Goal: Task Accomplishment & Management: Manage account settings

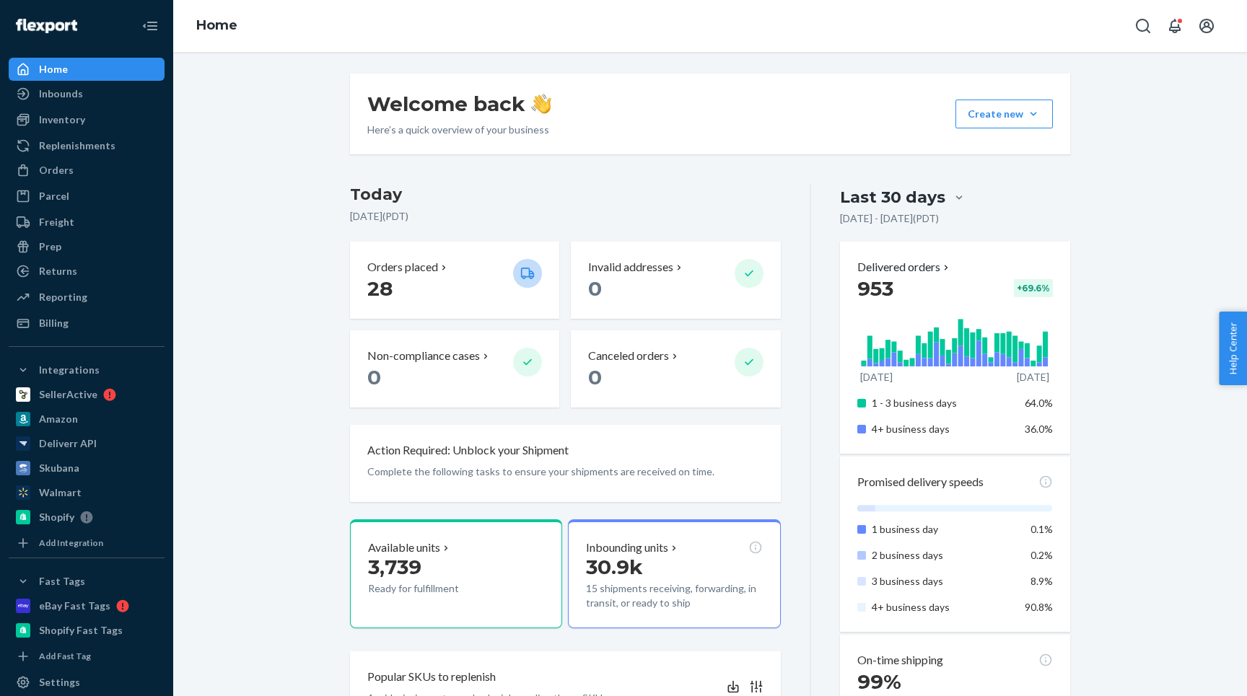
click at [45, 157] on ul "Home Inbounds Shipping Plans Problems Inventory Products Replenishments Orders …" at bounding box center [87, 196] width 156 height 277
click at [45, 160] on div "Orders" at bounding box center [86, 170] width 153 height 20
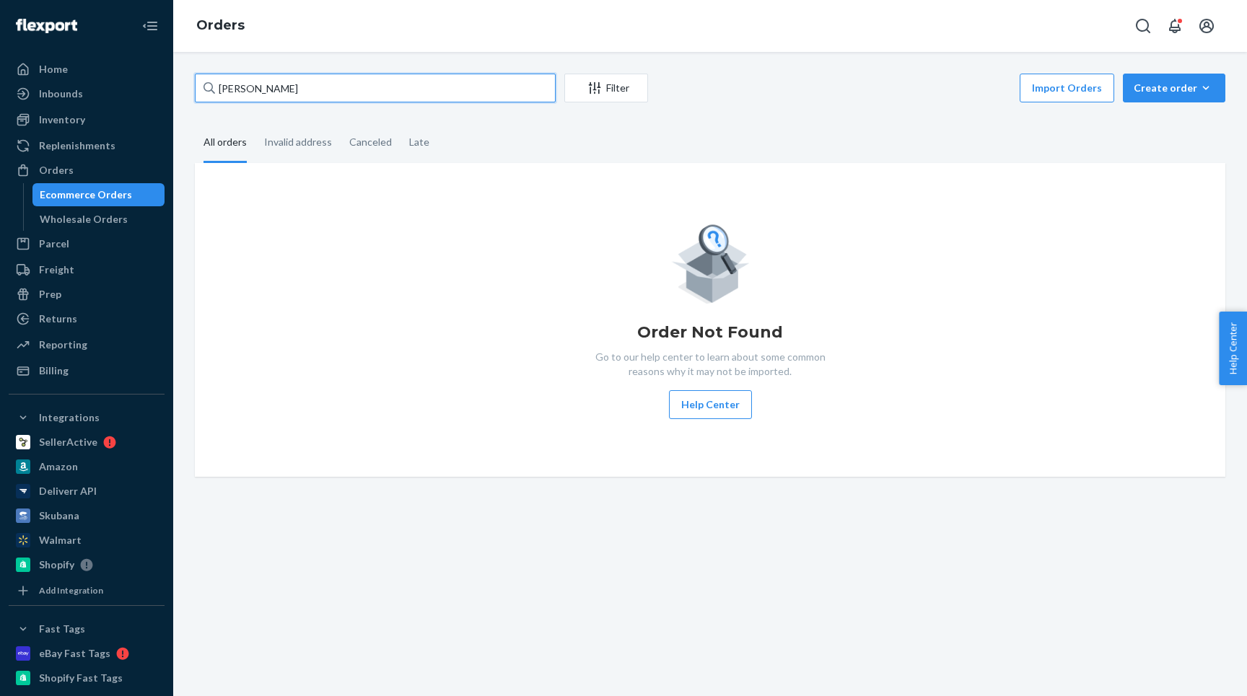
click at [281, 87] on input "[PERSON_NAME]" at bounding box center [375, 88] width 361 height 29
type input "B"
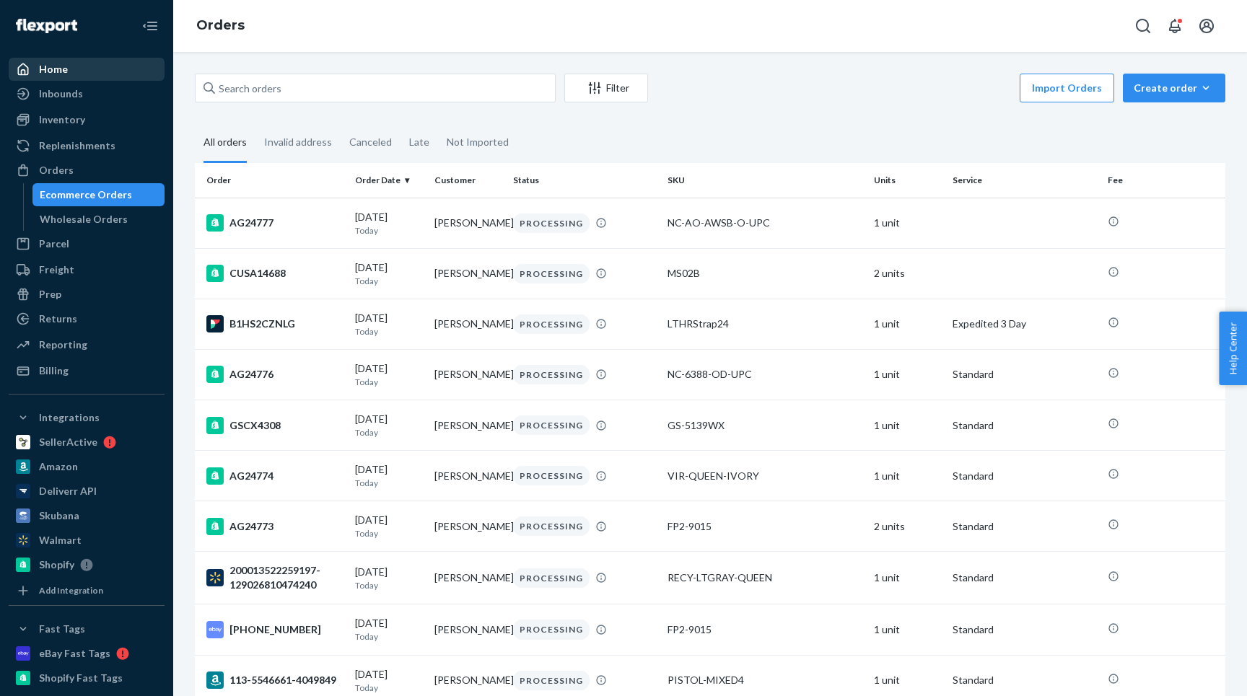
click at [89, 69] on div "Home" at bounding box center [86, 69] width 153 height 20
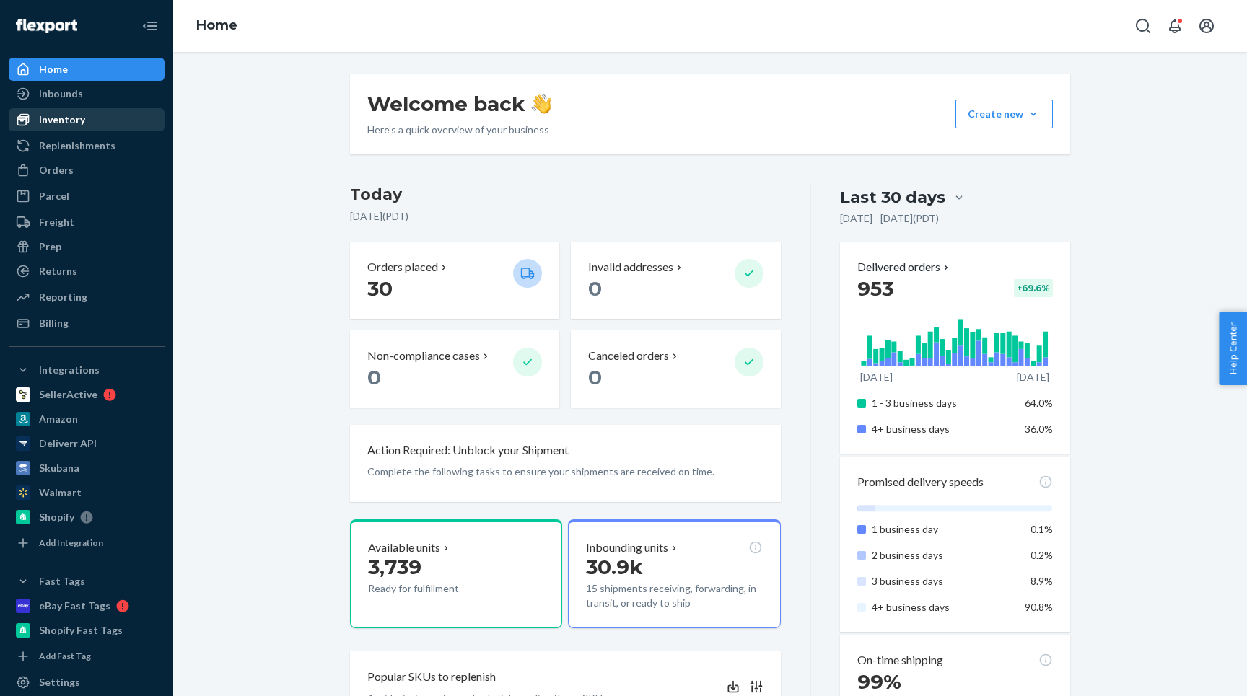
click at [80, 116] on div "Inventory" at bounding box center [62, 120] width 46 height 14
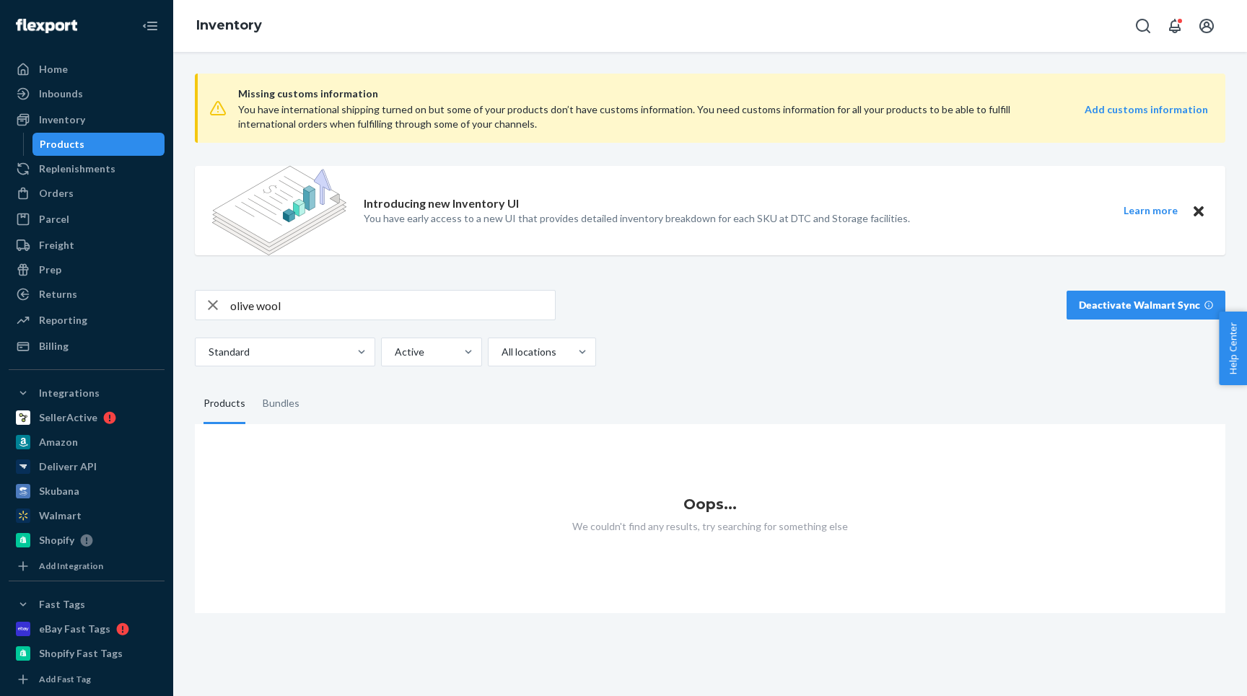
click at [333, 308] on input "olive wool" at bounding box center [392, 305] width 325 height 29
type input "olive"
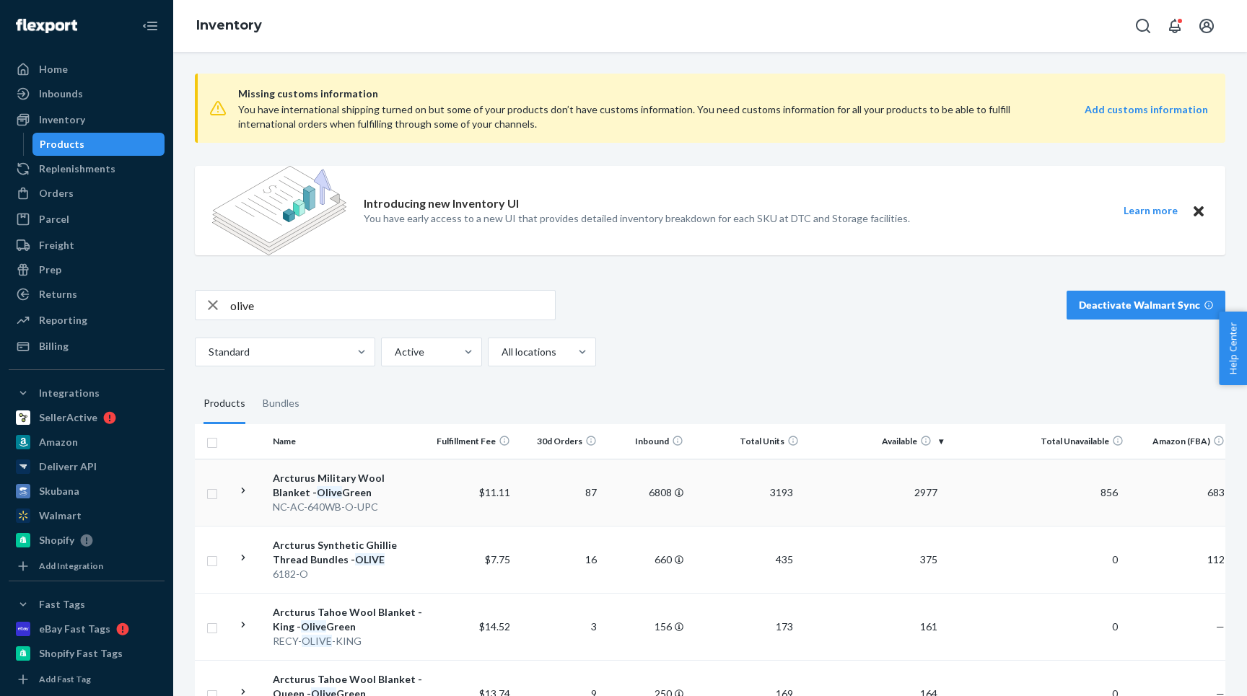
click at [244, 484] on icon at bounding box center [244, 491] width 14 height 14
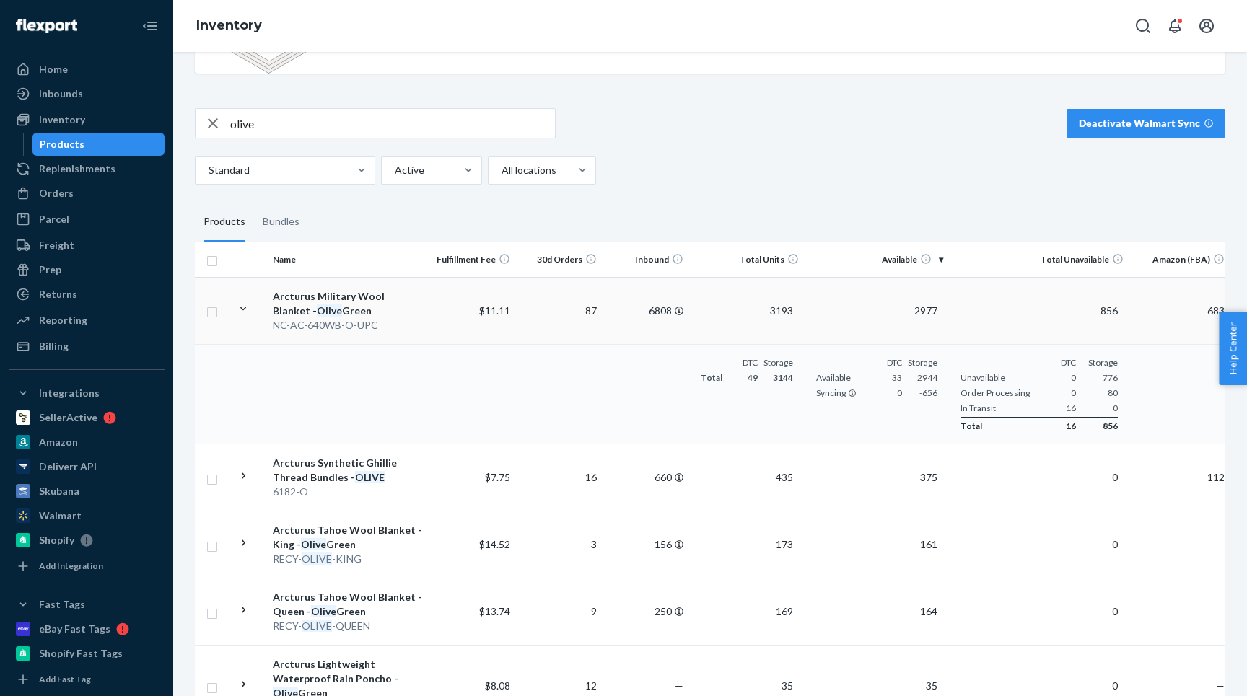
scroll to position [224, 0]
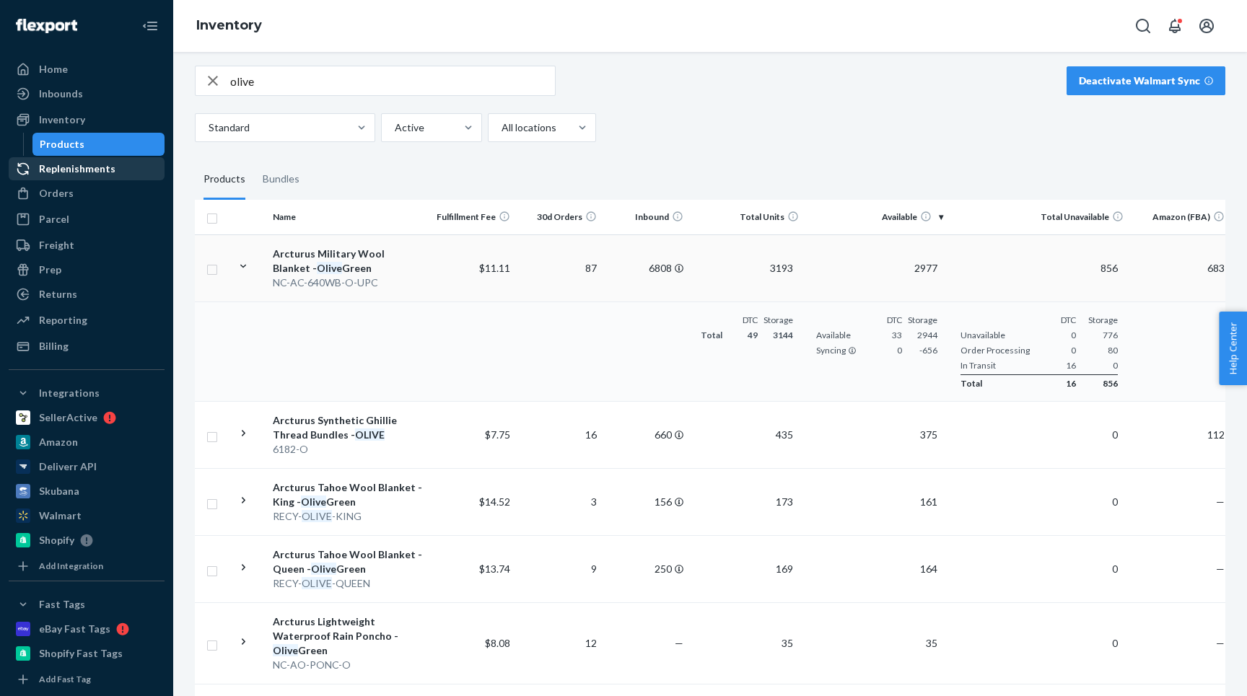
click at [101, 175] on div "Replenishments" at bounding box center [77, 169] width 76 height 14
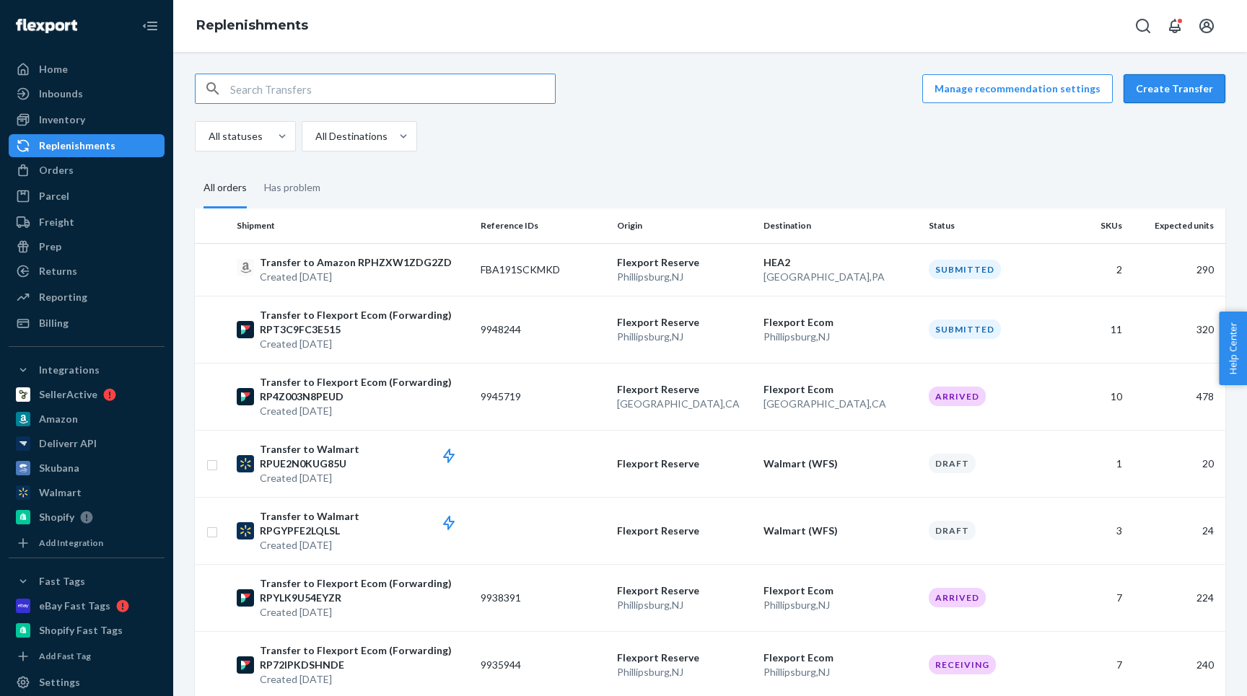
click at [1165, 84] on button "Create Transfer" at bounding box center [1175, 88] width 102 height 29
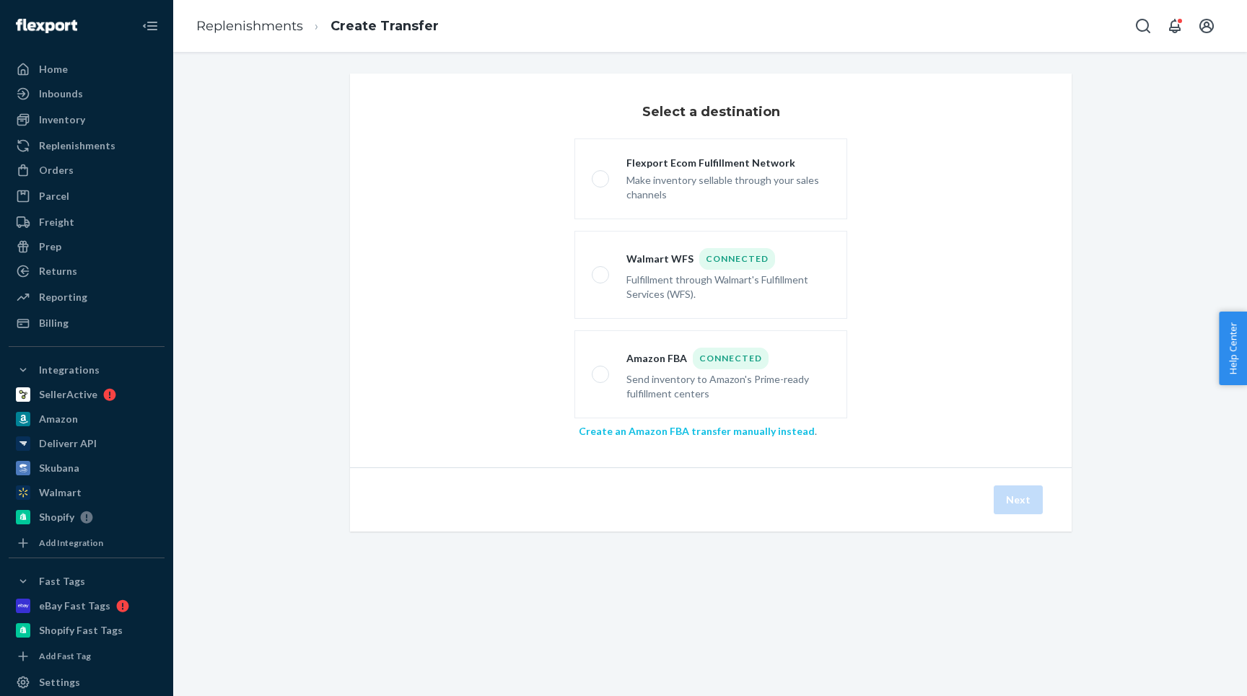
click at [639, 426] on link "Create an Amazon FBA transfer manually instead" at bounding box center [697, 431] width 236 height 12
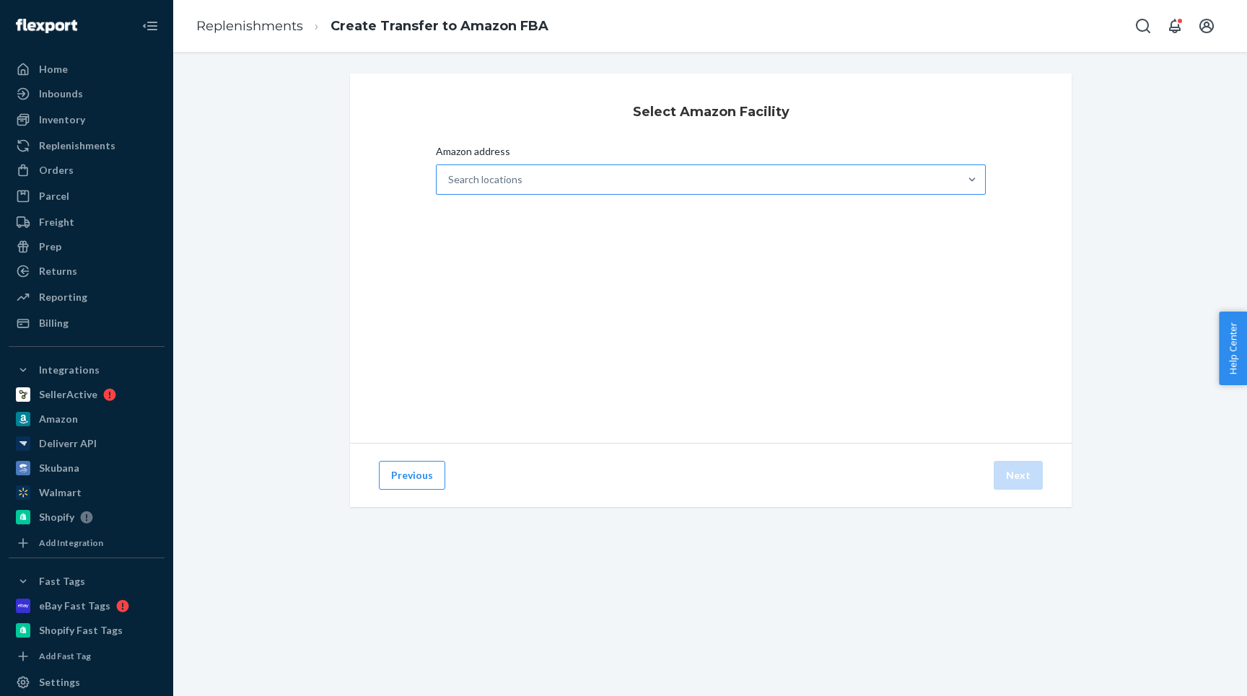
click at [513, 182] on div "Search locations" at bounding box center [485, 179] width 74 height 14
click at [450, 182] on input "Amazon address Search locations" at bounding box center [448, 179] width 1 height 14
type input "wbw2"
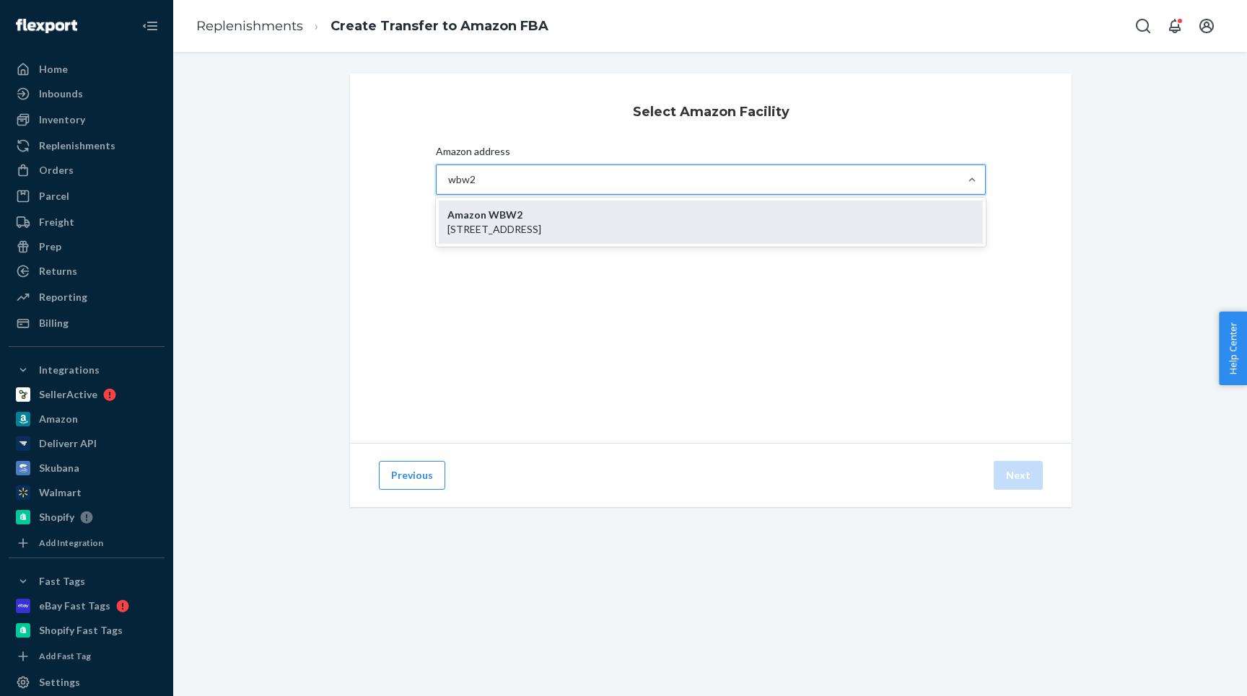
click at [562, 221] on div "Amazon WBW2 1300 Corporate Way, OLYPHANT, PA, 18447" at bounding box center [711, 222] width 544 height 43
click at [476, 187] on input "wbw2" at bounding box center [462, 179] width 28 height 14
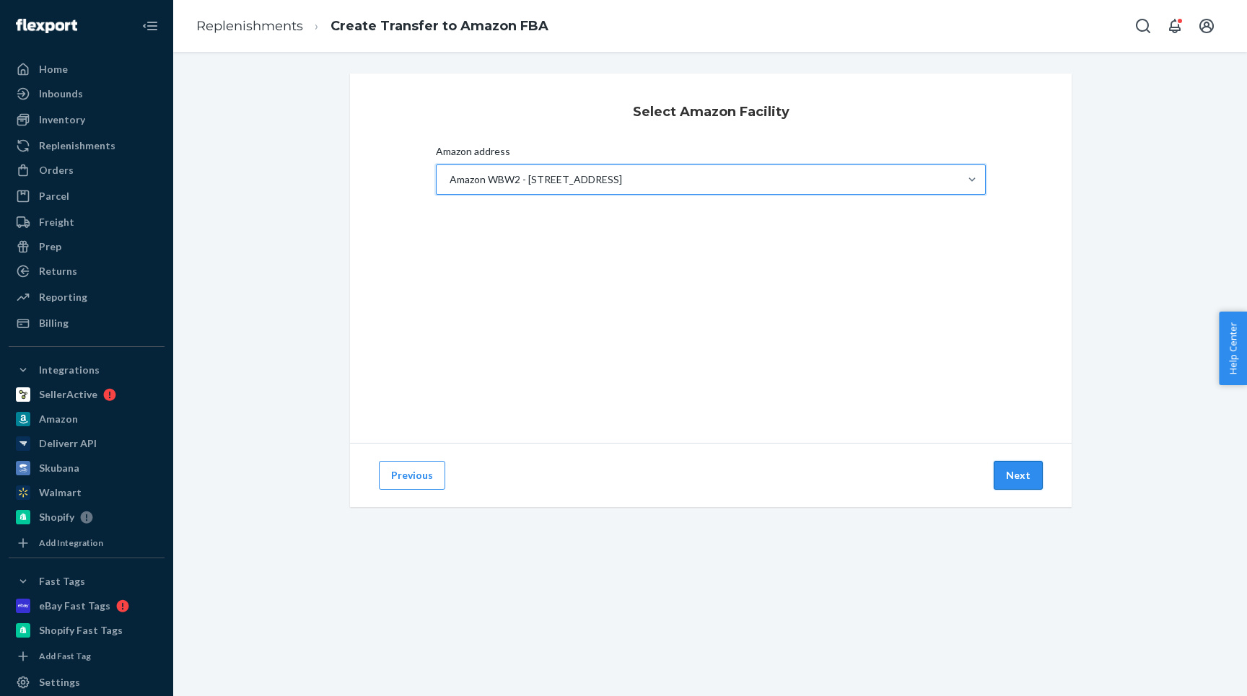
click at [1037, 476] on button "Next" at bounding box center [1018, 475] width 49 height 29
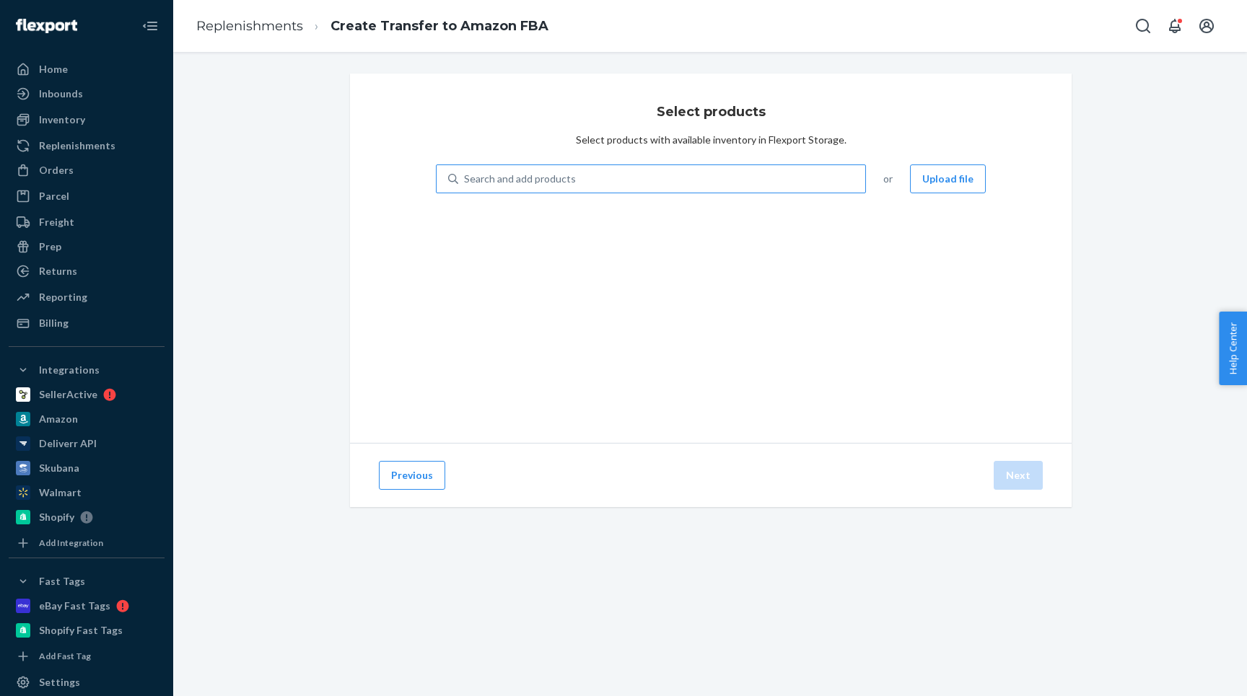
click at [511, 184] on div "Search and add products" at bounding box center [520, 179] width 112 height 14
click at [465, 184] on input "Search and add products" at bounding box center [464, 179] width 1 height 14
click at [937, 183] on button "Upload file" at bounding box center [948, 179] width 76 height 29
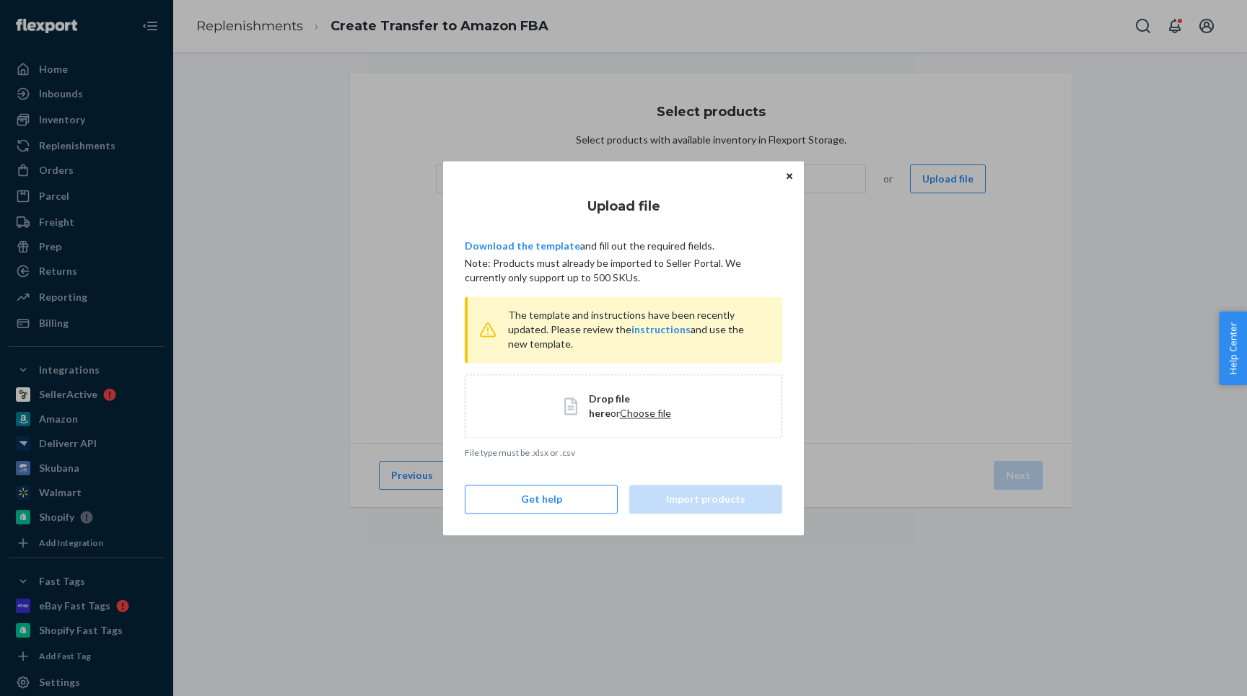
click at [620, 413] on span "Choose file" at bounding box center [645, 413] width 51 height 12
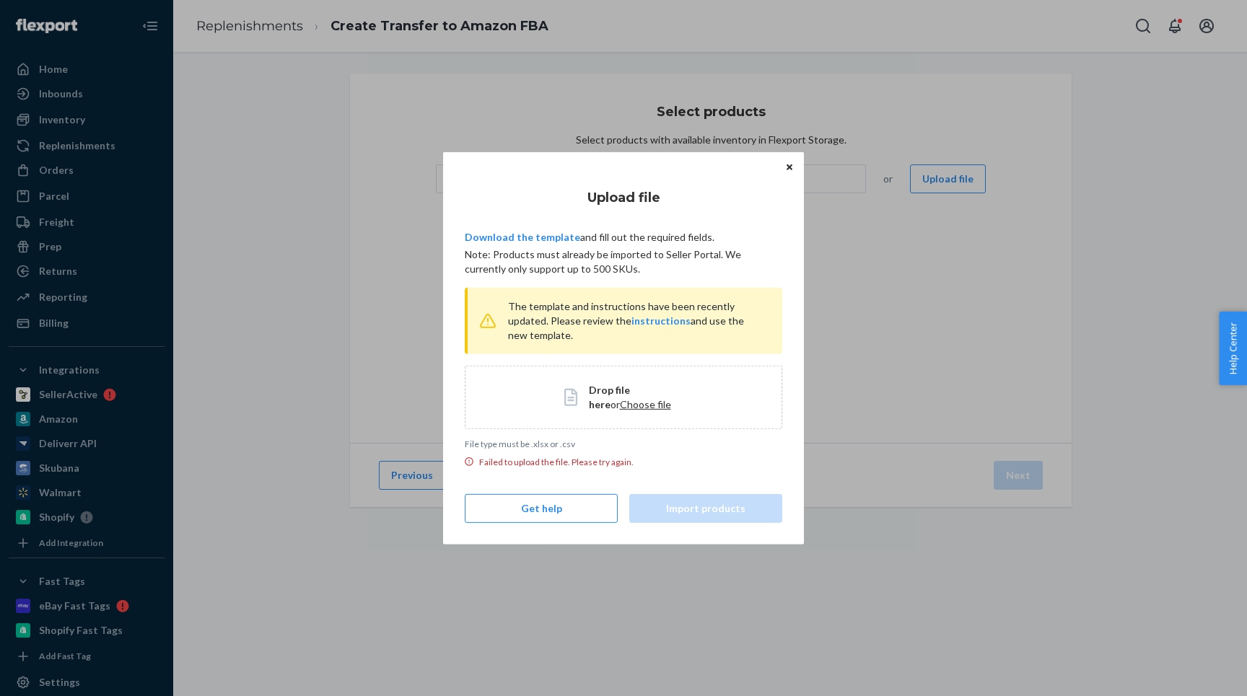
click at [620, 403] on span "Choose file" at bounding box center [645, 404] width 51 height 12
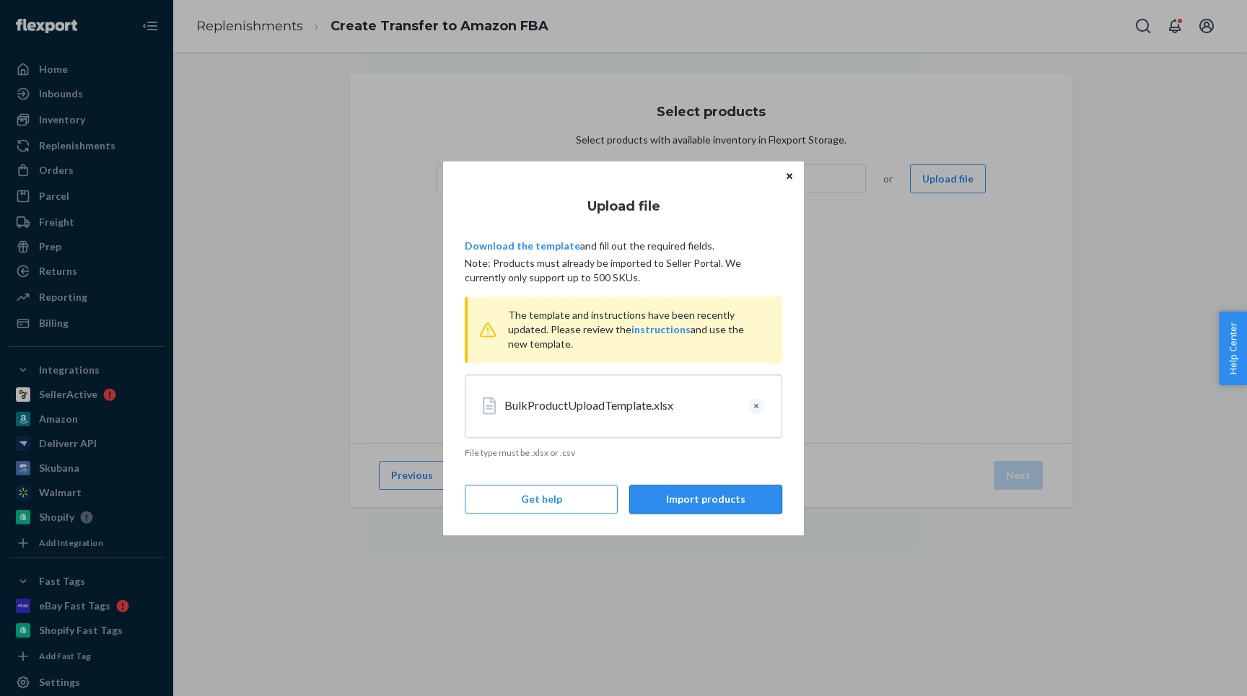
click at [692, 499] on button "Import products" at bounding box center [705, 499] width 153 height 29
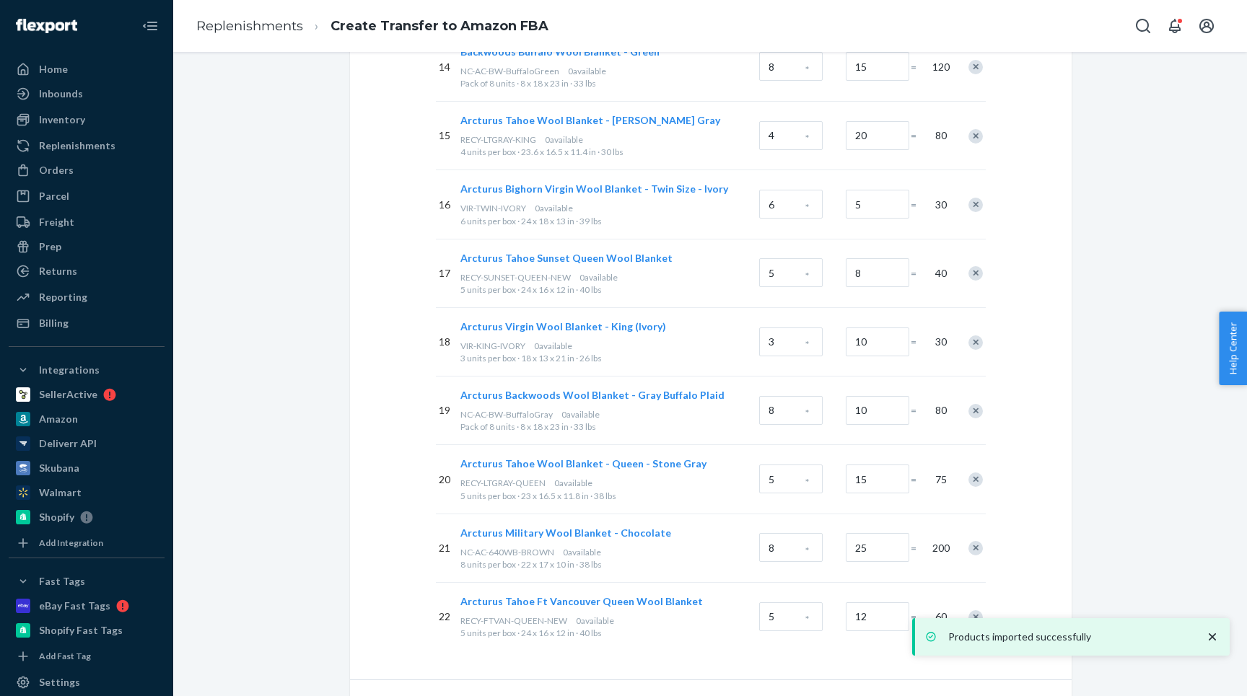
scroll to position [1238, 0]
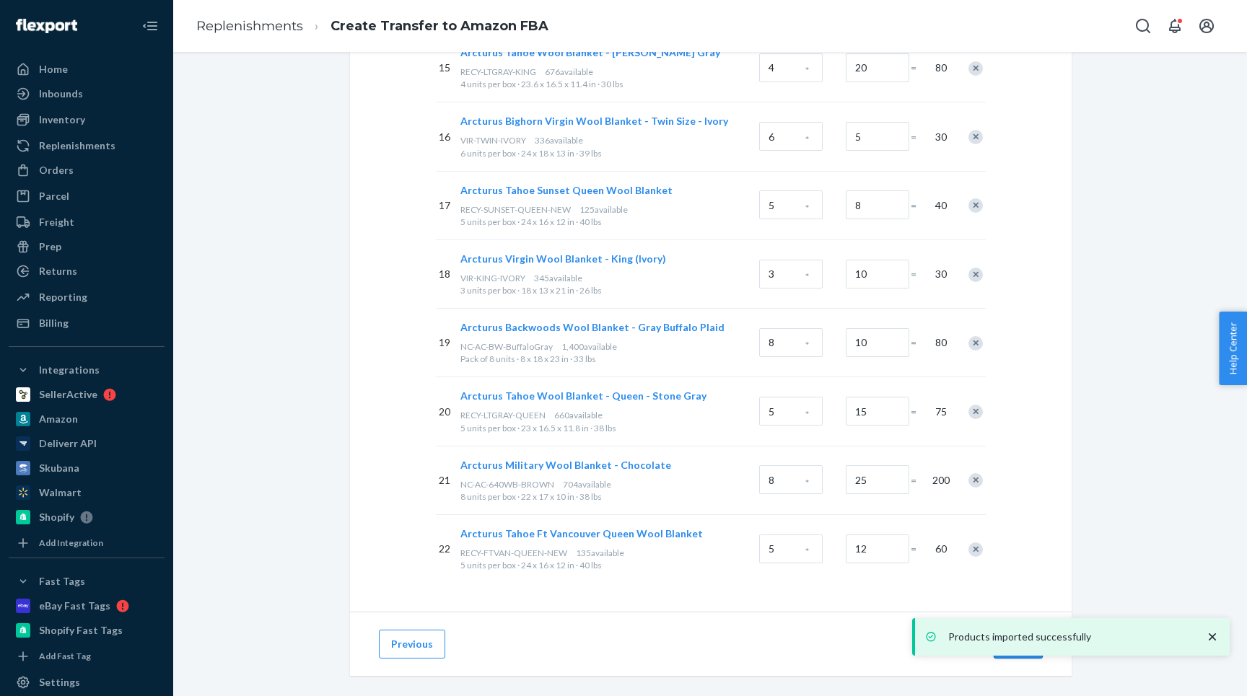
click at [1020, 630] on button "Next" at bounding box center [1018, 644] width 49 height 29
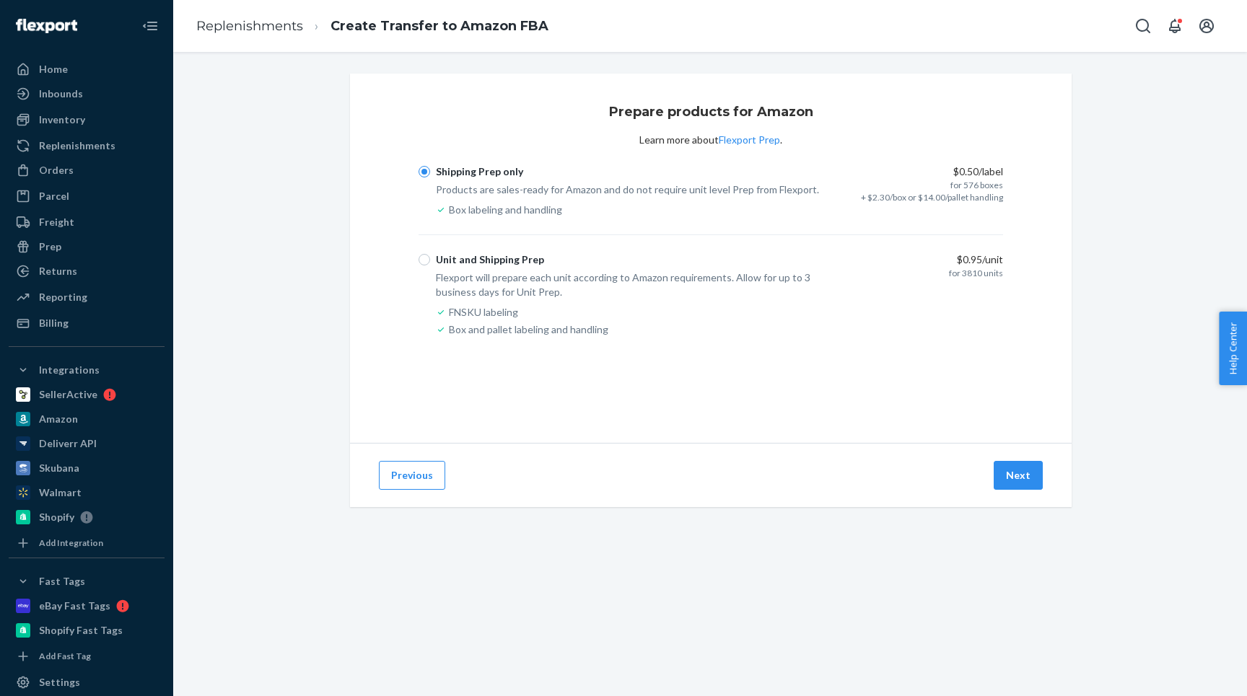
click at [1012, 490] on div "Previous Next" at bounding box center [711, 475] width 722 height 64
click at [1025, 468] on button "Next" at bounding box center [1018, 475] width 49 height 29
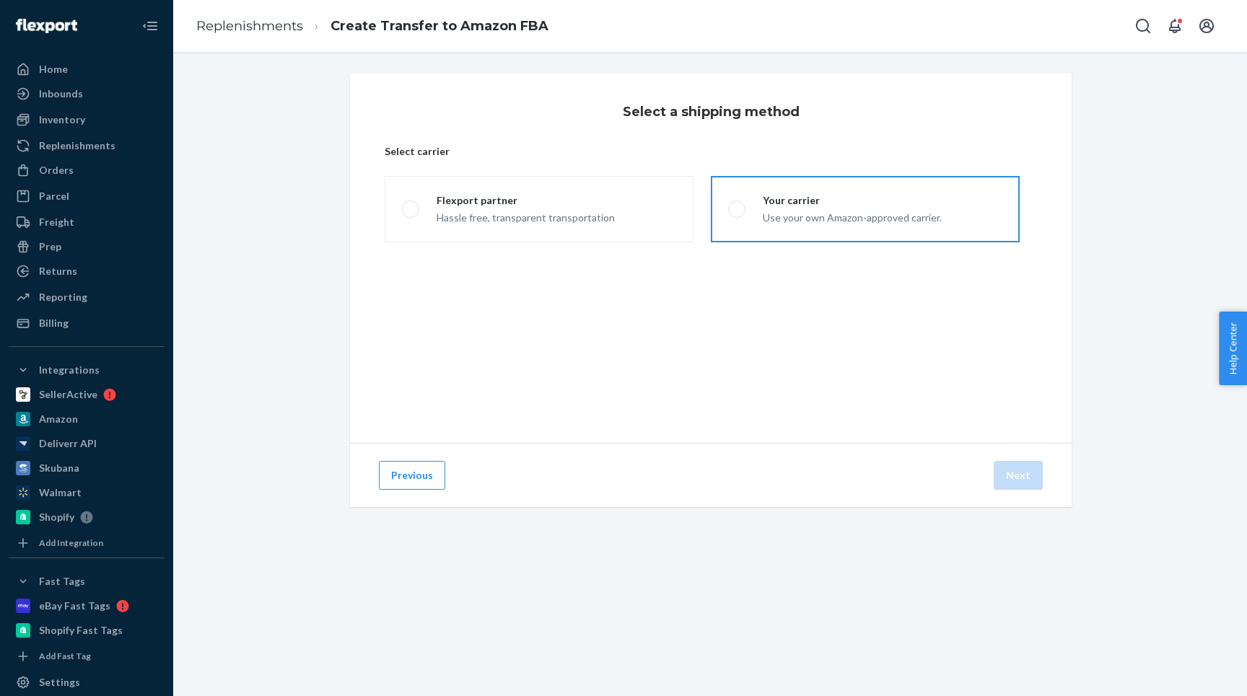
click at [826, 216] on div "Use your own Amazon-approved carrier." at bounding box center [852, 216] width 179 height 17
click at [737, 214] on input "Your carrier Use your own Amazon-approved carrier." at bounding box center [732, 209] width 9 height 9
radio input "true"
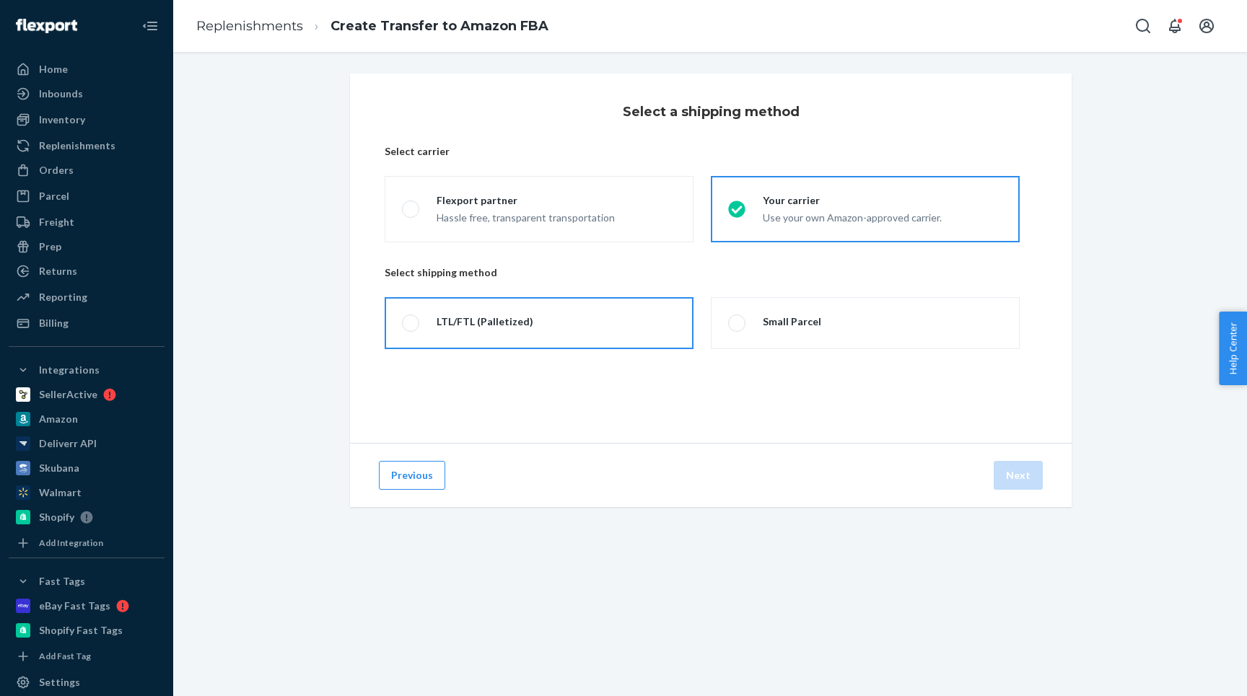
click at [450, 334] on label "LTL/FTL (Palletized)" at bounding box center [539, 323] width 309 height 52
click at [411, 328] on input "LTL/FTL (Palletized)" at bounding box center [406, 323] width 9 height 9
radio input "true"
click at [1027, 473] on button "Next" at bounding box center [1018, 475] width 49 height 29
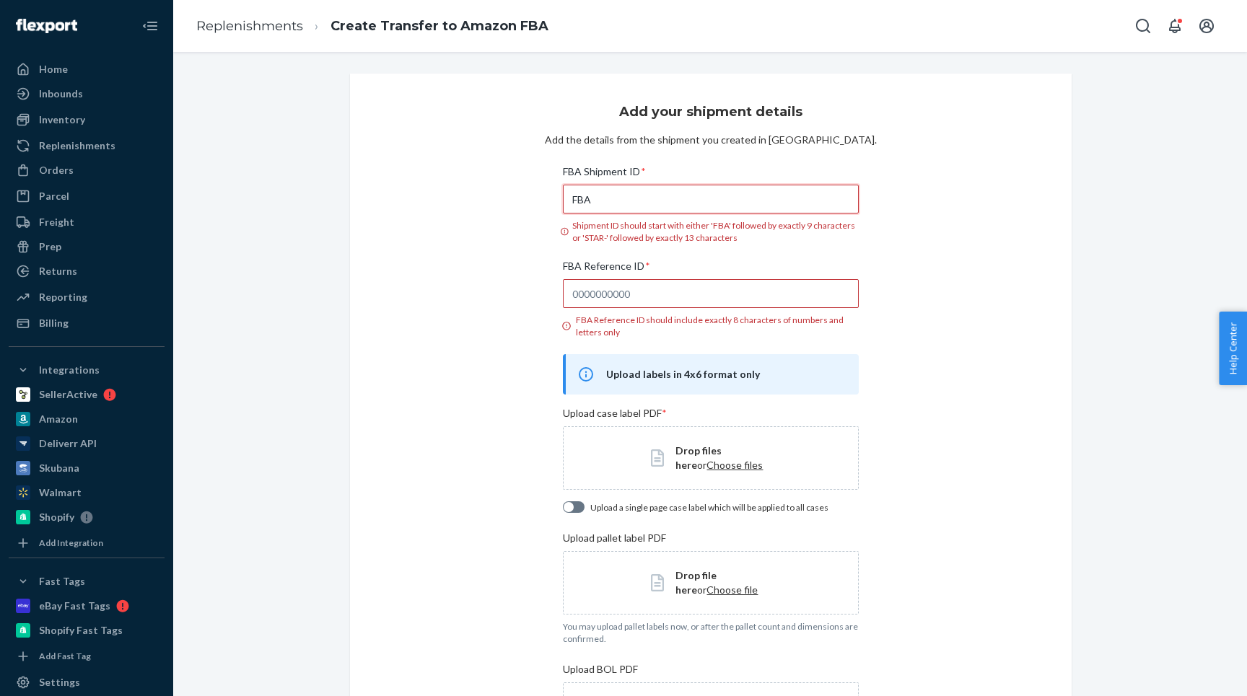
click at [657, 194] on input "FBA" at bounding box center [710, 199] width 295 height 29
paste input "191R8ZS8K"
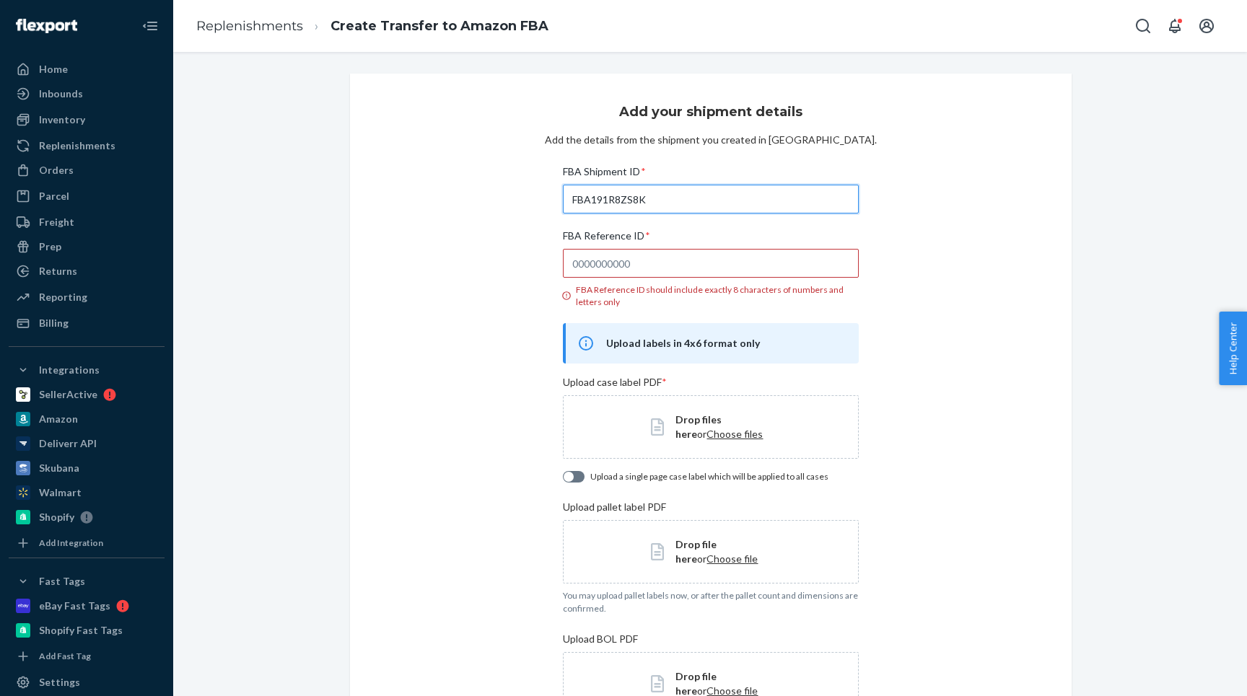
type input "FBA191R8ZS8K"
click at [600, 267] on input "FBA Reference ID * FBA Reference ID should include exactly 8 characters of numb…" at bounding box center [710, 263] width 295 height 29
paste input "7W5QB37M"
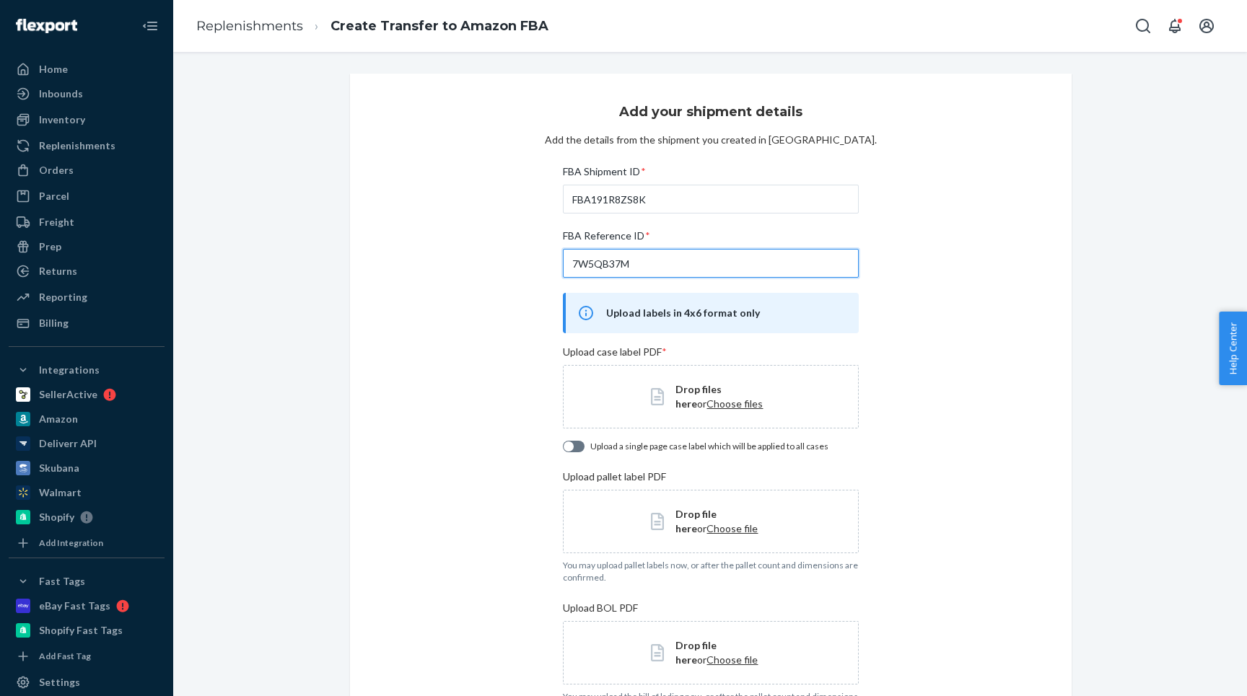
type input "7W5QB37M"
click at [706, 404] on span "Choose files" at bounding box center [734, 404] width 56 height 12
click at [706, 408] on span "Choose files" at bounding box center [734, 404] width 56 height 12
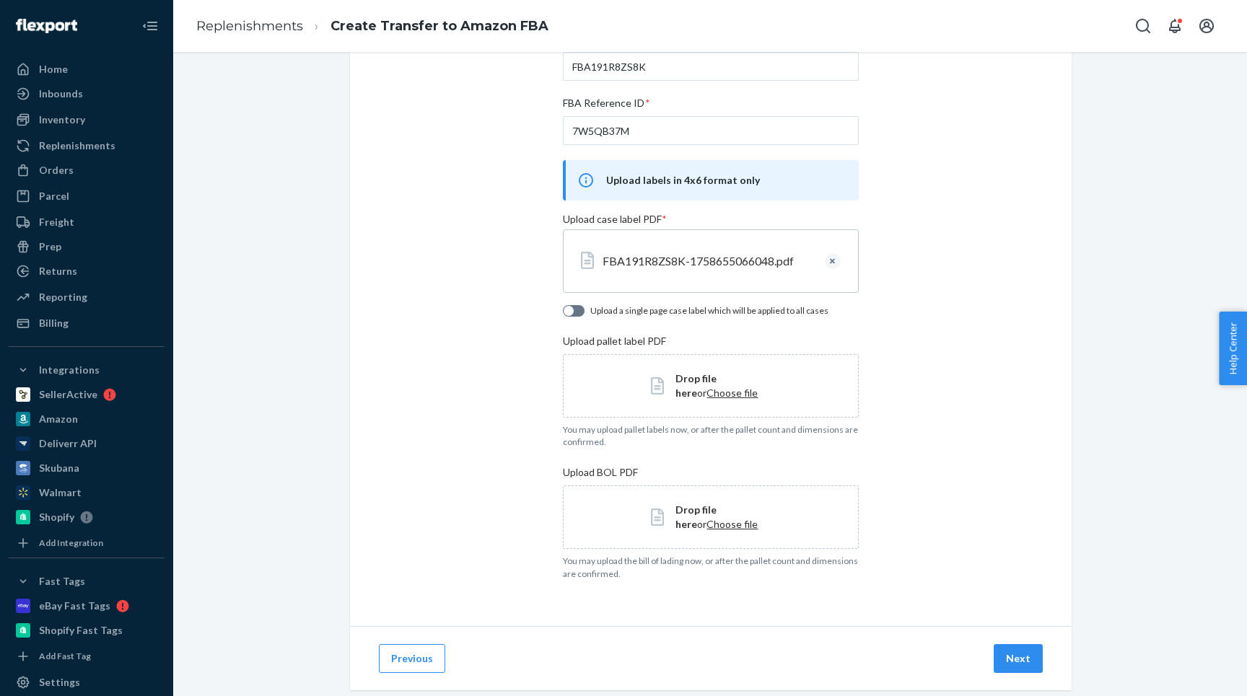
scroll to position [161, 0]
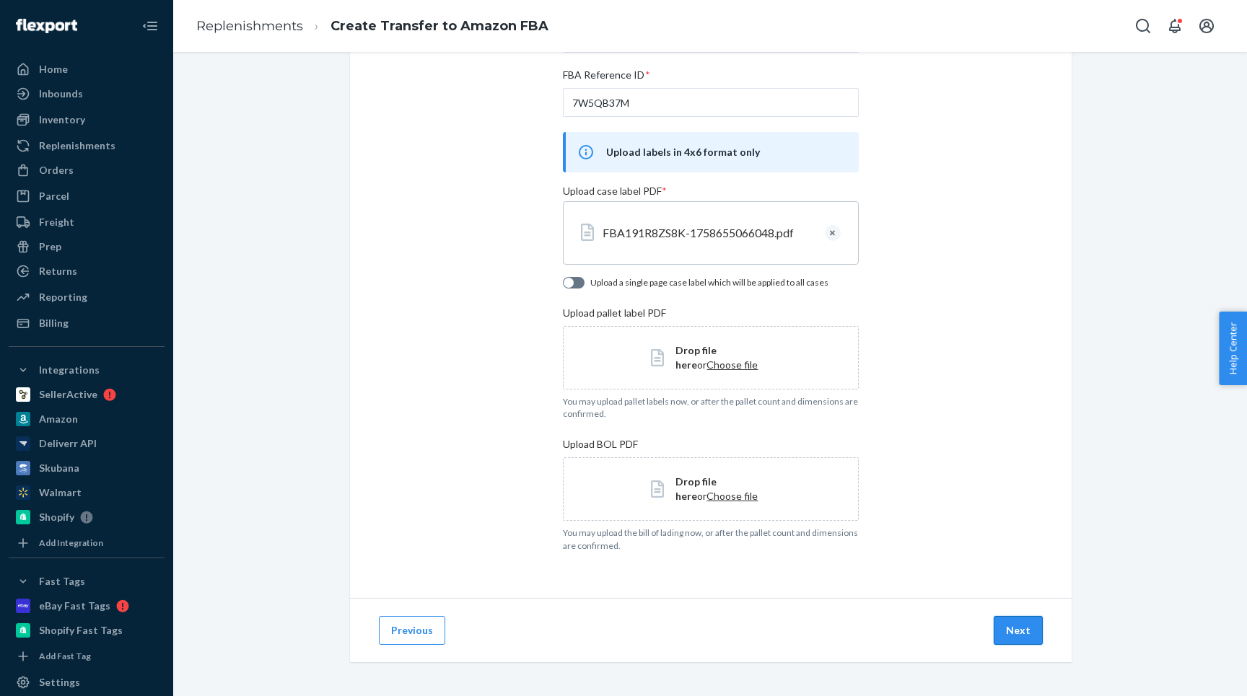
click at [1023, 626] on button "Next" at bounding box center [1018, 630] width 49 height 29
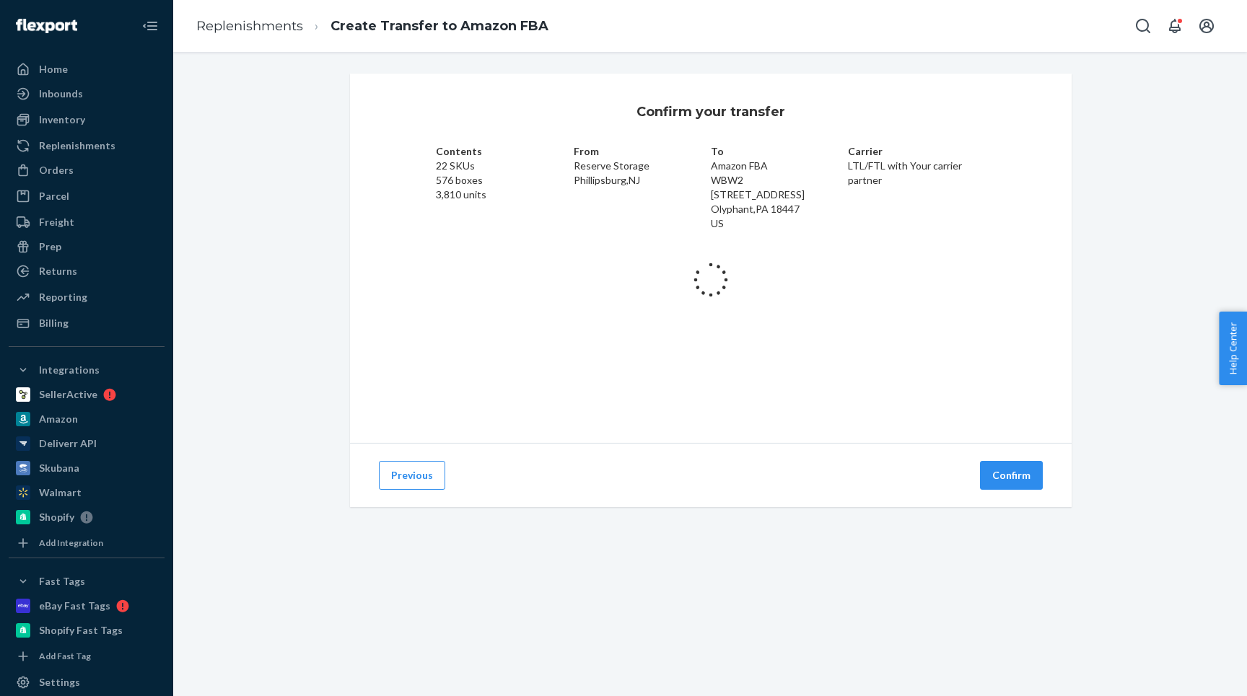
scroll to position [0, 0]
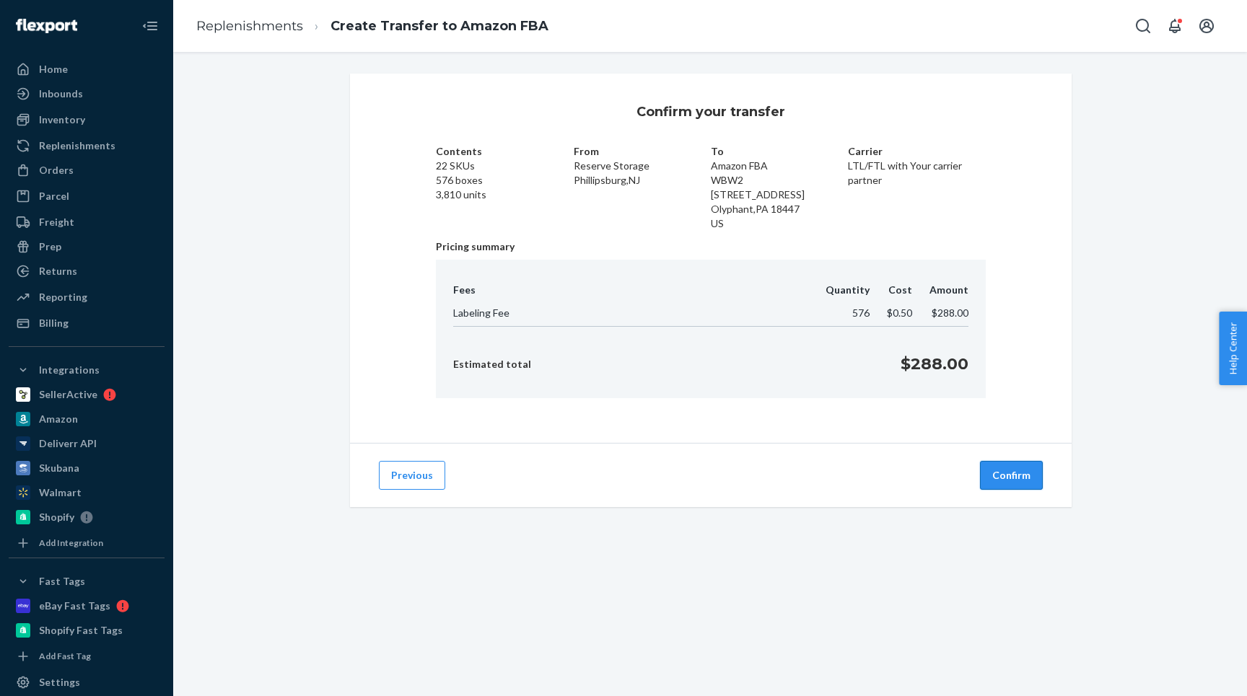
click at [1012, 473] on button "Confirm" at bounding box center [1011, 475] width 63 height 29
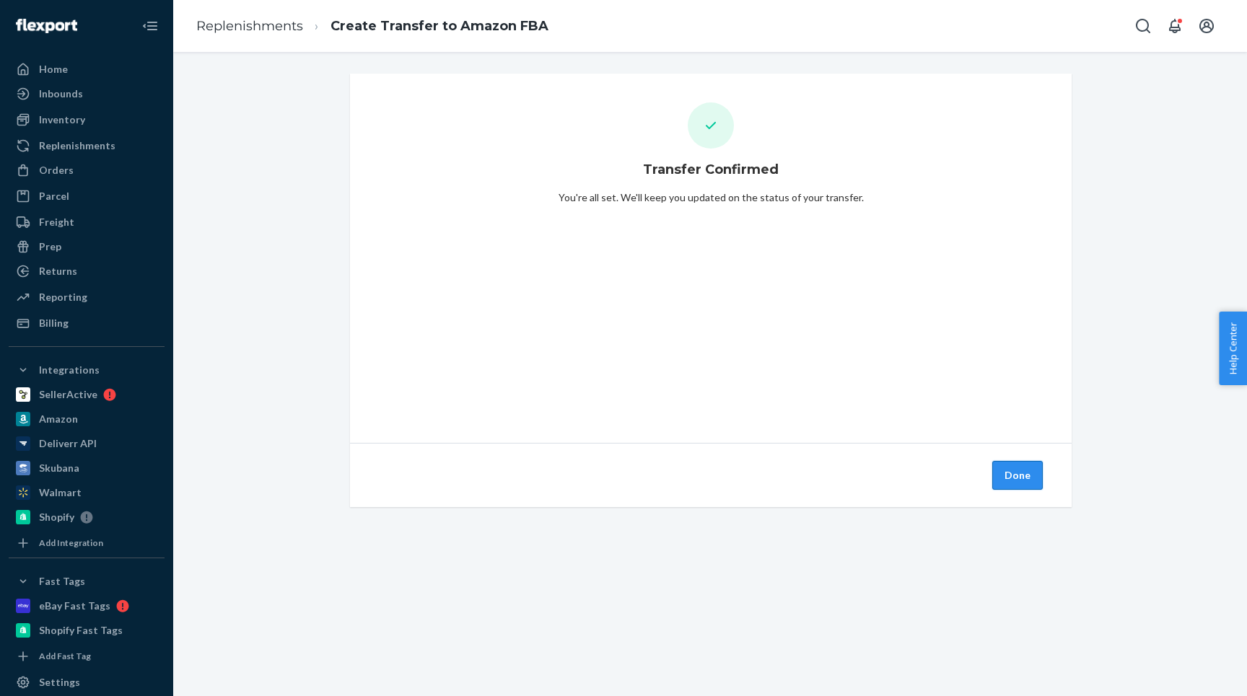
click at [1012, 473] on button "Done" at bounding box center [1017, 475] width 51 height 29
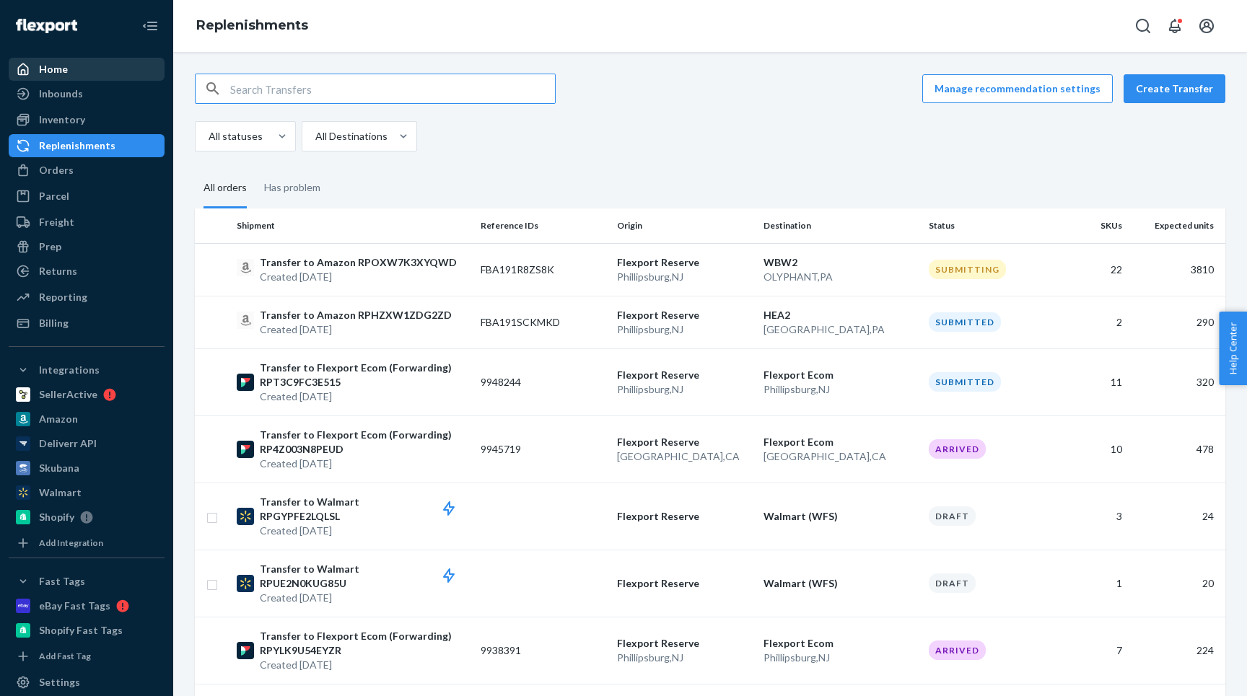
click at [44, 71] on div "Home" at bounding box center [53, 69] width 29 height 14
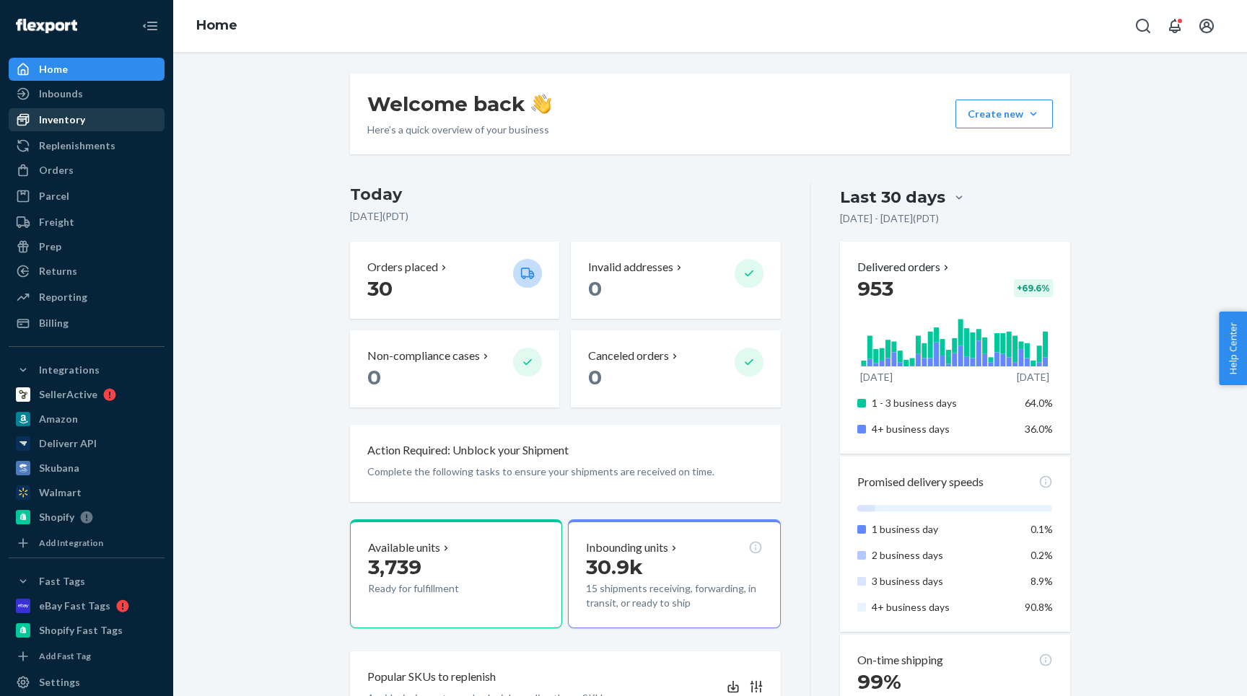
click at [43, 119] on div "Inventory" at bounding box center [62, 120] width 46 height 14
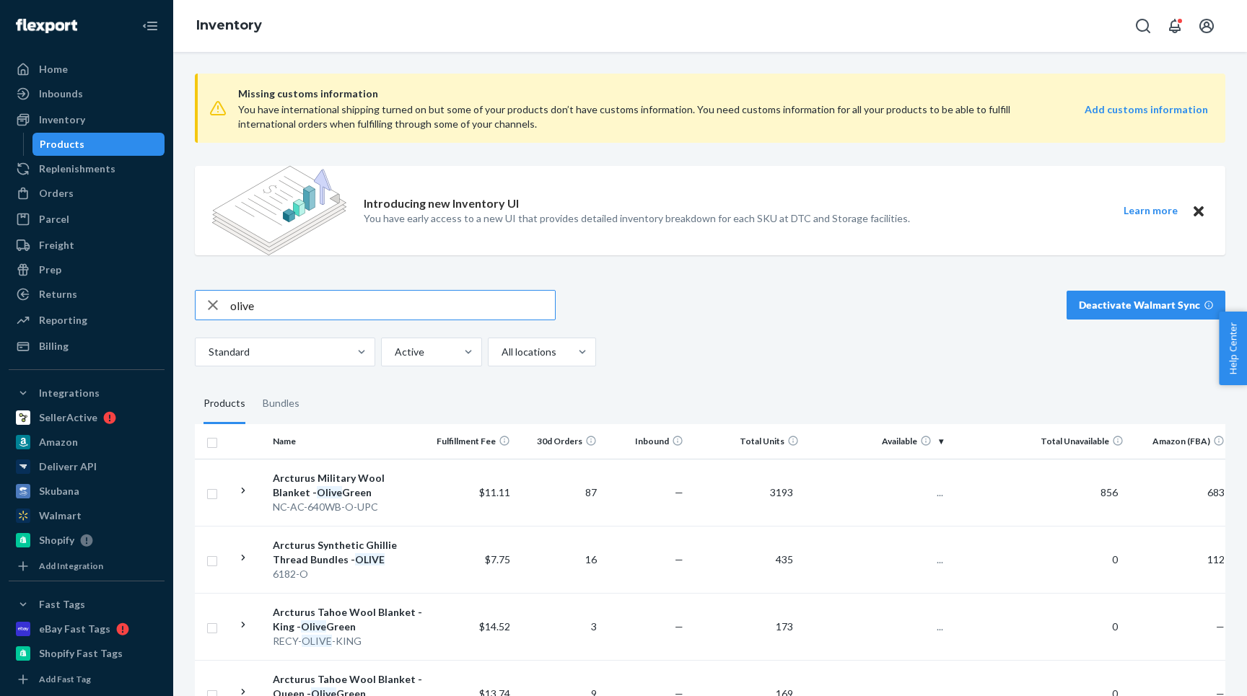
click at [292, 297] on input "olive" at bounding box center [392, 305] width 325 height 29
type input "ivory"
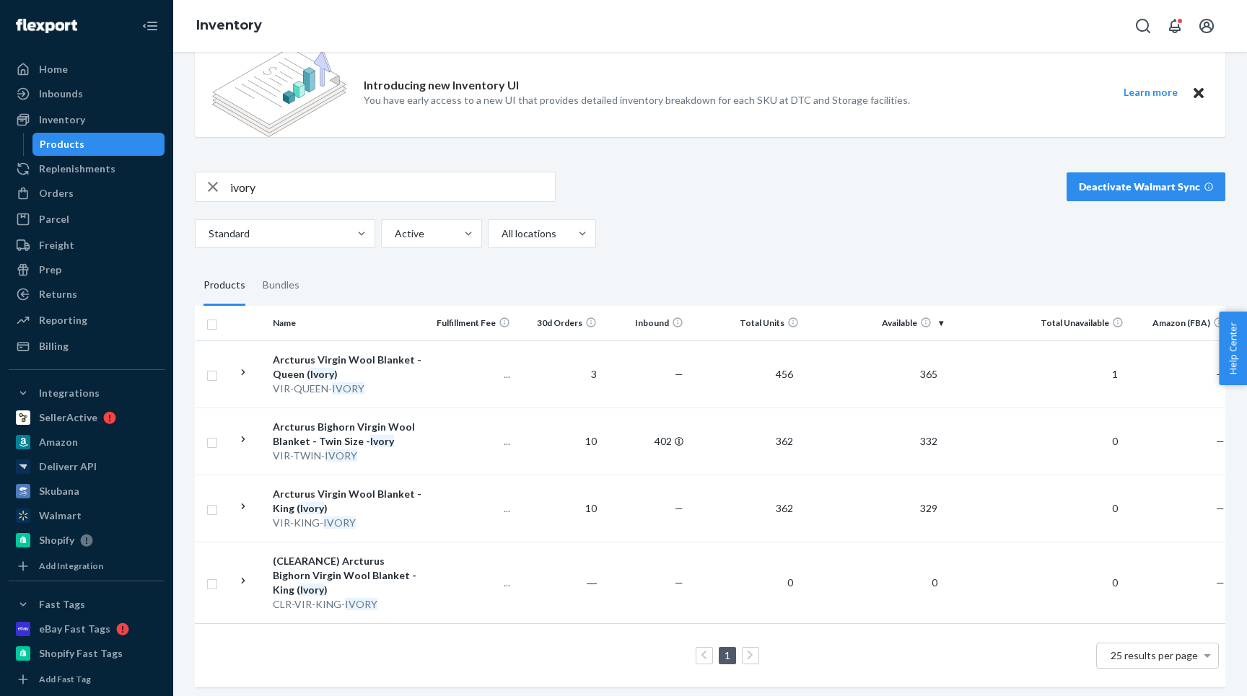
scroll to position [123, 0]
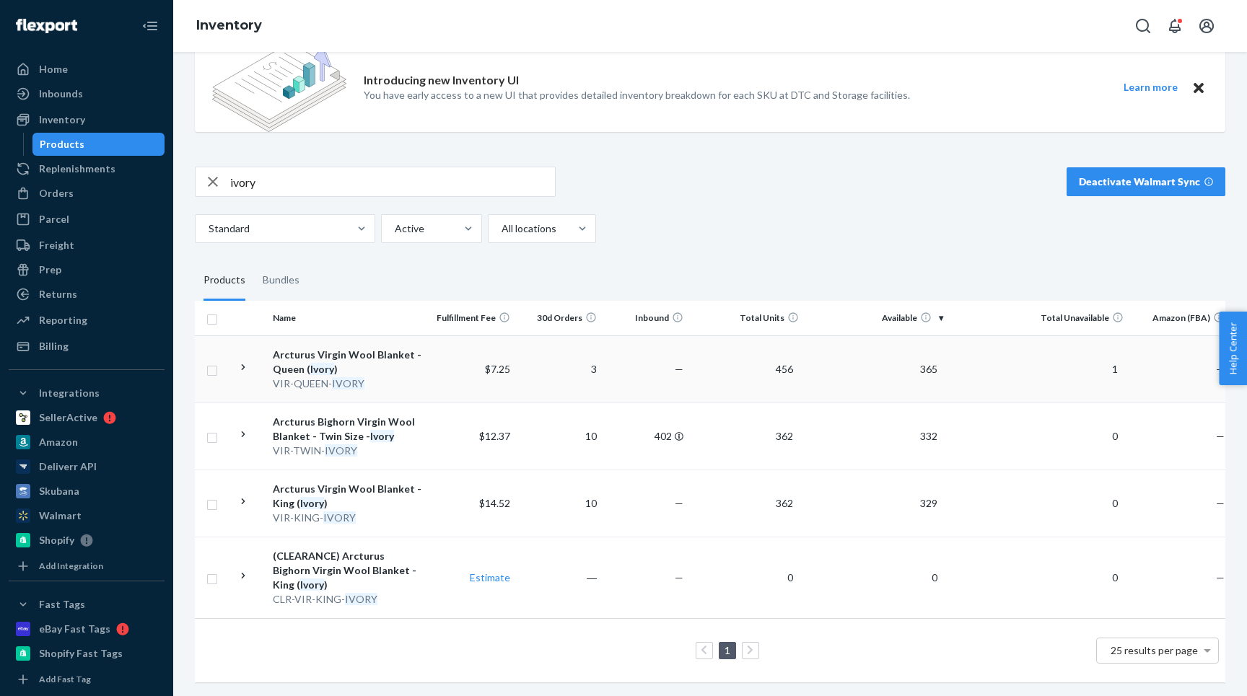
click at [240, 364] on icon at bounding box center [244, 368] width 14 height 14
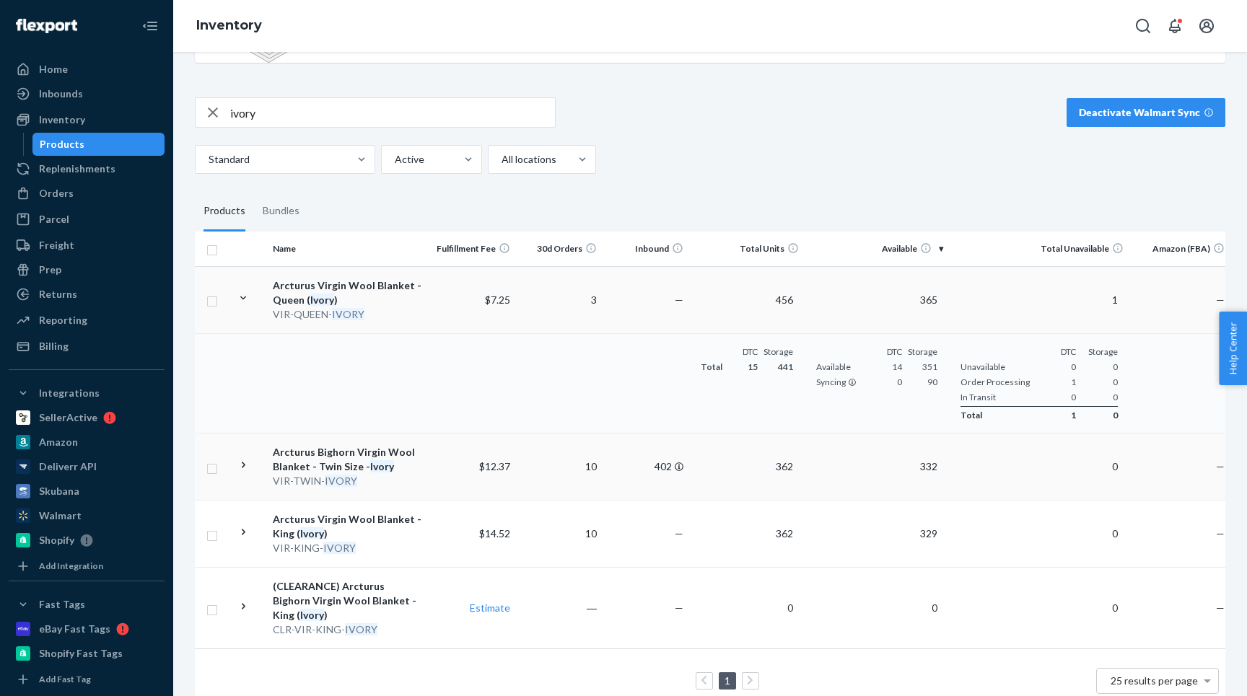
scroll to position [223, 0]
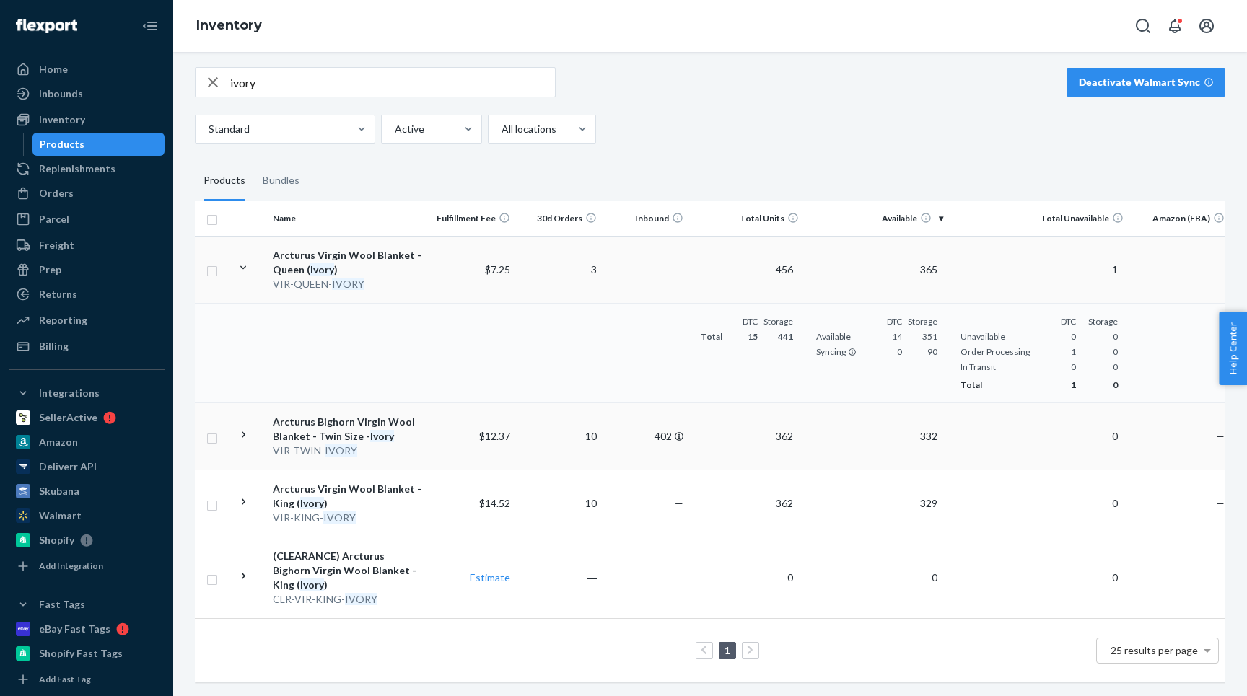
click at [248, 429] on icon at bounding box center [244, 435] width 14 height 14
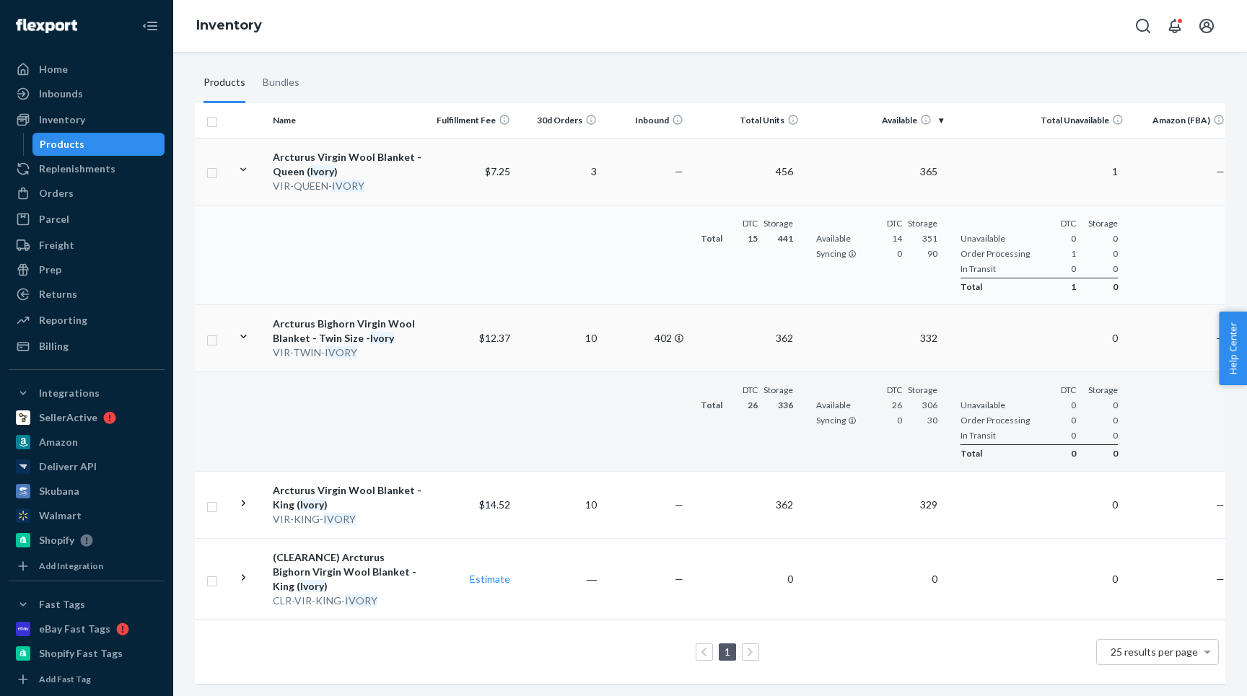
scroll to position [323, 0]
click at [38, 61] on div "Home" at bounding box center [86, 69] width 153 height 20
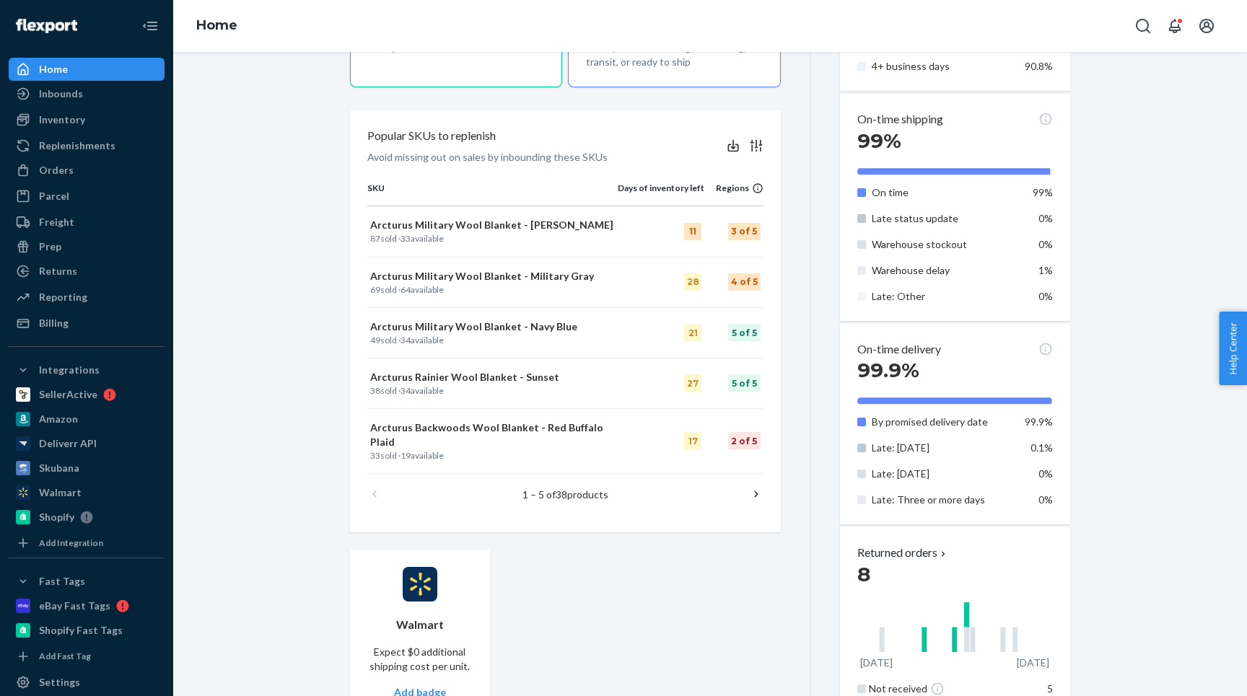
scroll to position [570, 0]
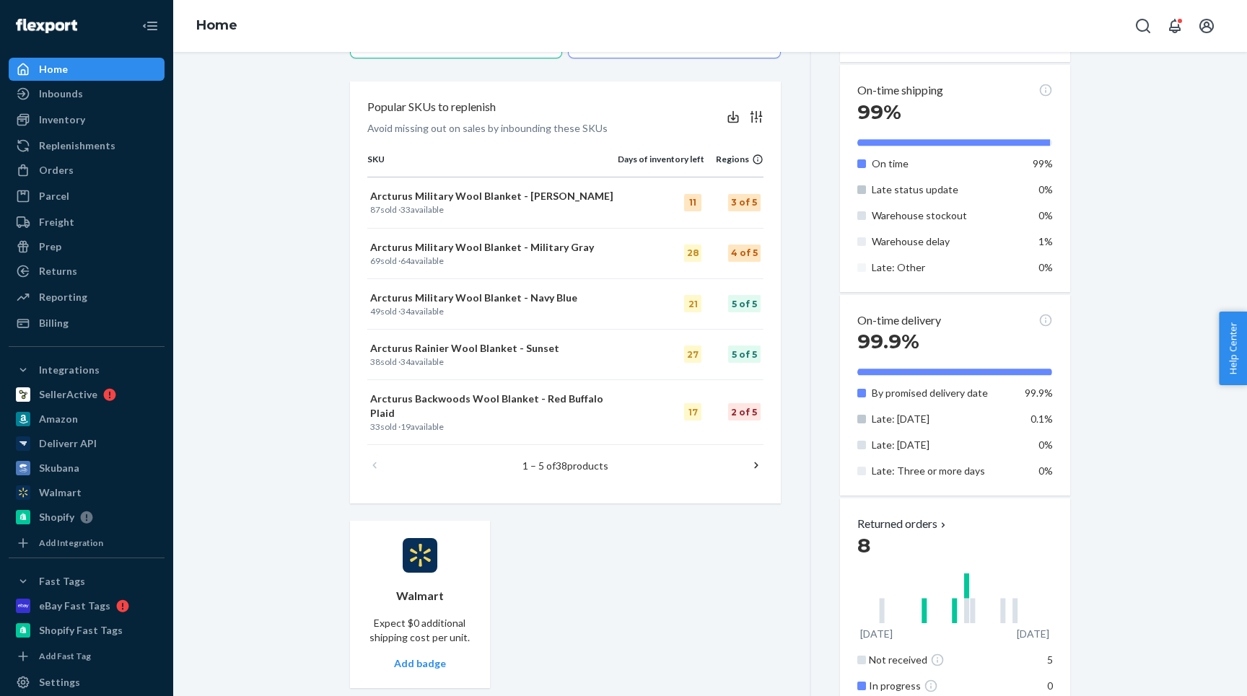
click at [756, 463] on icon at bounding box center [756, 466] width 4 height 6
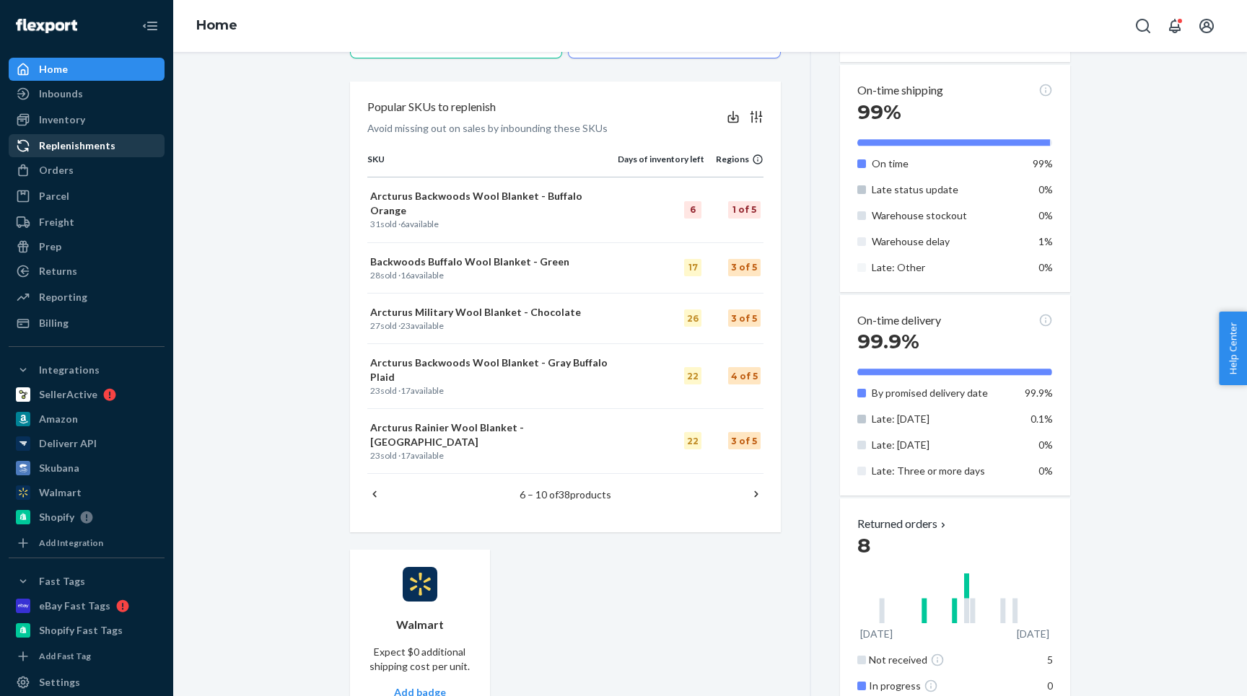
click at [58, 139] on div "Replenishments" at bounding box center [77, 146] width 76 height 14
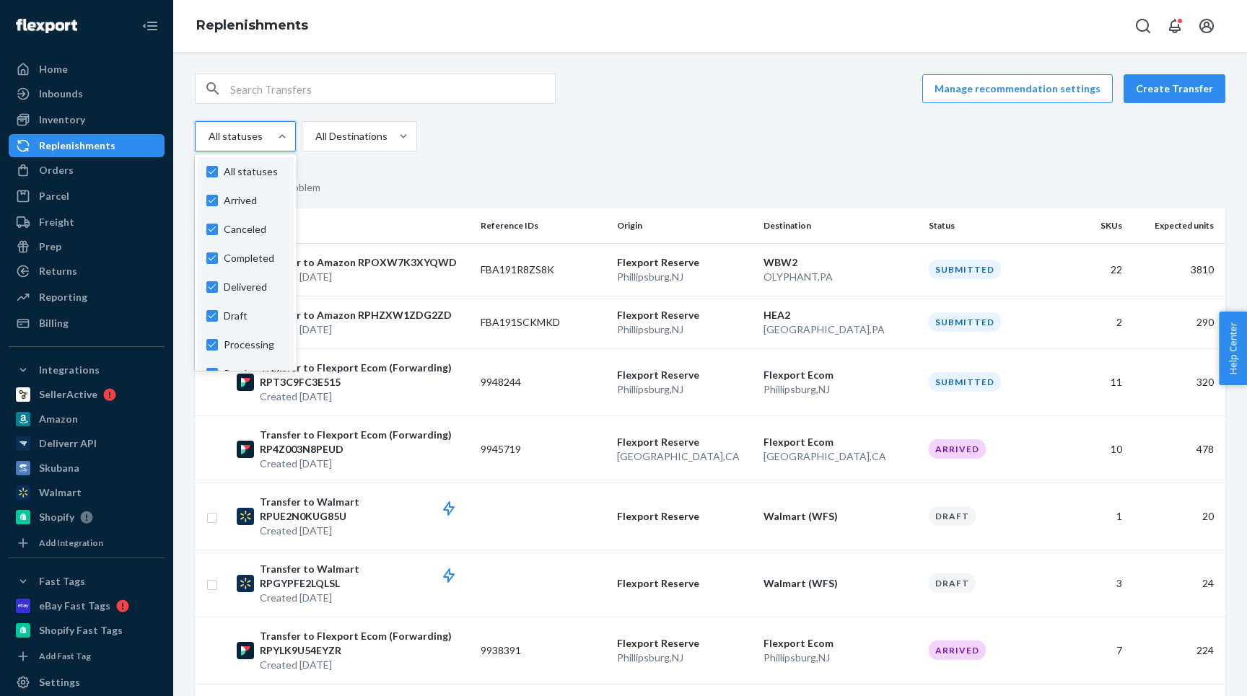
click at [260, 127] on div "All statuses" at bounding box center [233, 136] width 74 height 29
click at [209, 129] on input "option Arrived focused, 1 of 11. 11 results available. Use Up and Down to choos…" at bounding box center [207, 136] width 1 height 14
click at [333, 133] on div "All Destinations" at bounding box center [351, 136] width 72 height 14
click at [315, 133] on input "All Destinations" at bounding box center [314, 136] width 1 height 14
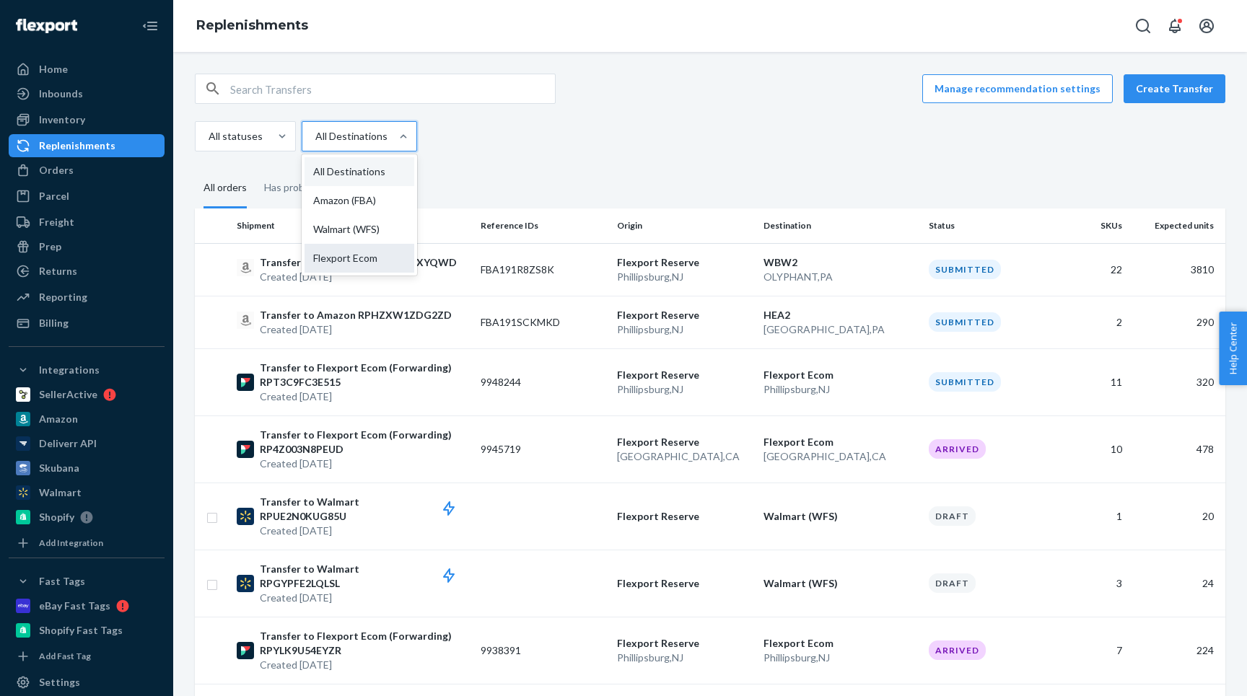
click at [343, 255] on div "Flexport Ecom" at bounding box center [360, 258] width 110 height 29
click at [315, 144] on input "option Flexport Ecom focused, 4 of 4. 4 results available. Use Up and Down to c…" at bounding box center [314, 136] width 1 height 14
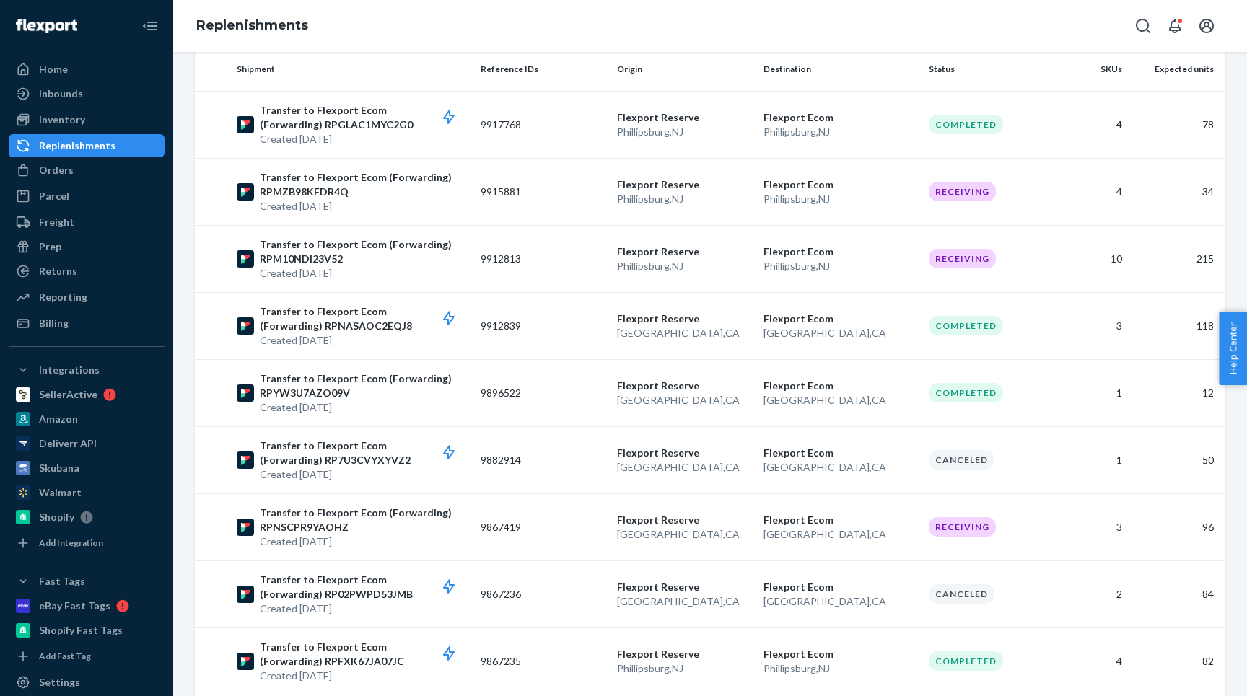
scroll to position [960, 0]
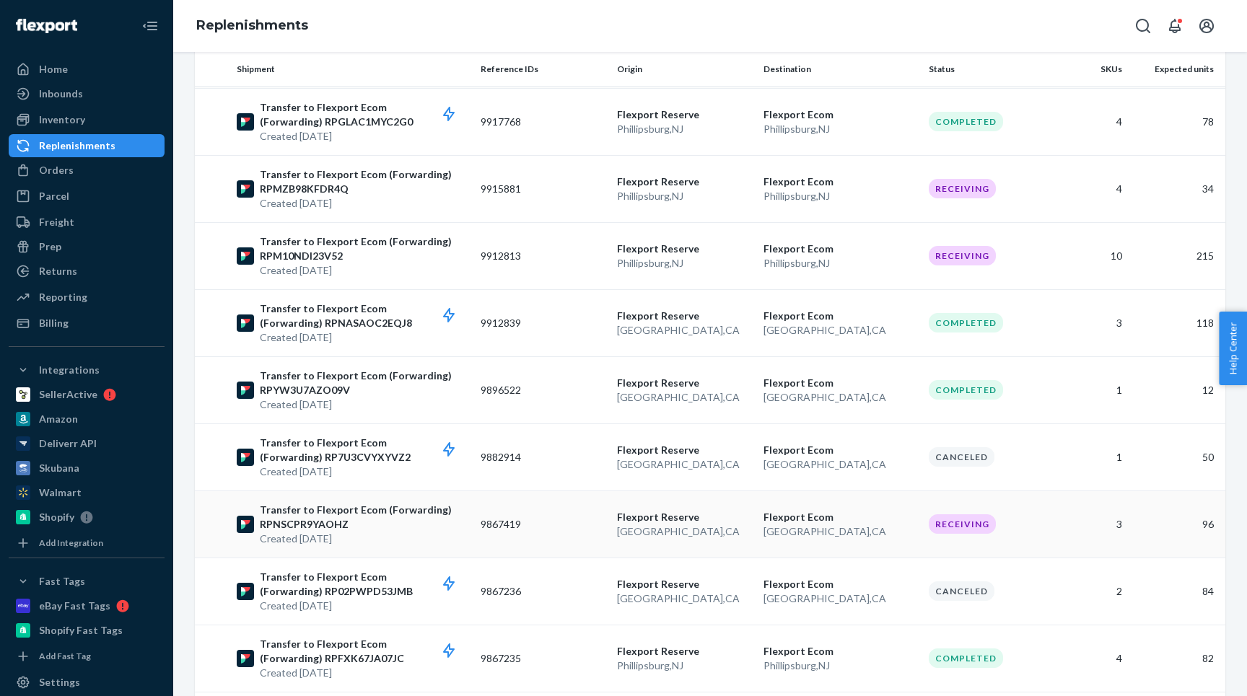
click at [426, 521] on p "Transfer to Flexport Ecom (Forwarding) RPNSCPR9YAOHZ" at bounding box center [364, 517] width 209 height 29
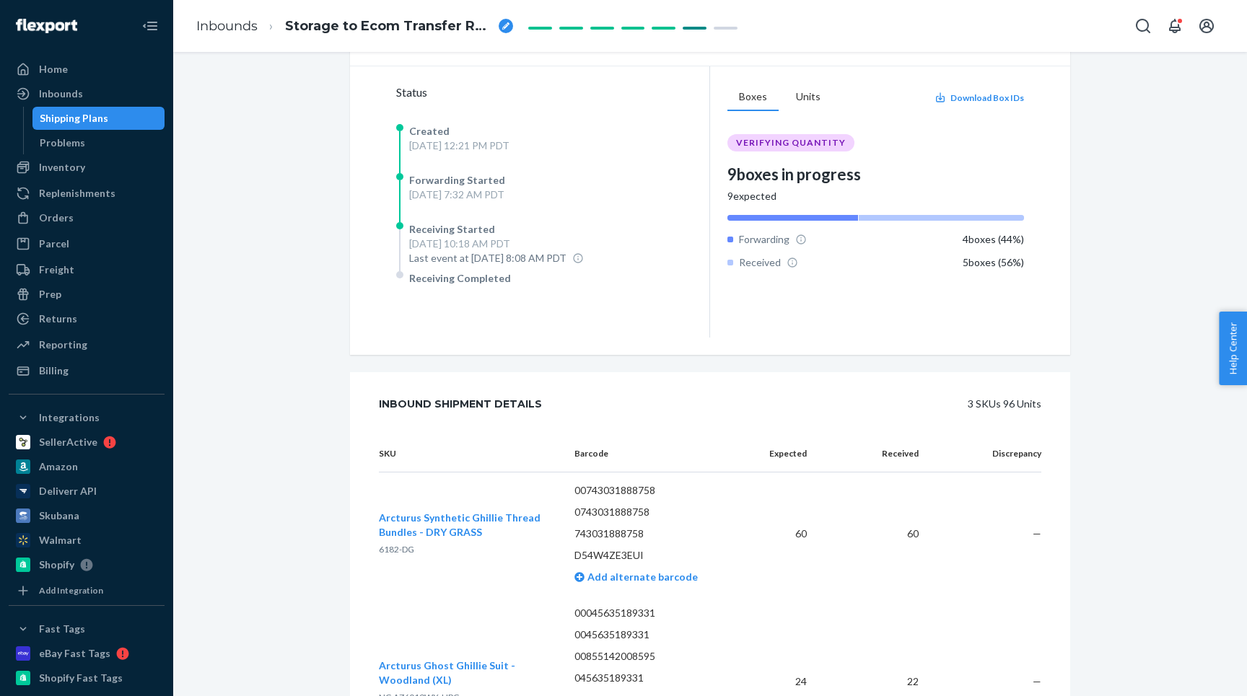
scroll to position [258, 0]
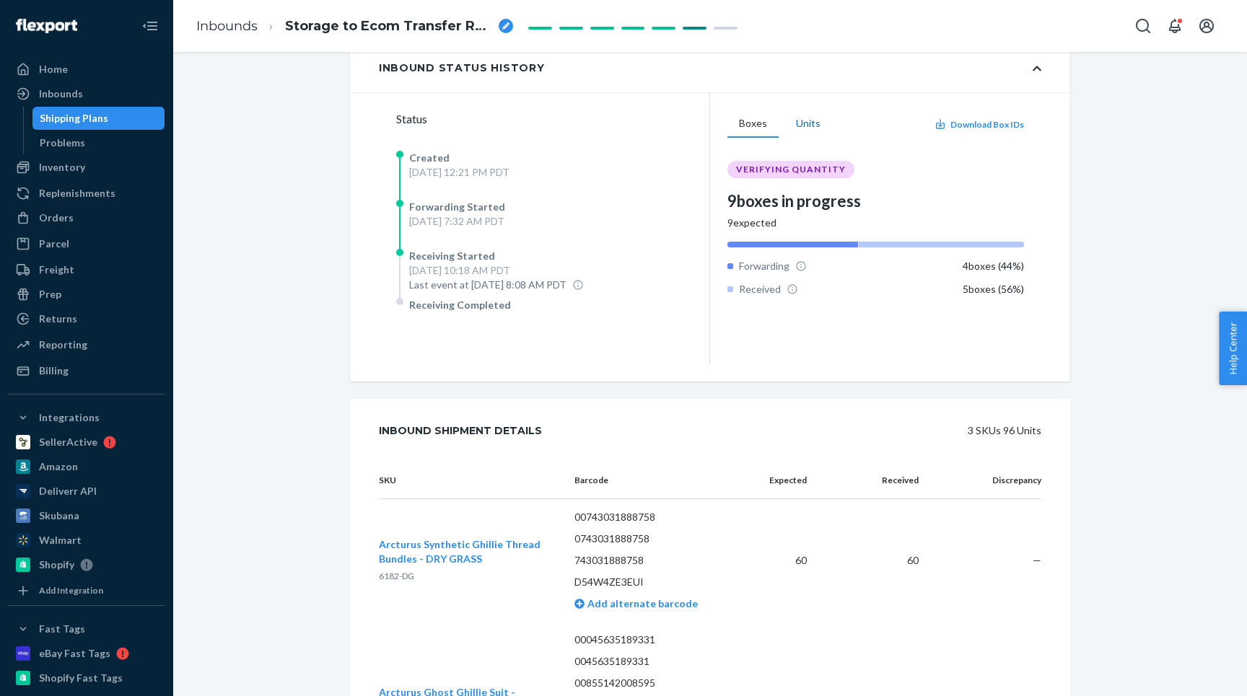
click at [802, 123] on button "Units" at bounding box center [808, 123] width 48 height 27
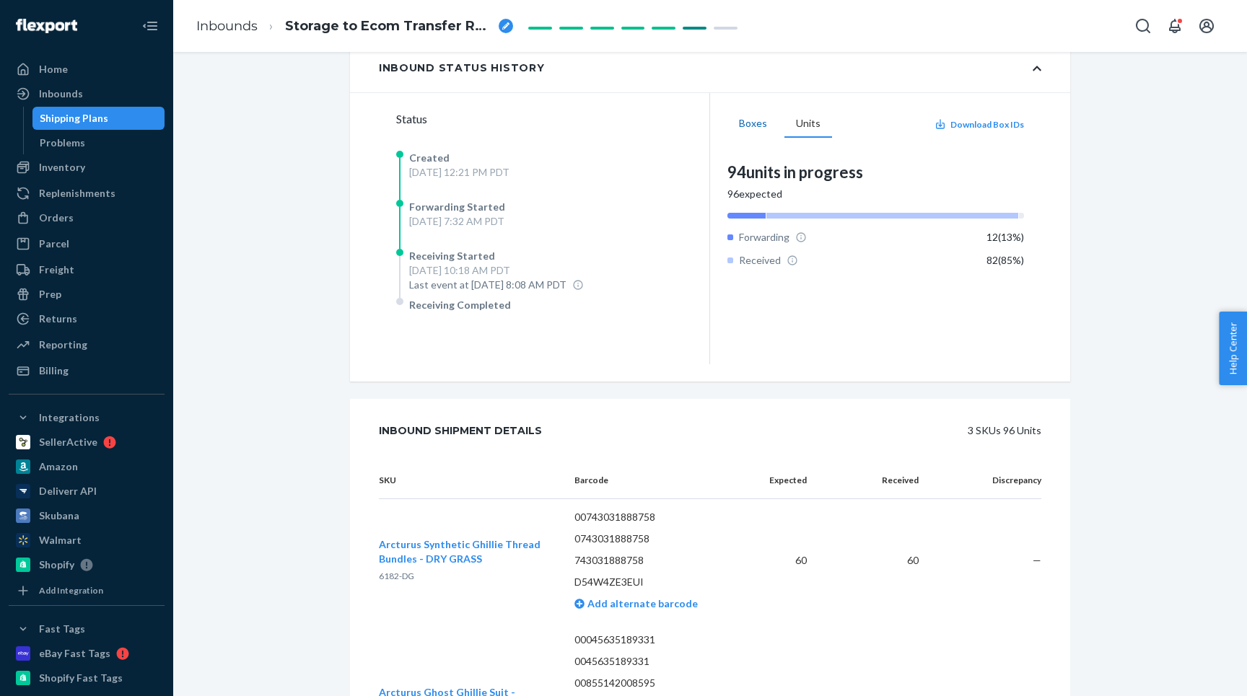
click at [748, 124] on button "Boxes" at bounding box center [752, 123] width 51 height 27
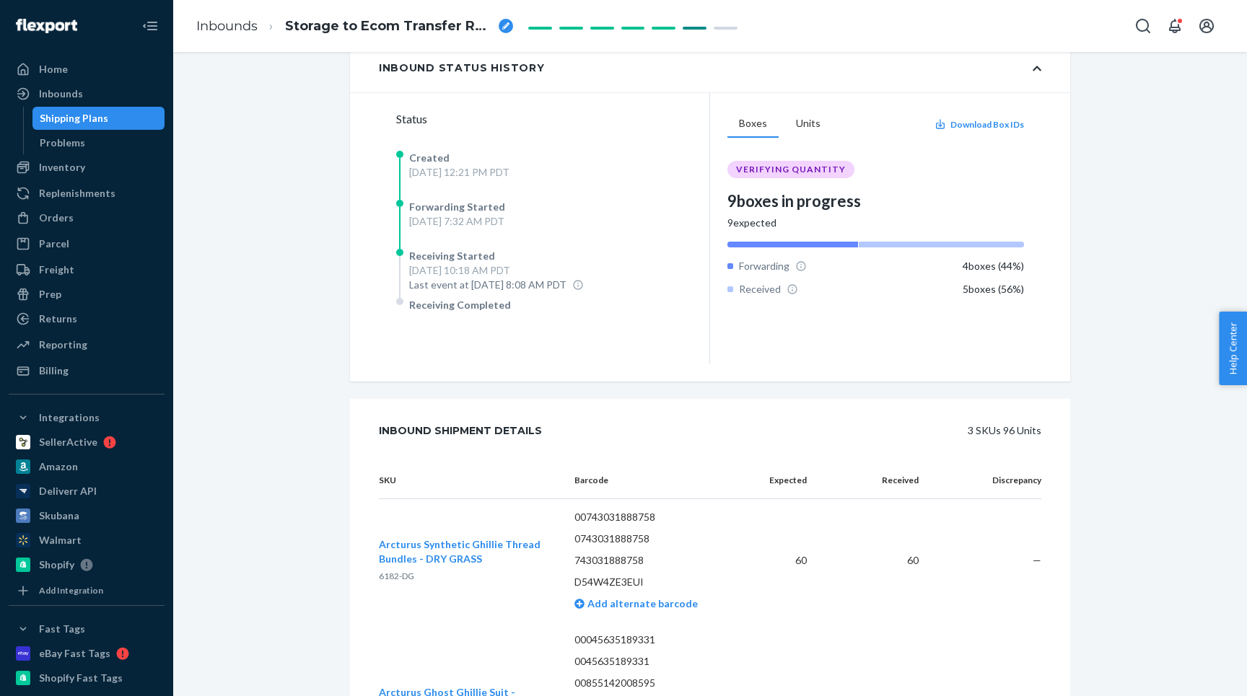
scroll to position [0, 0]
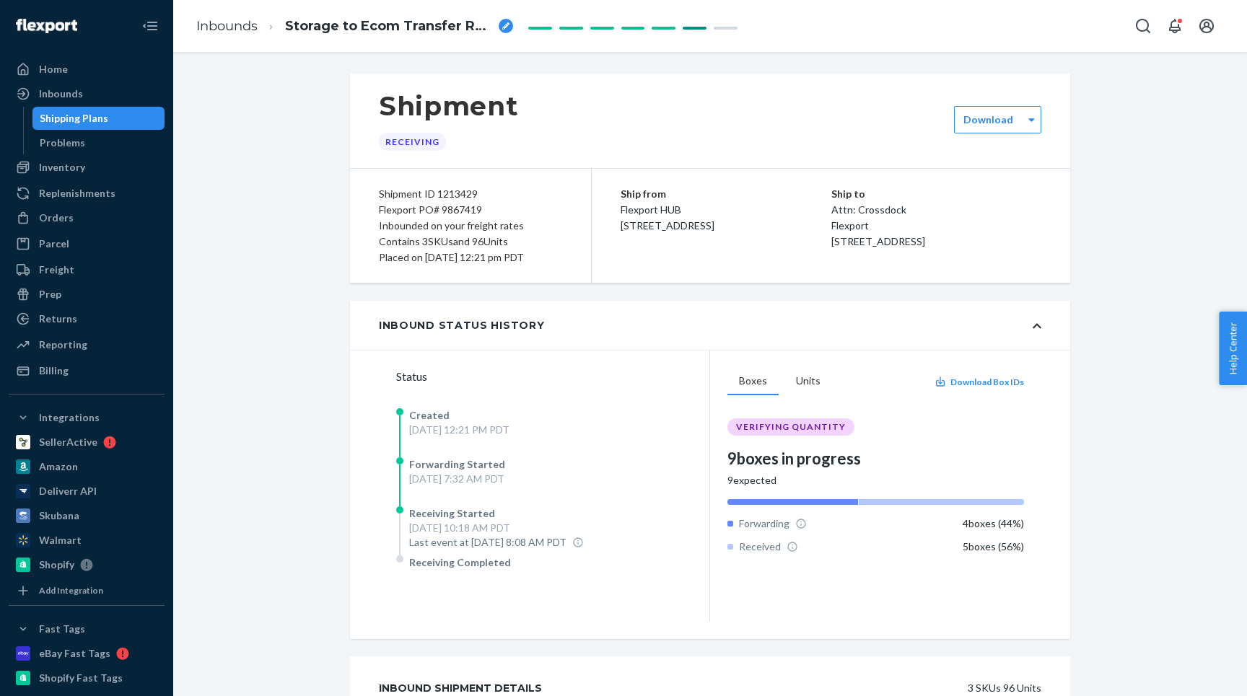
click at [438, 209] on div "Flexport PO# 9867419" at bounding box center [470, 210] width 183 height 16
copy div "Flexport PO# 9867419"
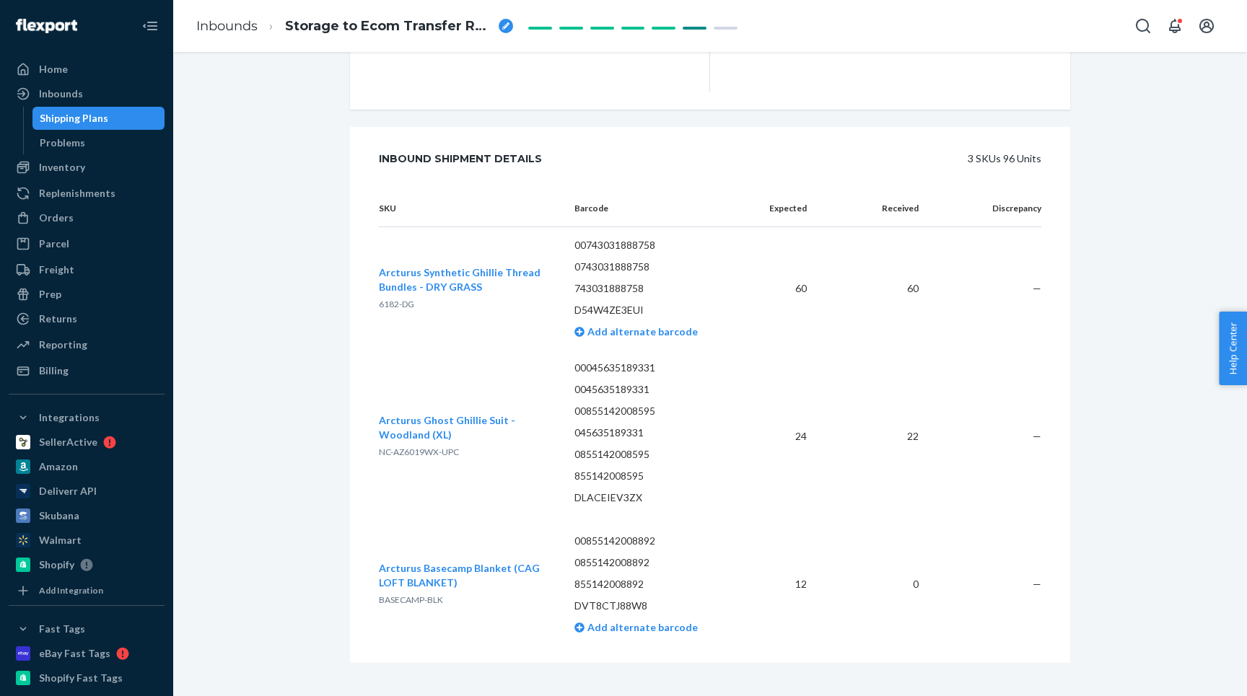
scroll to position [543, 0]
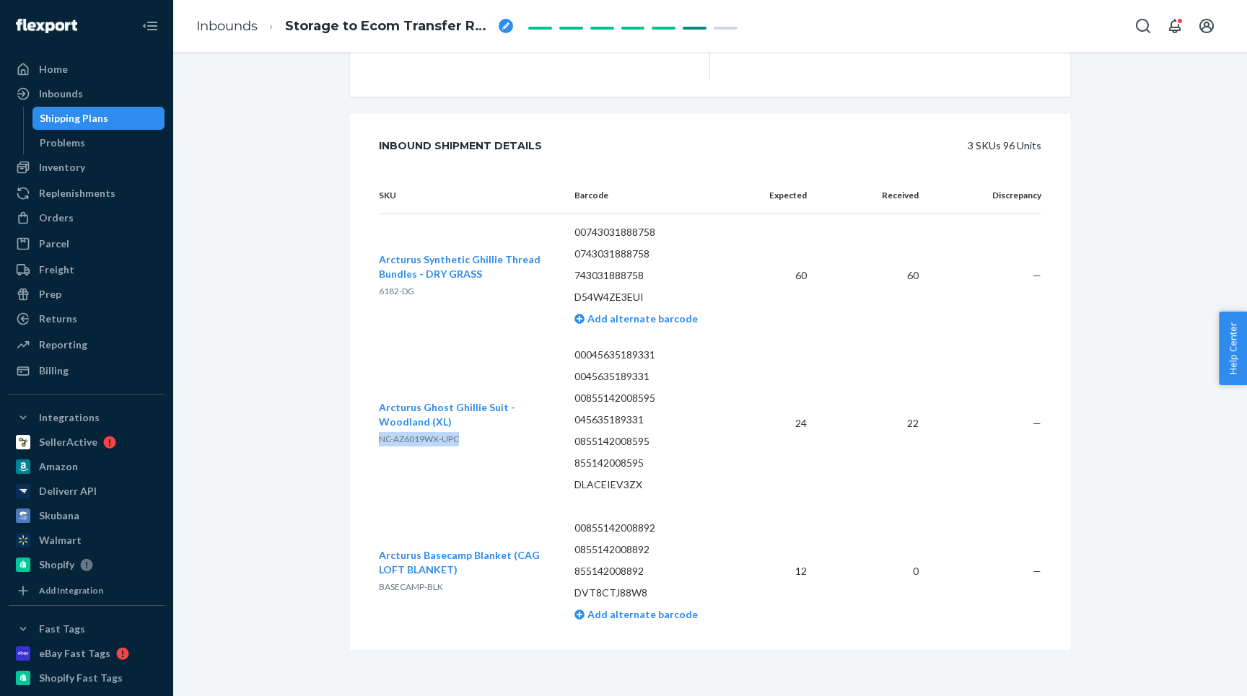
drag, startPoint x: 461, startPoint y: 442, endPoint x: 381, endPoint y: 442, distance: 80.1
click at [381, 442] on p "NC-AZ6019WX-UPC" at bounding box center [465, 439] width 172 height 14
copy span "NC-AZ6019WX-UPC"
click at [592, 487] on p "DLACEIEV3ZX" at bounding box center [654, 485] width 161 height 14
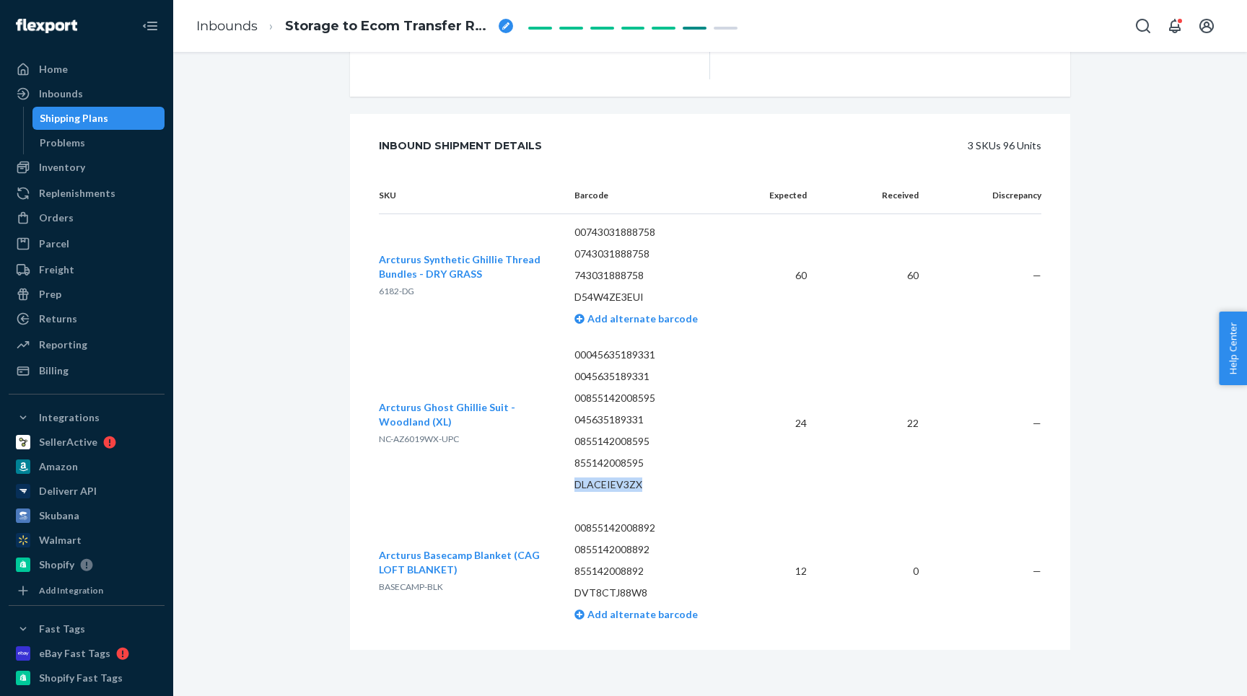
copy p "DLACEIEV3ZX"
click at [630, 598] on p "DVT8CTJ88W8" at bounding box center [654, 593] width 161 height 14
copy p "DVT8CTJ88W8"
click at [237, 20] on link "Inbounds" at bounding box center [226, 26] width 61 height 16
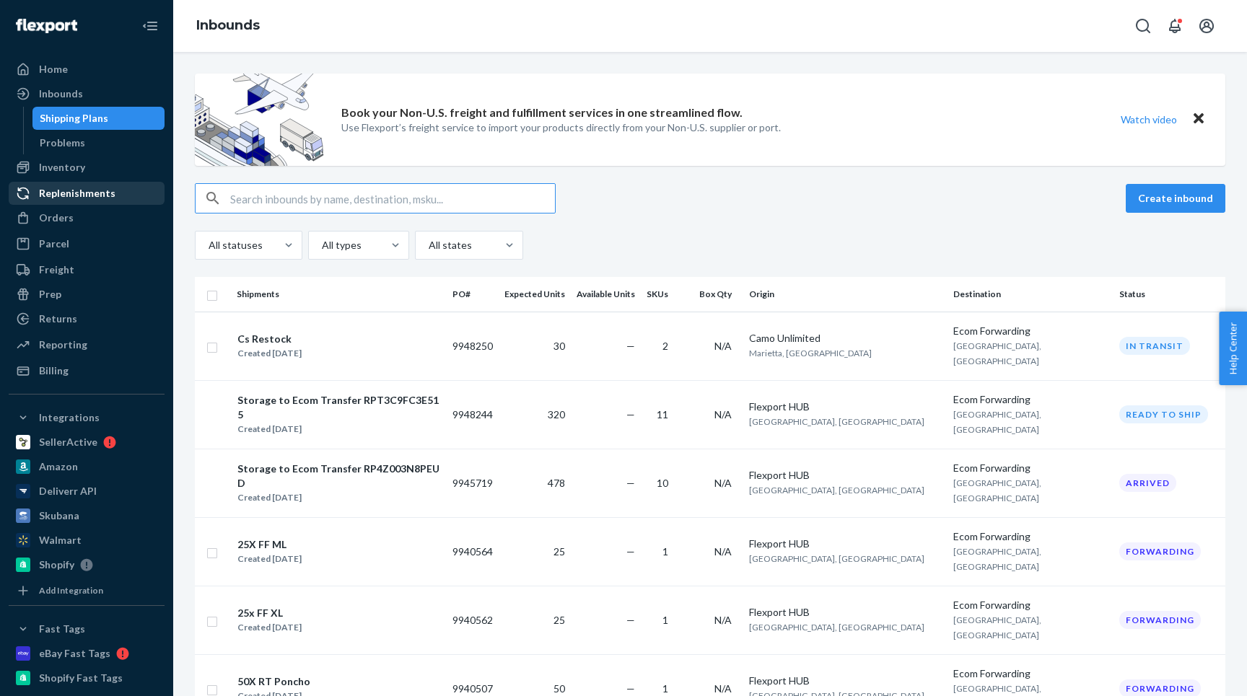
click at [55, 185] on div "Replenishments" at bounding box center [86, 193] width 153 height 20
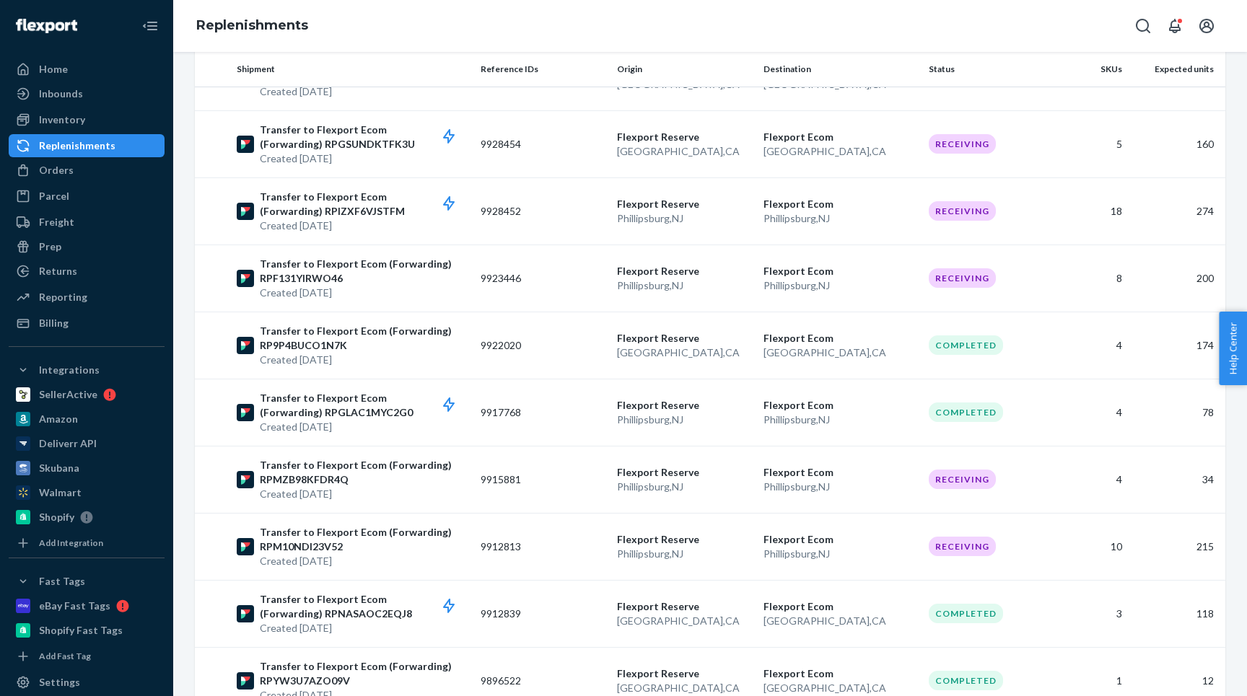
scroll to position [836, 0]
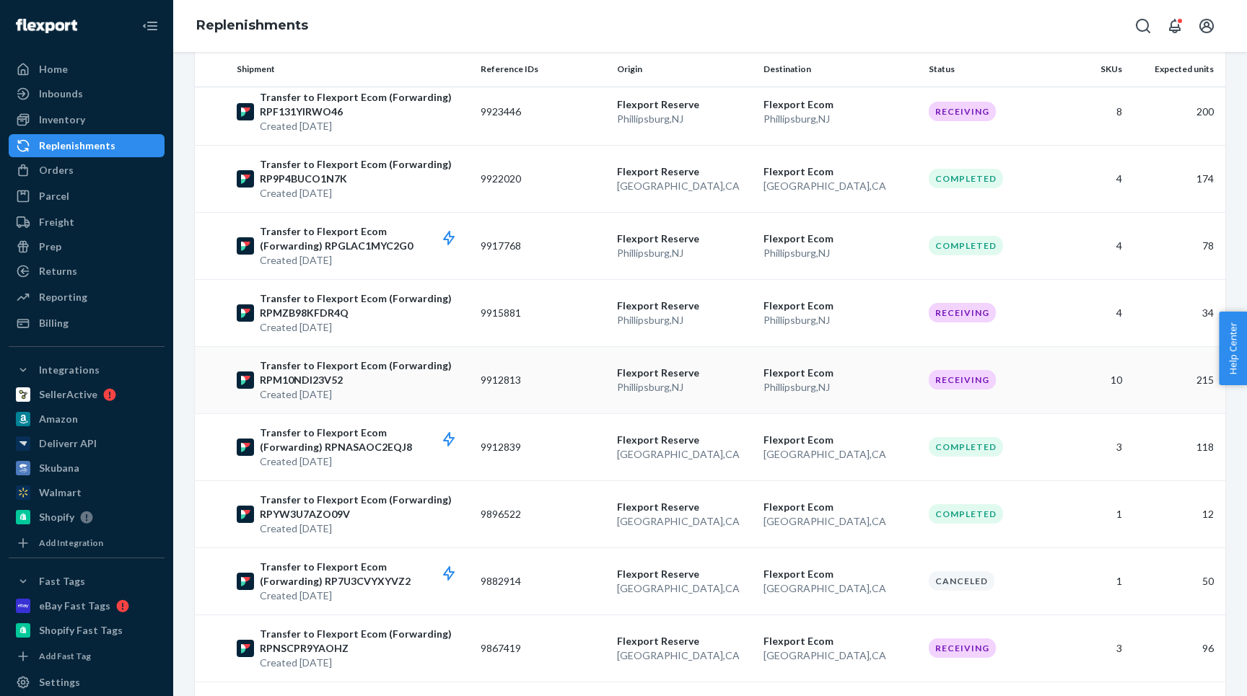
click at [399, 387] on p "Created Aug 25, 2025" at bounding box center [364, 394] width 209 height 14
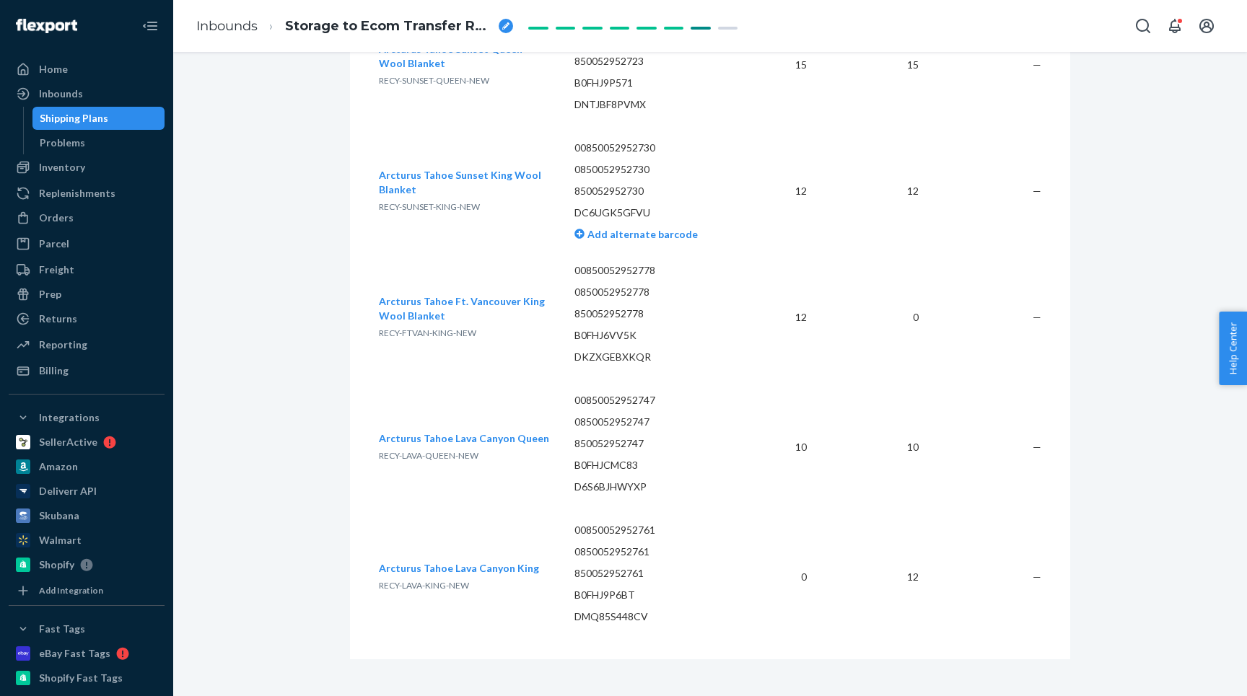
scroll to position [1899, 0]
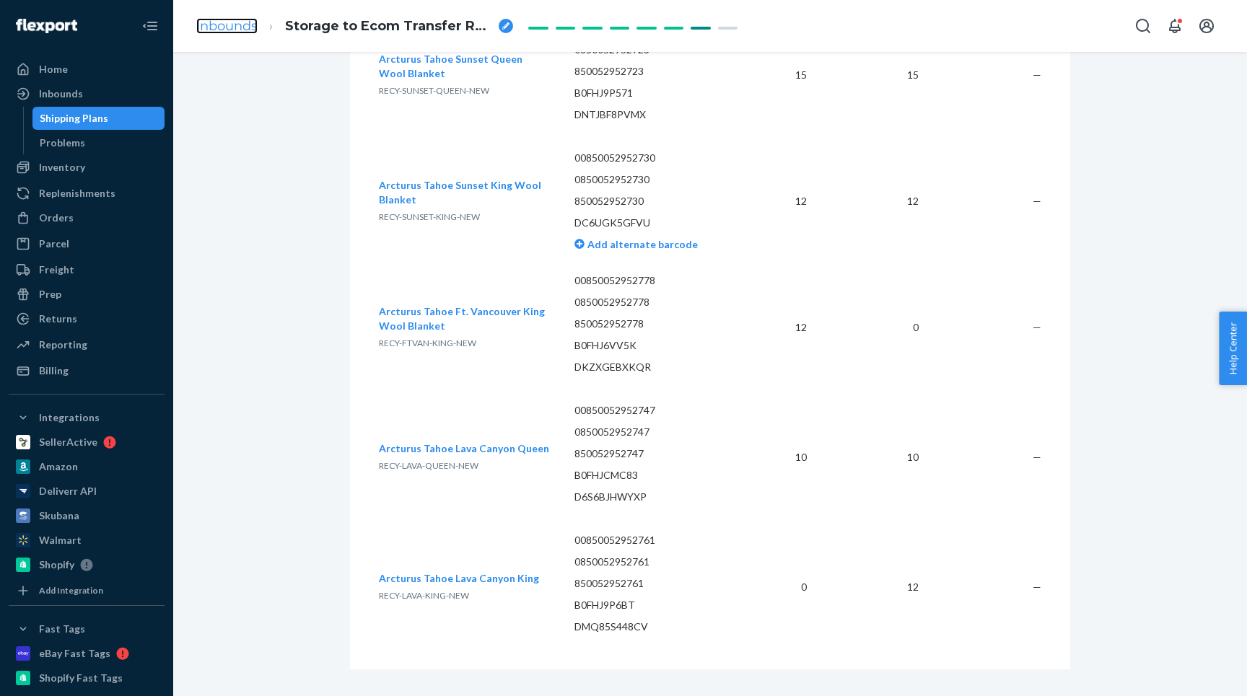
click at [224, 27] on link "Inbounds" at bounding box center [226, 26] width 61 height 16
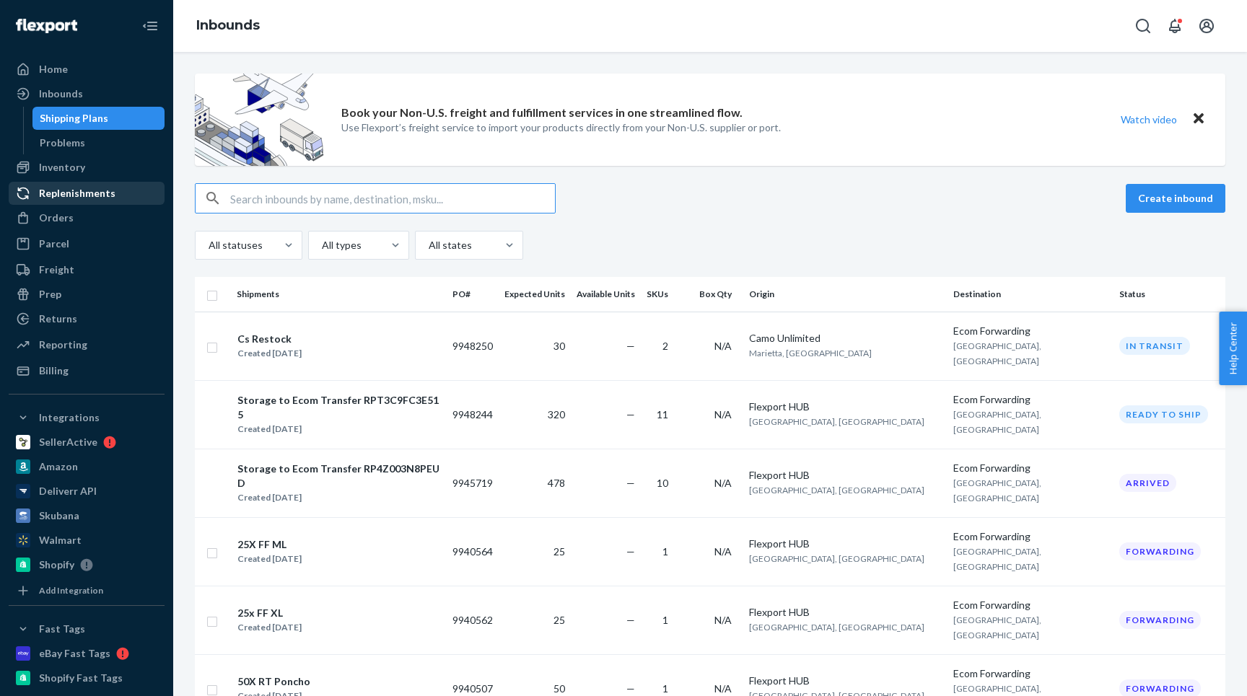
click at [103, 201] on div "Replenishments" at bounding box center [86, 193] width 153 height 20
click at [103, 201] on ul "Home Inbounds Shipping Plans Problems Inventory Products Replenishments Orders …" at bounding box center [87, 220] width 156 height 325
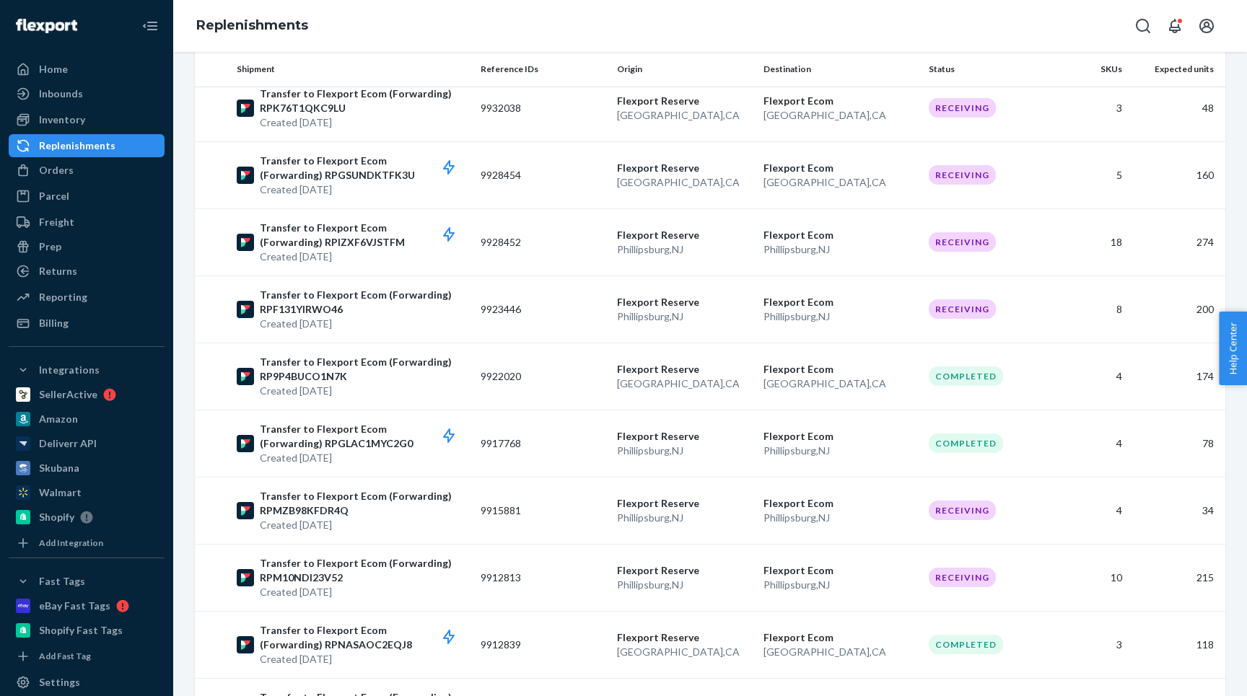
scroll to position [689, 0]
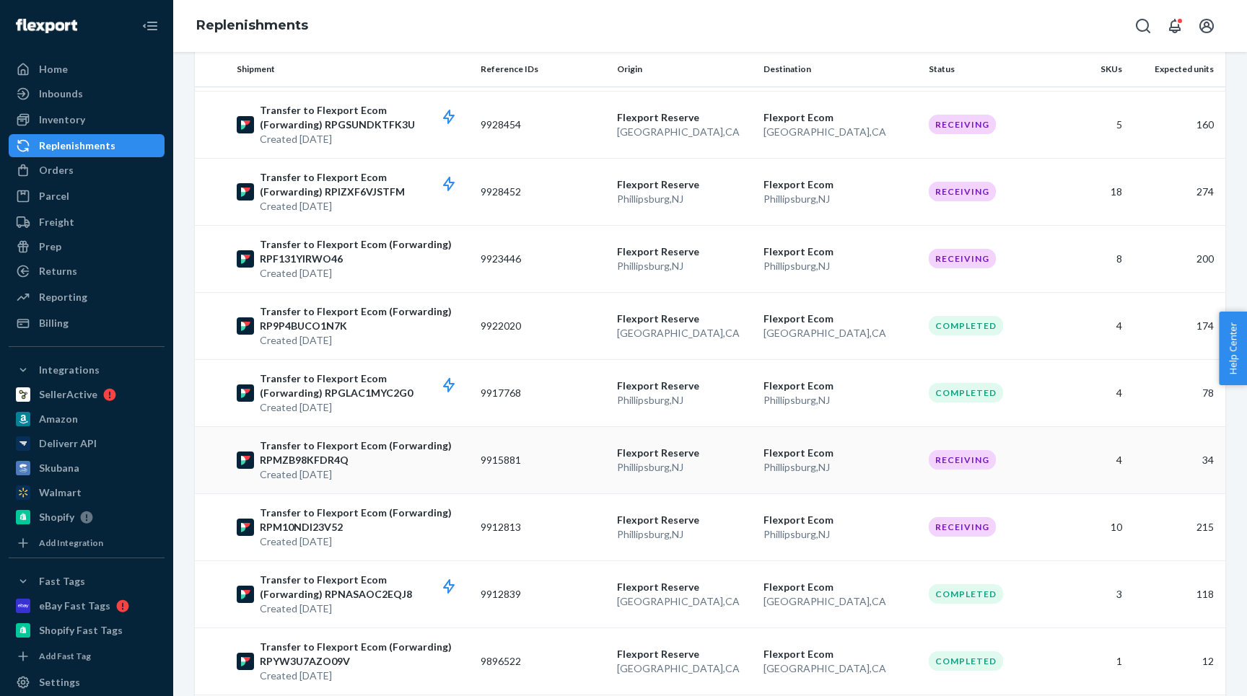
click at [378, 455] on p "Transfer to Flexport Ecom (Forwarding) RPMZB98KFDR4Q" at bounding box center [364, 453] width 209 height 29
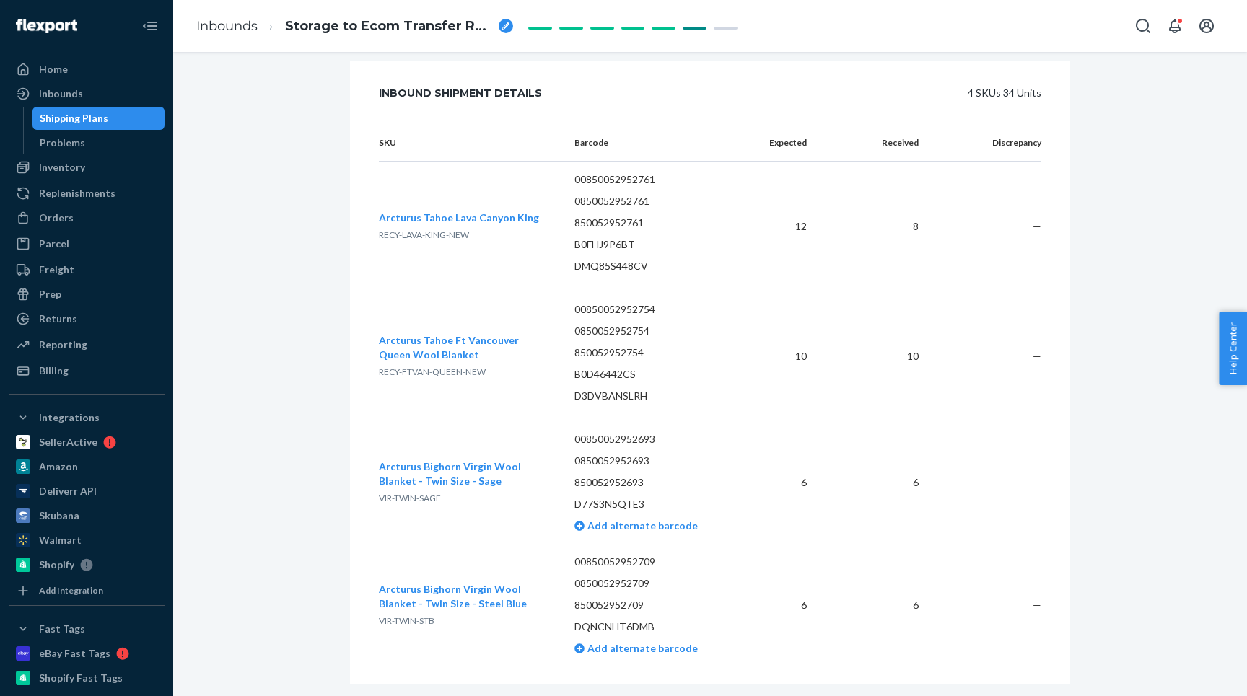
scroll to position [629, 0]
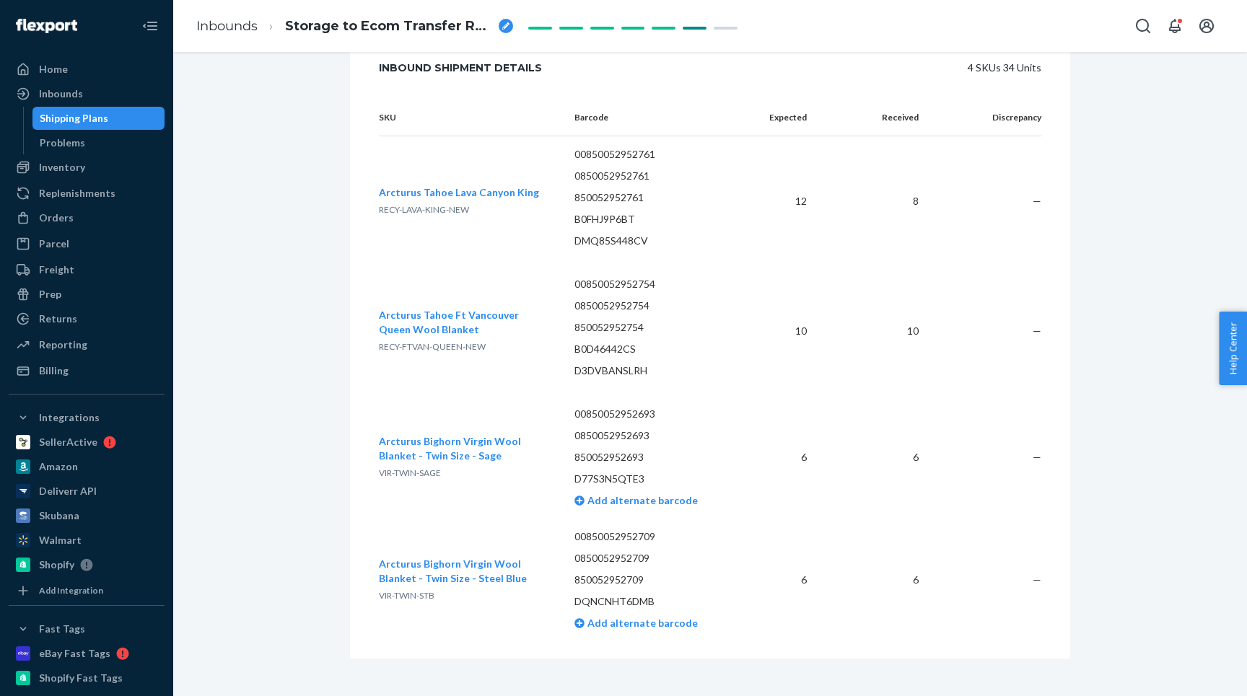
click at [614, 234] on p "DMQ85S448CV" at bounding box center [654, 241] width 161 height 14
copy p "DMQ85S448CV"
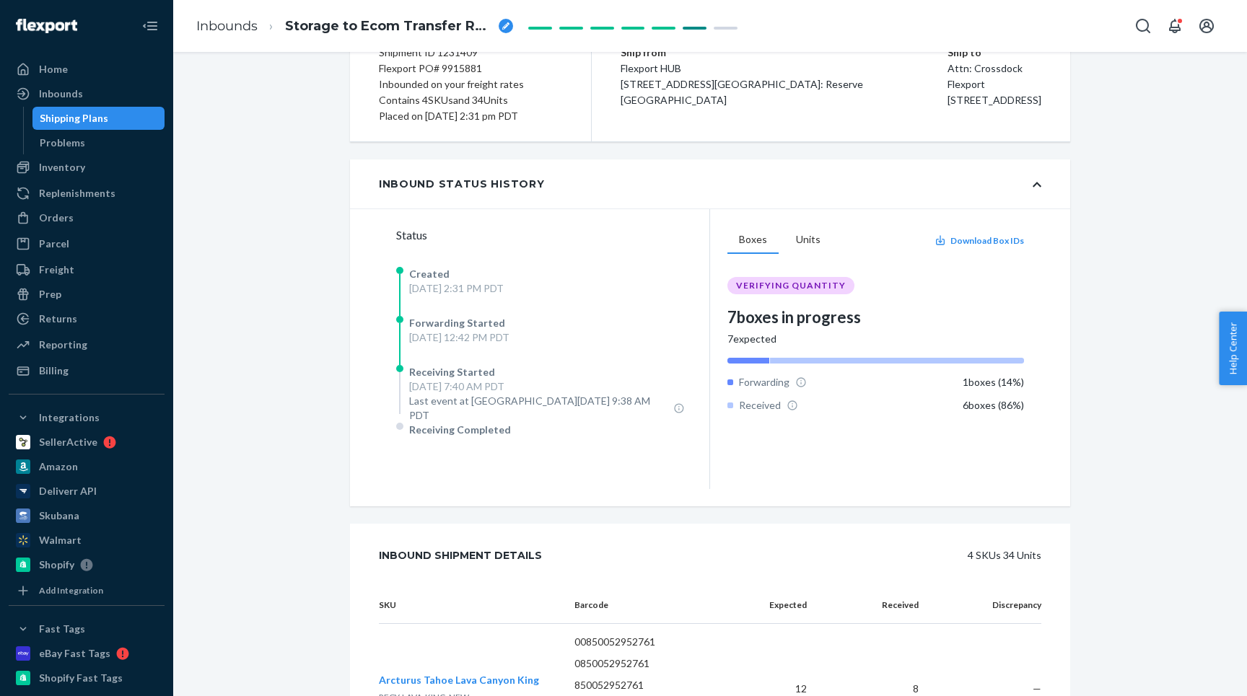
scroll to position [0, 0]
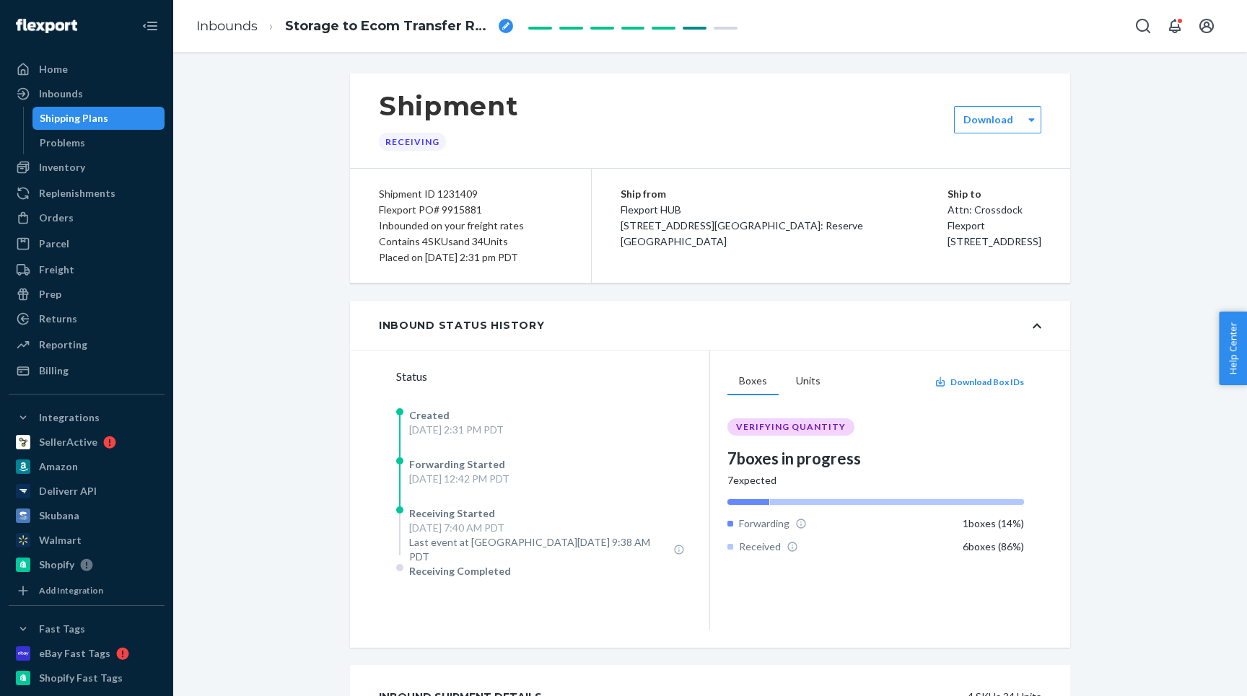
click at [452, 209] on div "Flexport PO# 9915881" at bounding box center [470, 210] width 183 height 16
copy div "Flexport PO# 9915881"
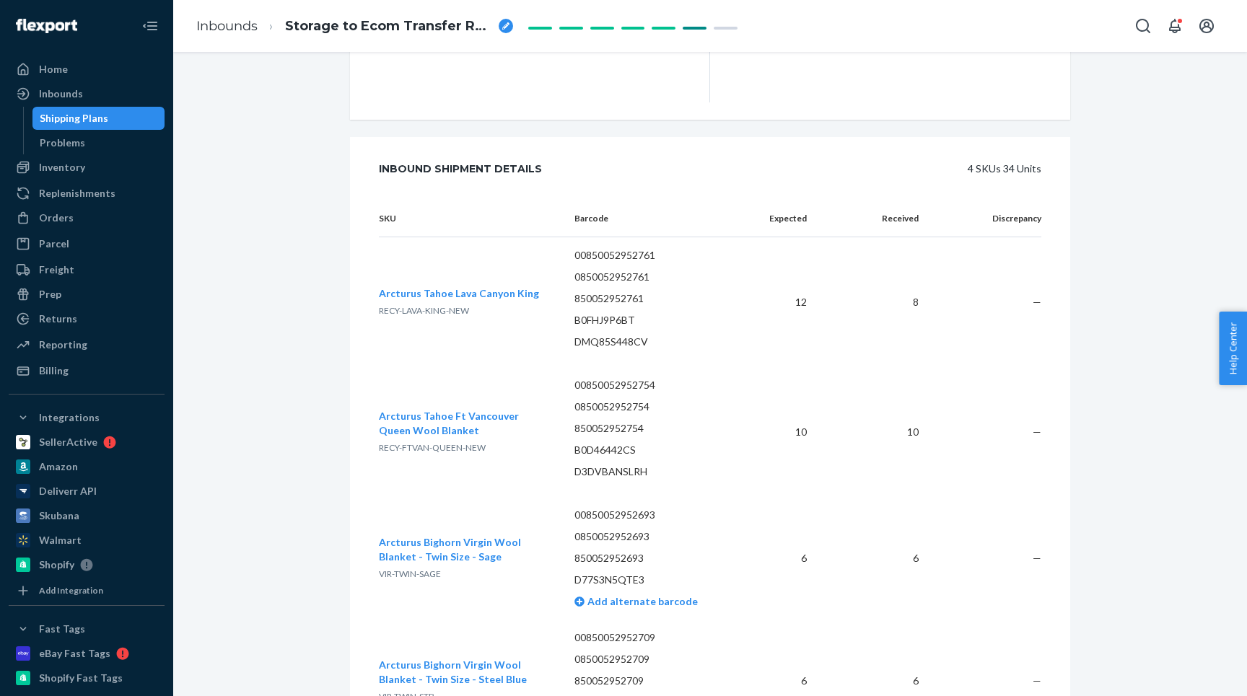
scroll to position [530, 0]
click at [589, 333] on p "DMQ85S448CV" at bounding box center [654, 340] width 161 height 14
copy p "DMQ85S448CV"
click at [71, 383] on div "Home Inbounds Shipping Plans Problems Inventory Products Replenishments Orders …" at bounding box center [86, 348] width 173 height 696
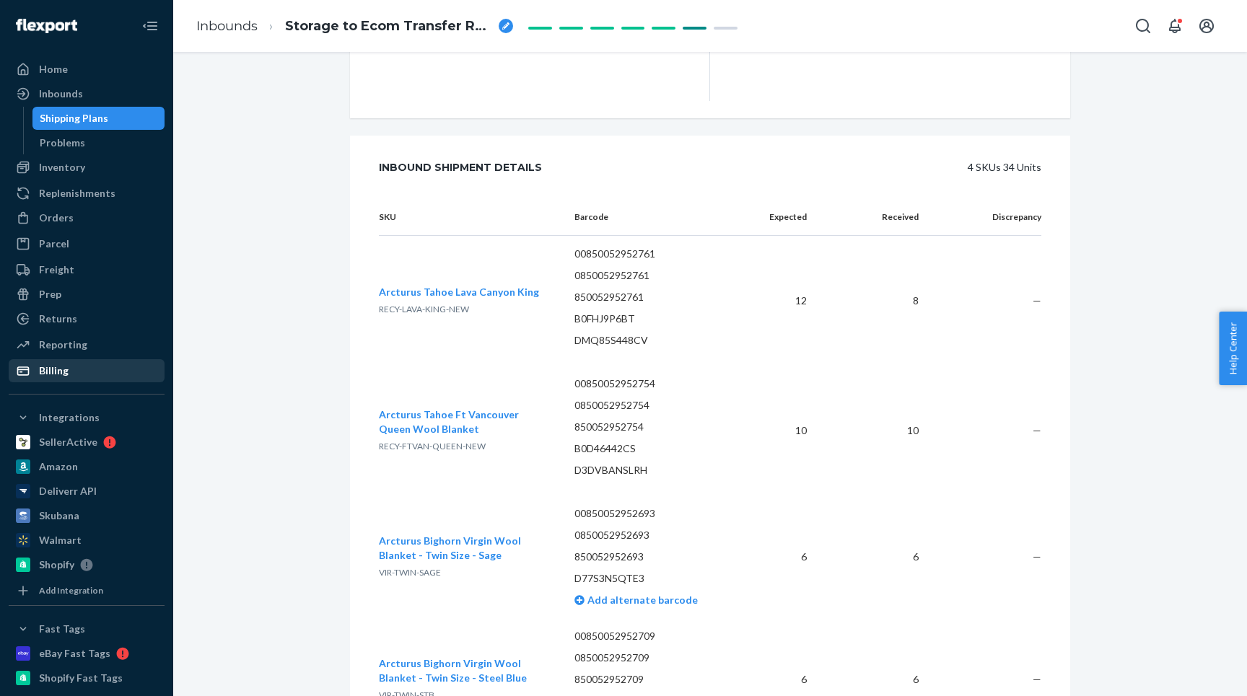
click at [66, 375] on div "Billing" at bounding box center [54, 371] width 30 height 14
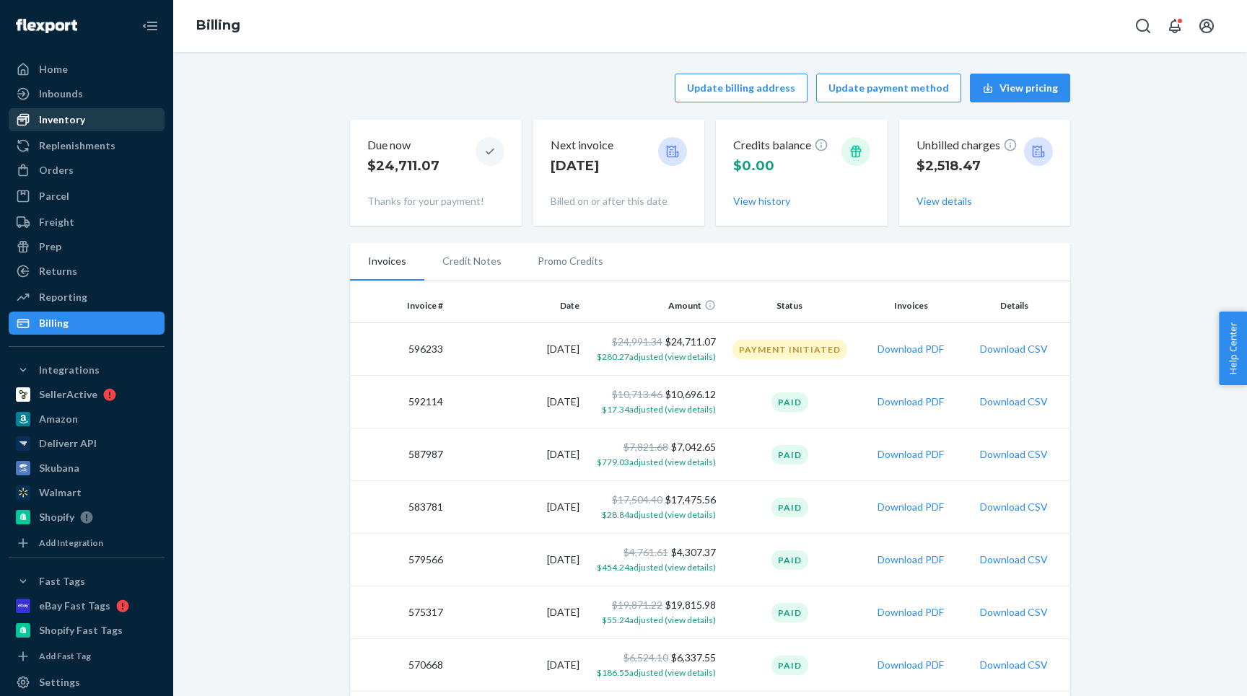
click at [71, 119] on div "Inventory" at bounding box center [62, 120] width 46 height 14
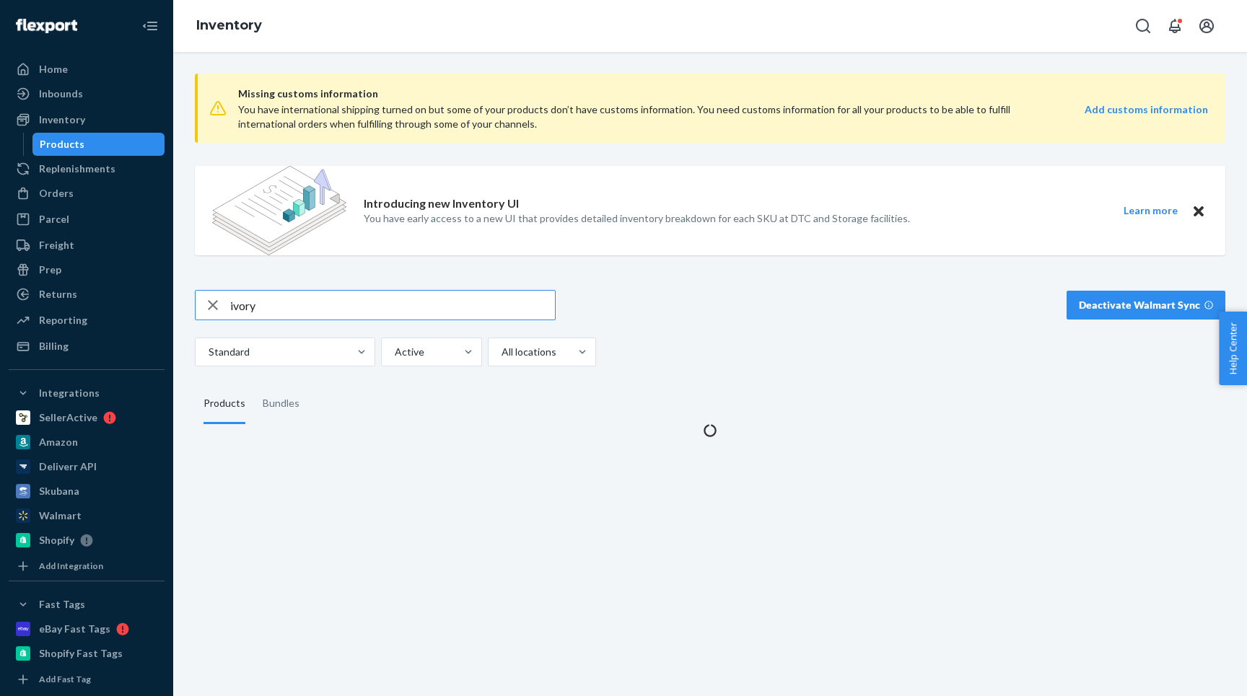
click at [240, 306] on input "ivory" at bounding box center [392, 305] width 325 height 29
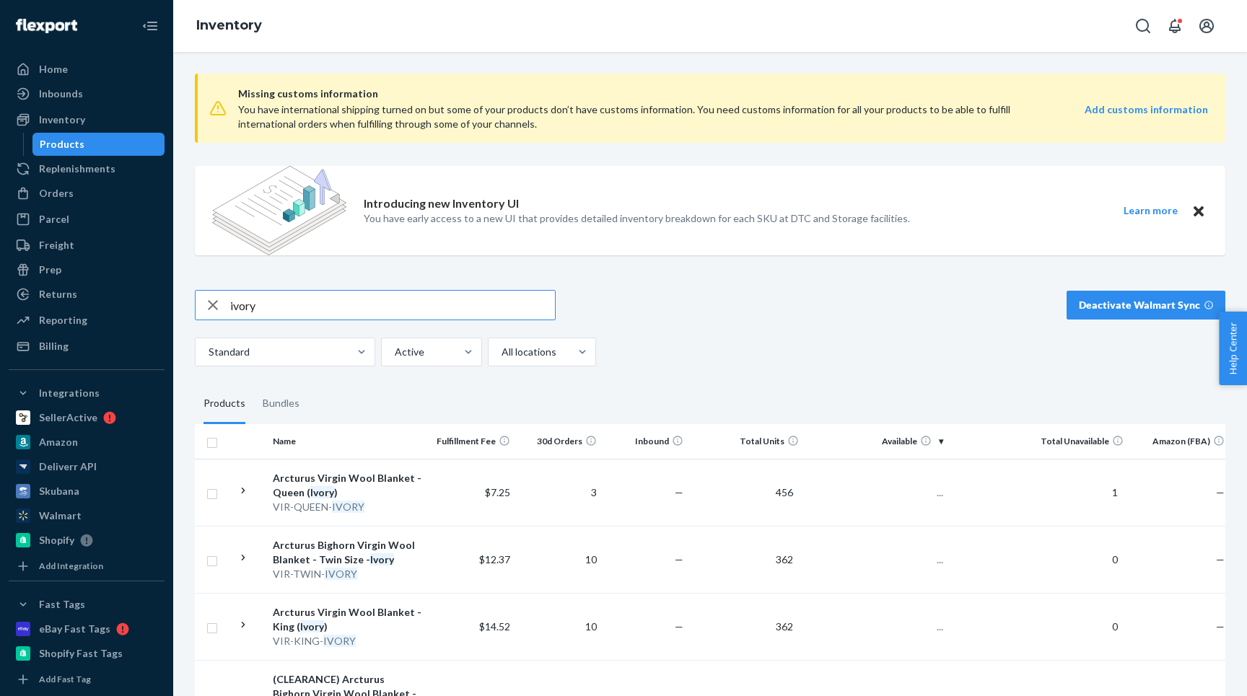
click at [240, 306] on input "ivory" at bounding box center [392, 305] width 325 height 29
type input "DD06"
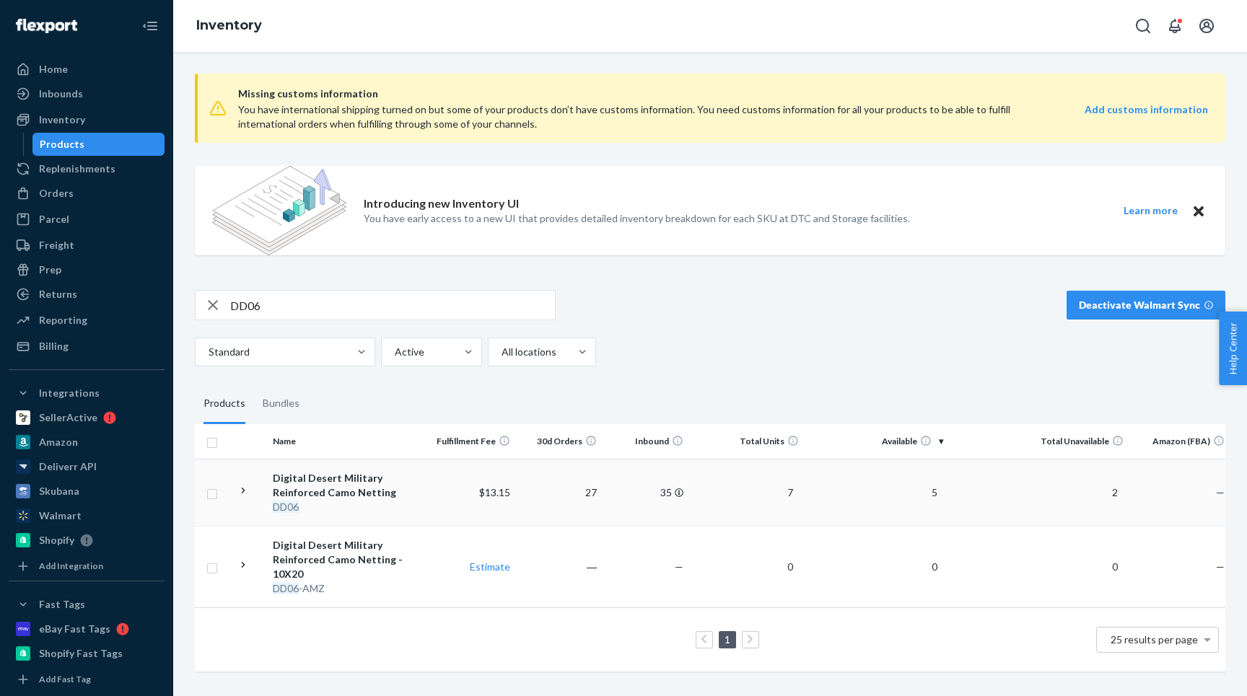
click at [241, 489] on icon at bounding box center [244, 491] width 14 height 14
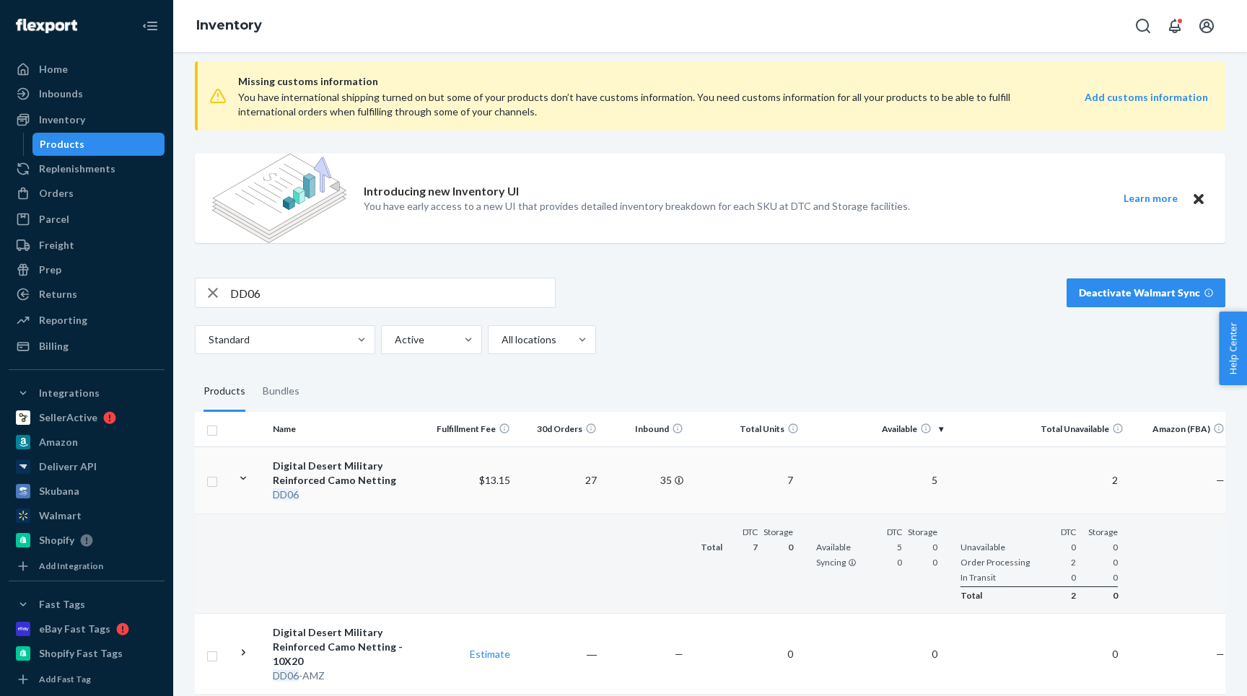
scroll to position [89, 0]
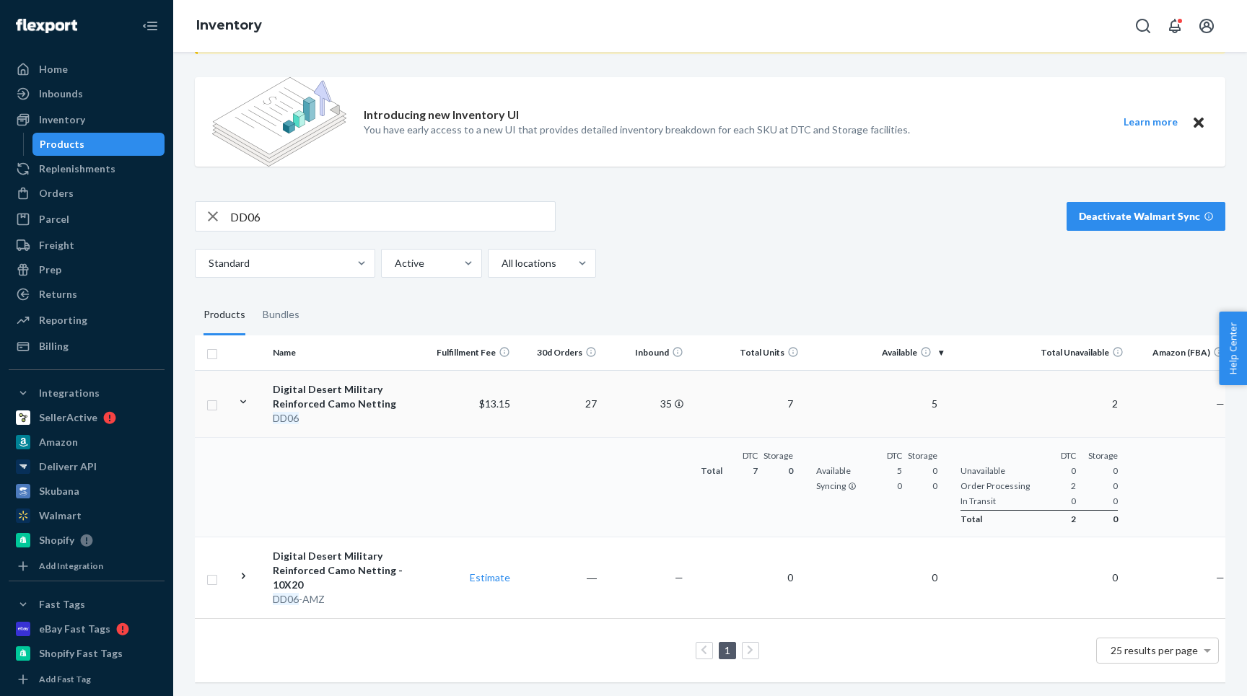
click at [246, 398] on icon at bounding box center [244, 402] width 14 height 14
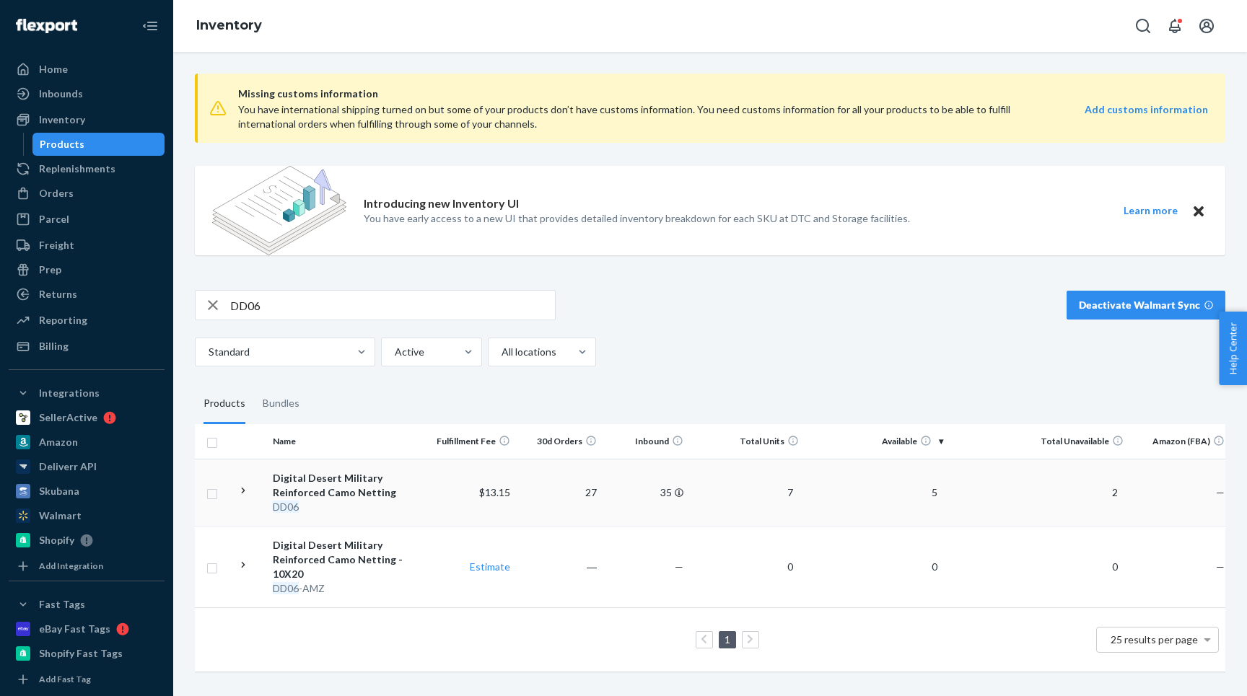
scroll to position [0, 0]
click at [211, 303] on icon "button" at bounding box center [212, 305] width 17 height 29
click at [84, 79] on link "Home" at bounding box center [87, 69] width 156 height 23
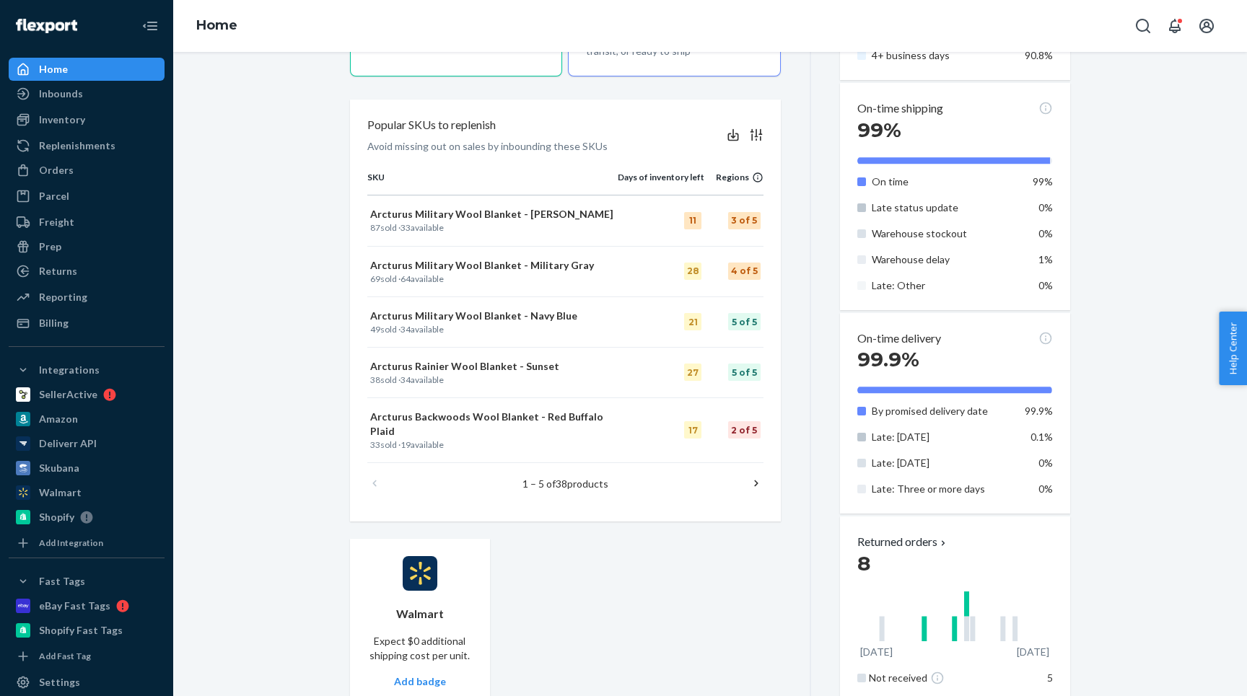
scroll to position [508, 0]
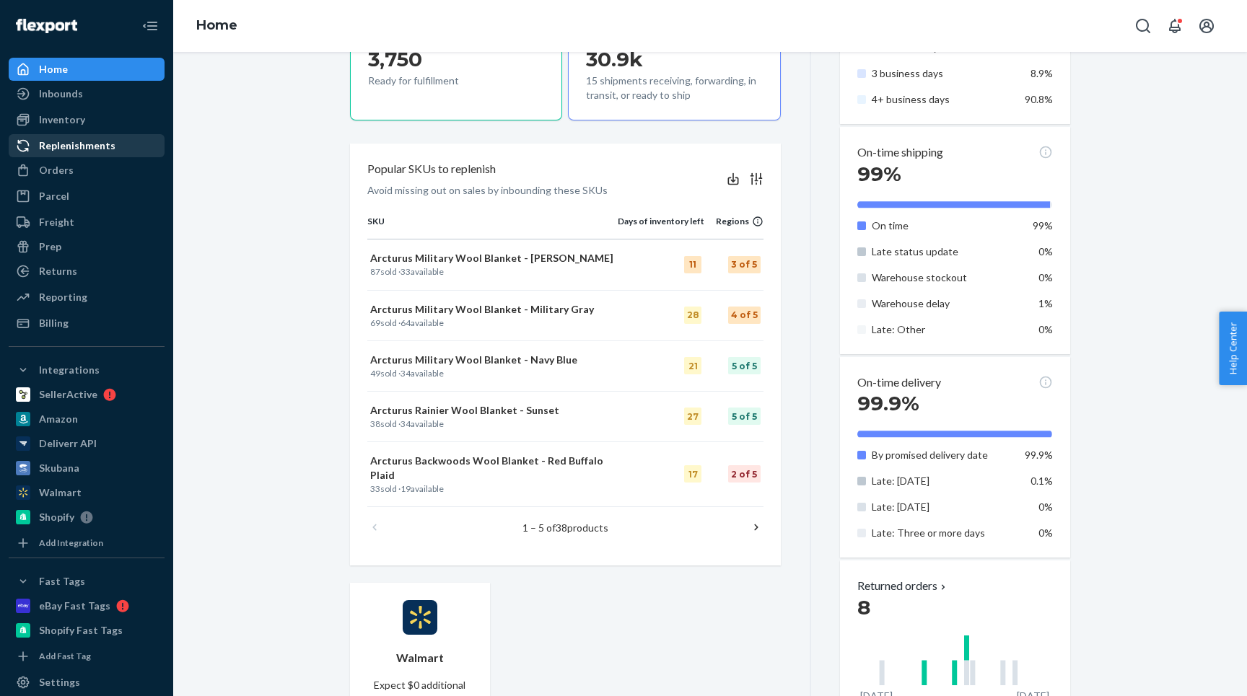
click at [57, 149] on div "Replenishments" at bounding box center [77, 146] width 76 height 14
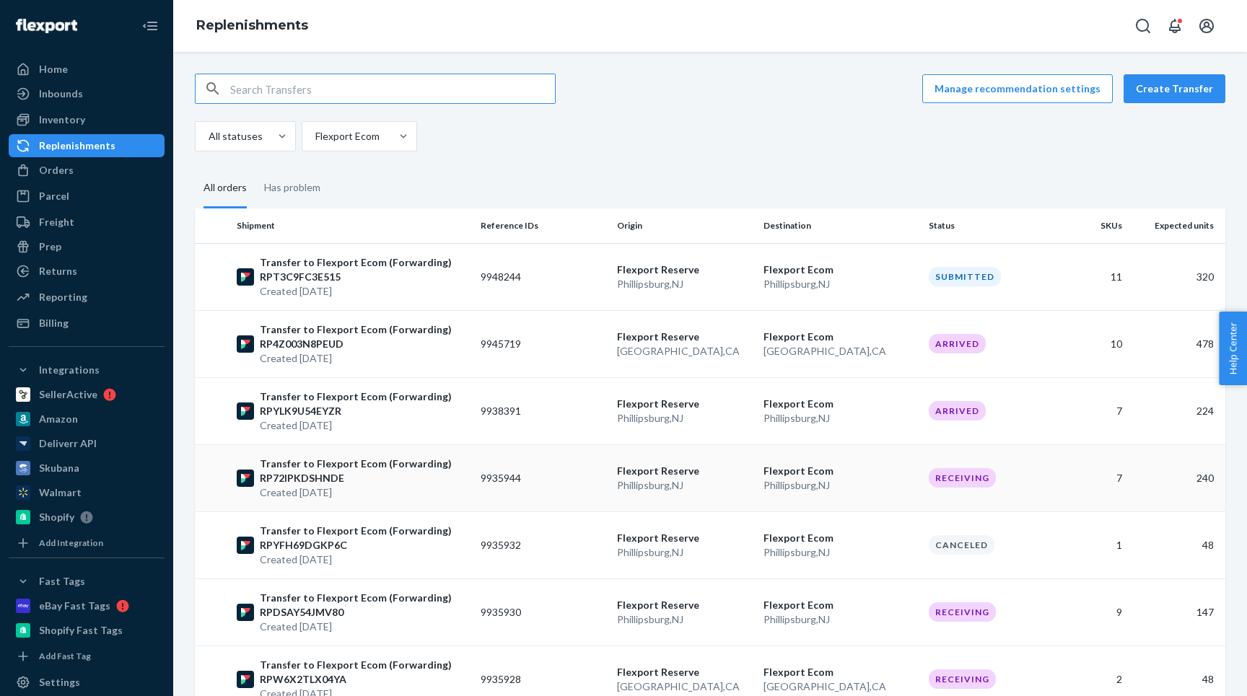
scroll to position [418, 0]
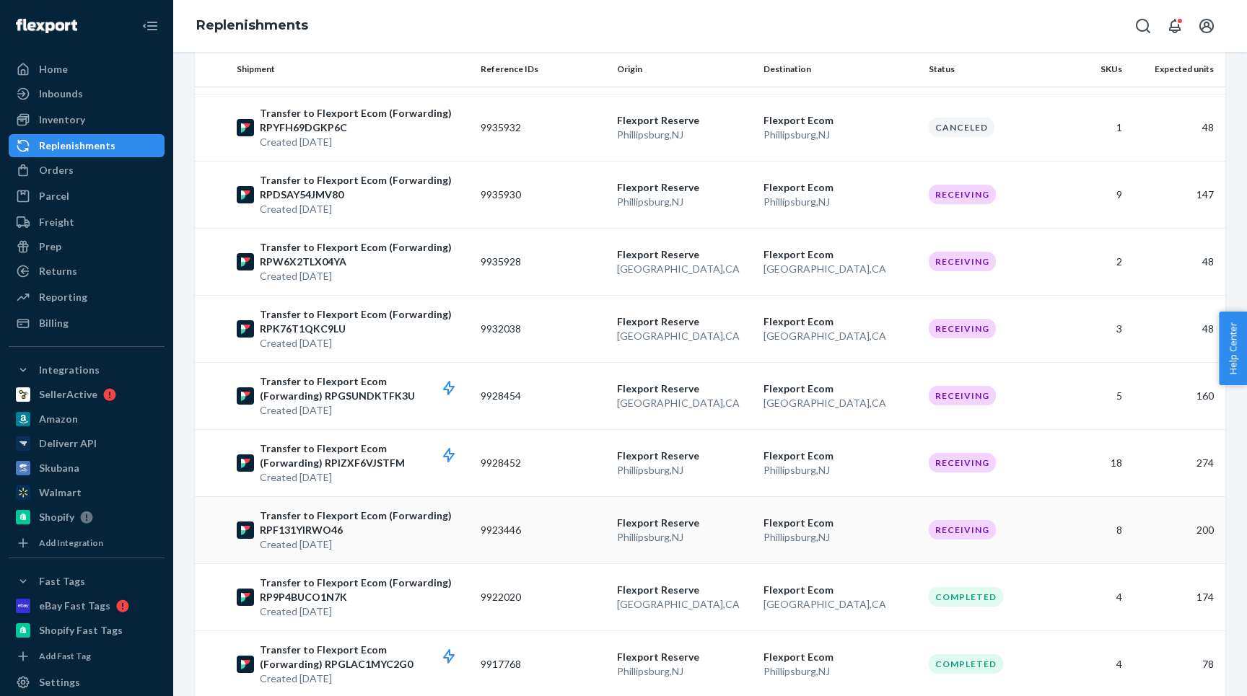
click at [399, 530] on p "Transfer to Flexport Ecom (Forwarding) RPF131YIRWO46" at bounding box center [364, 523] width 209 height 29
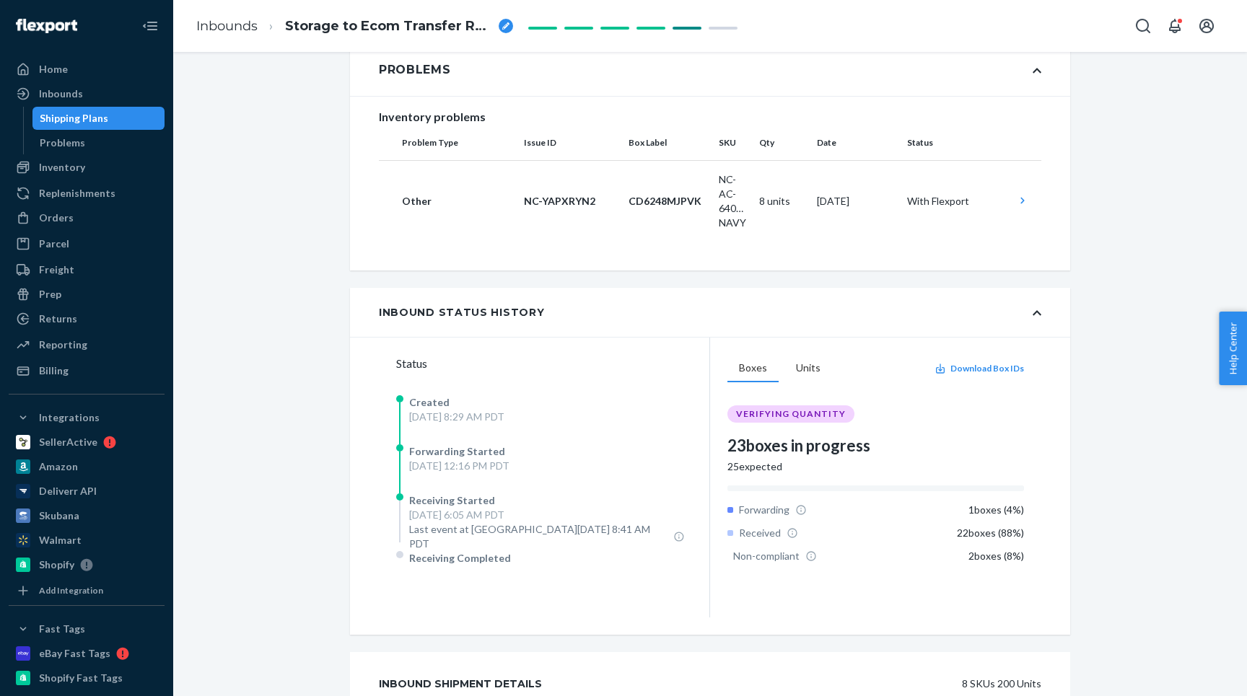
scroll to position [292, 0]
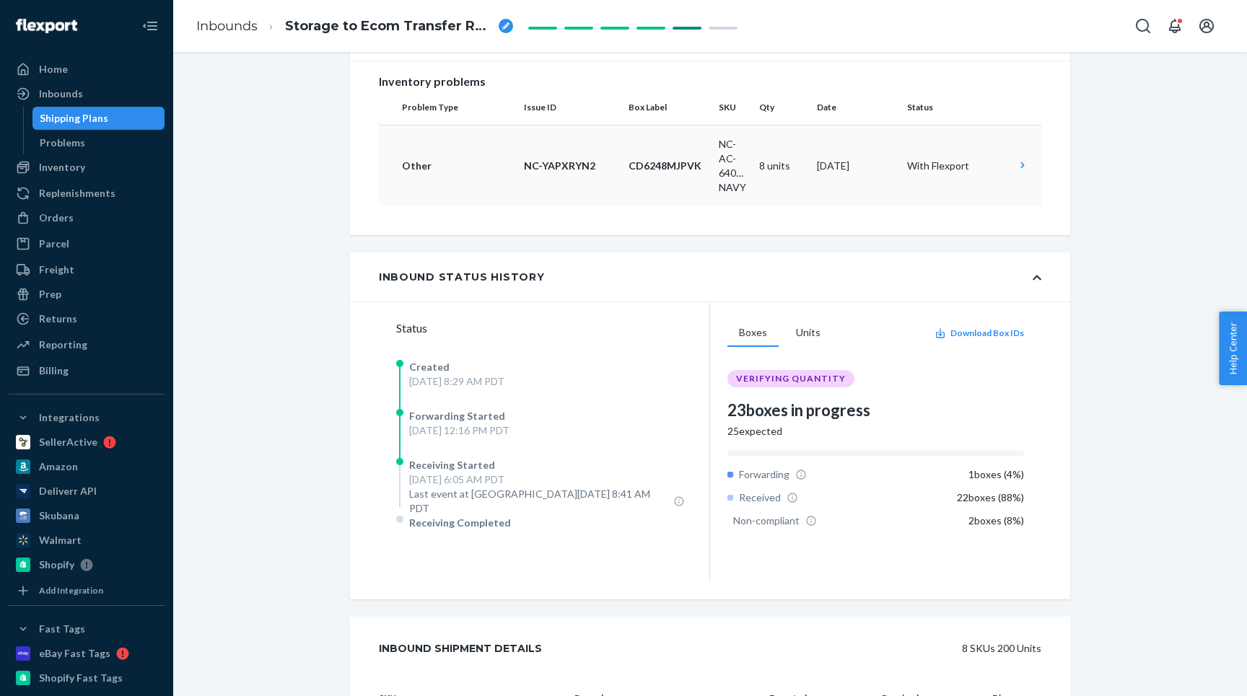
click at [805, 145] on td "8 units" at bounding box center [782, 166] width 58 height 82
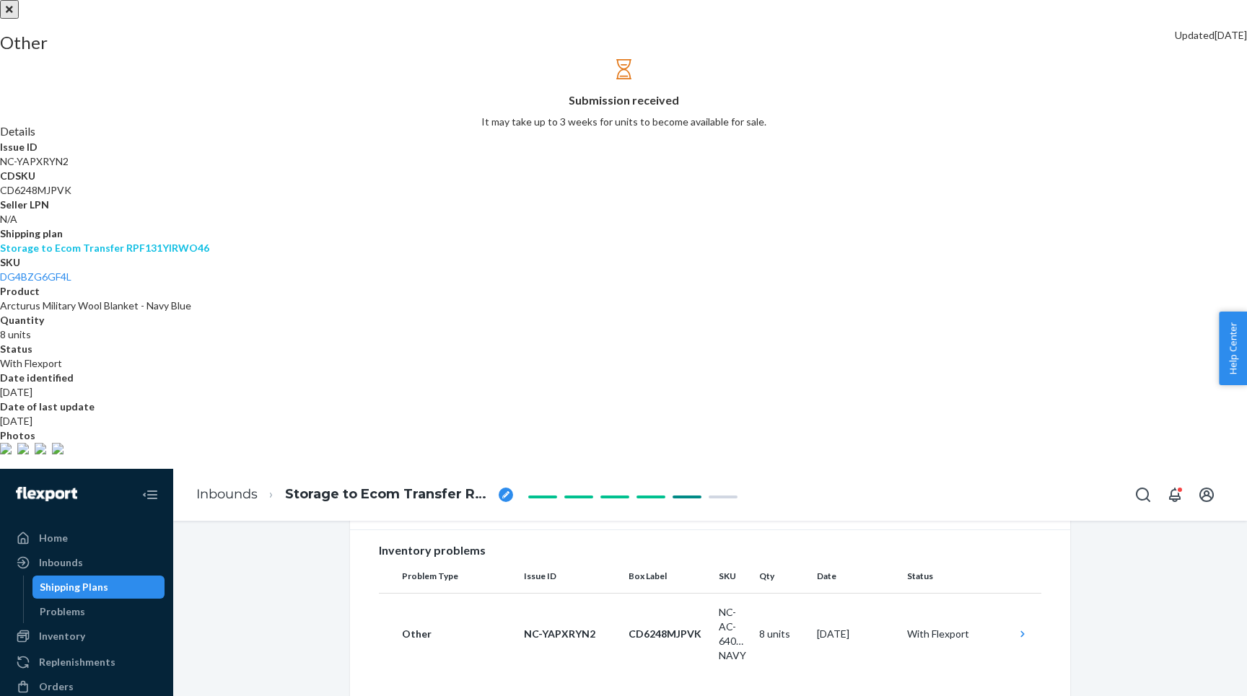
scroll to position [72, 0]
click at [12, 455] on img at bounding box center [6, 449] width 12 height 12
click at [29, 455] on img at bounding box center [23, 449] width 12 height 12
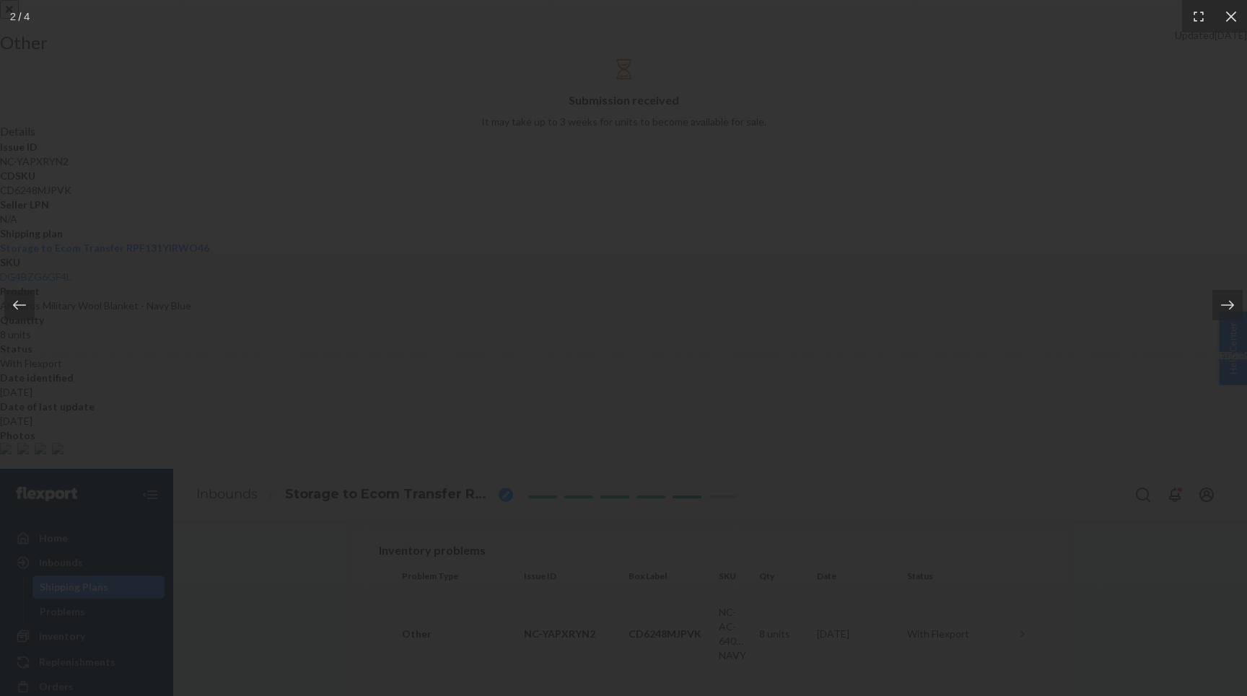
click at [1061, 642] on div at bounding box center [623, 348] width 1247 height 696
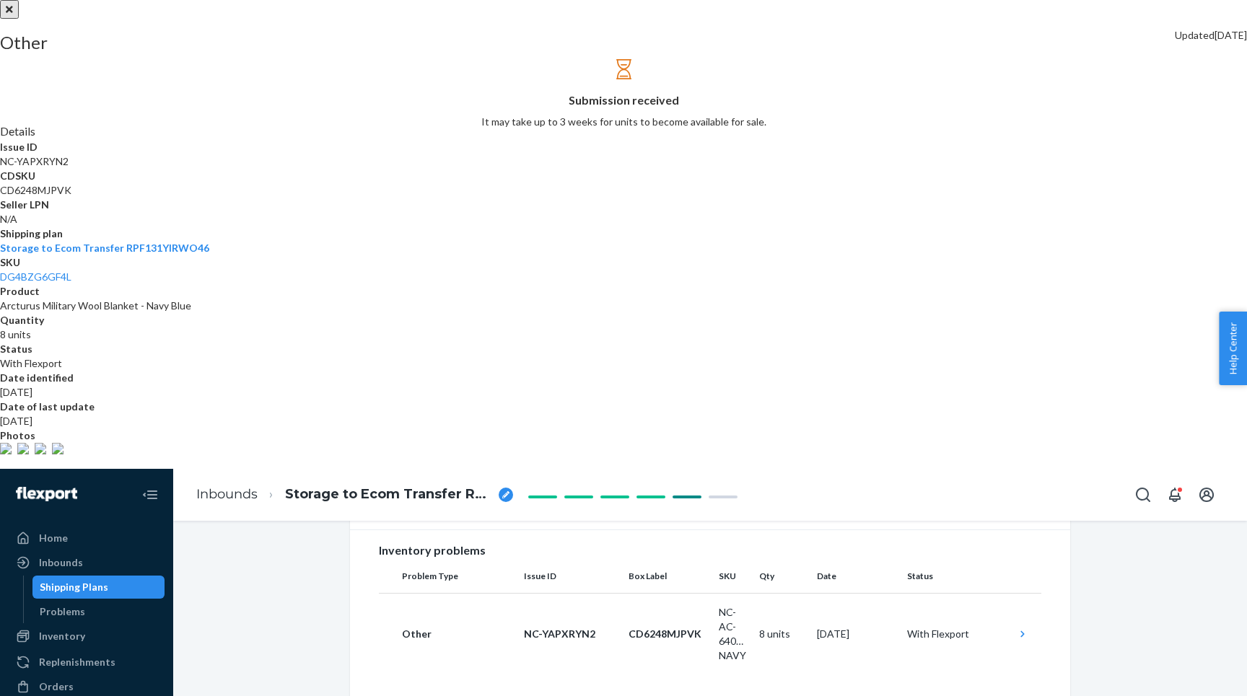
click at [46, 455] on img at bounding box center [41, 449] width 12 height 12
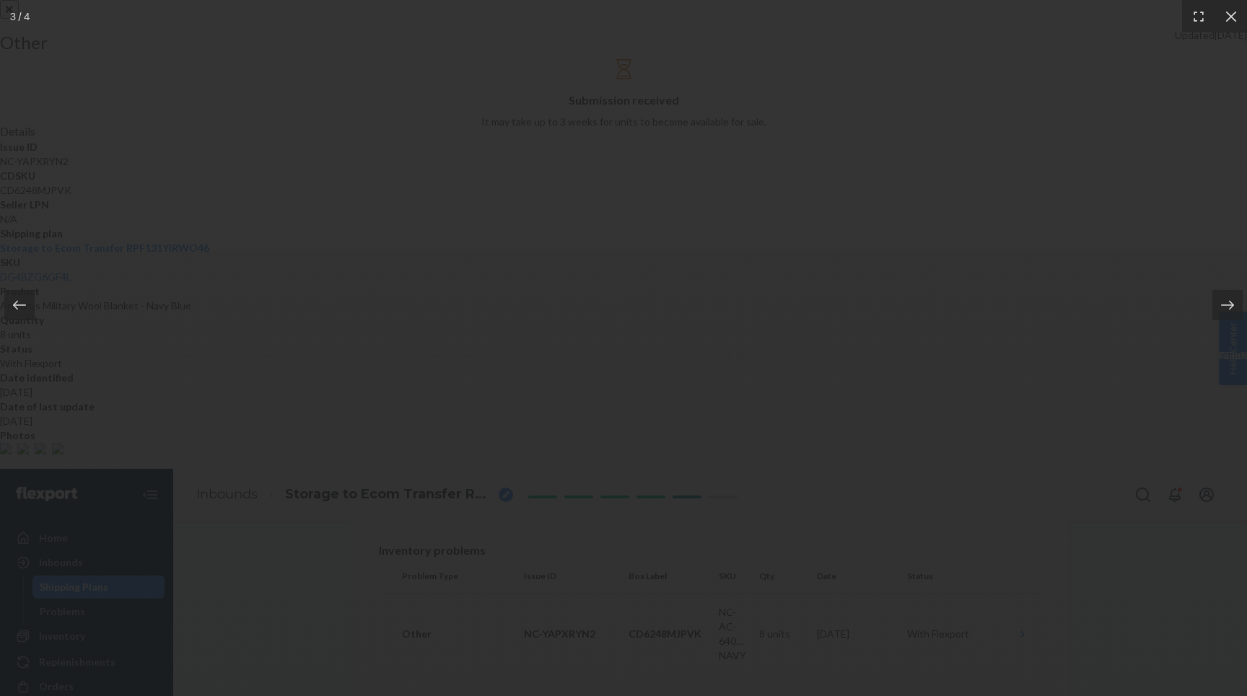
click at [847, 0] on div at bounding box center [623, 0] width 1247 height 0
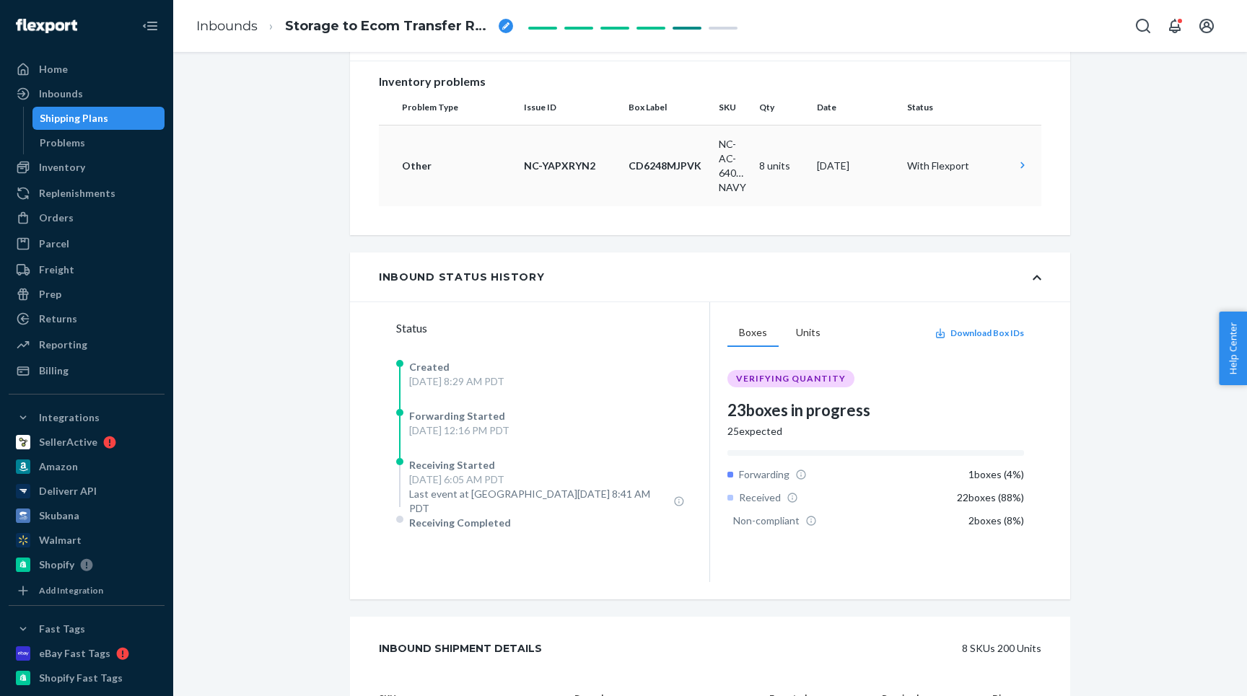
click at [893, 128] on td "Sep 22, 2025" at bounding box center [856, 166] width 90 height 82
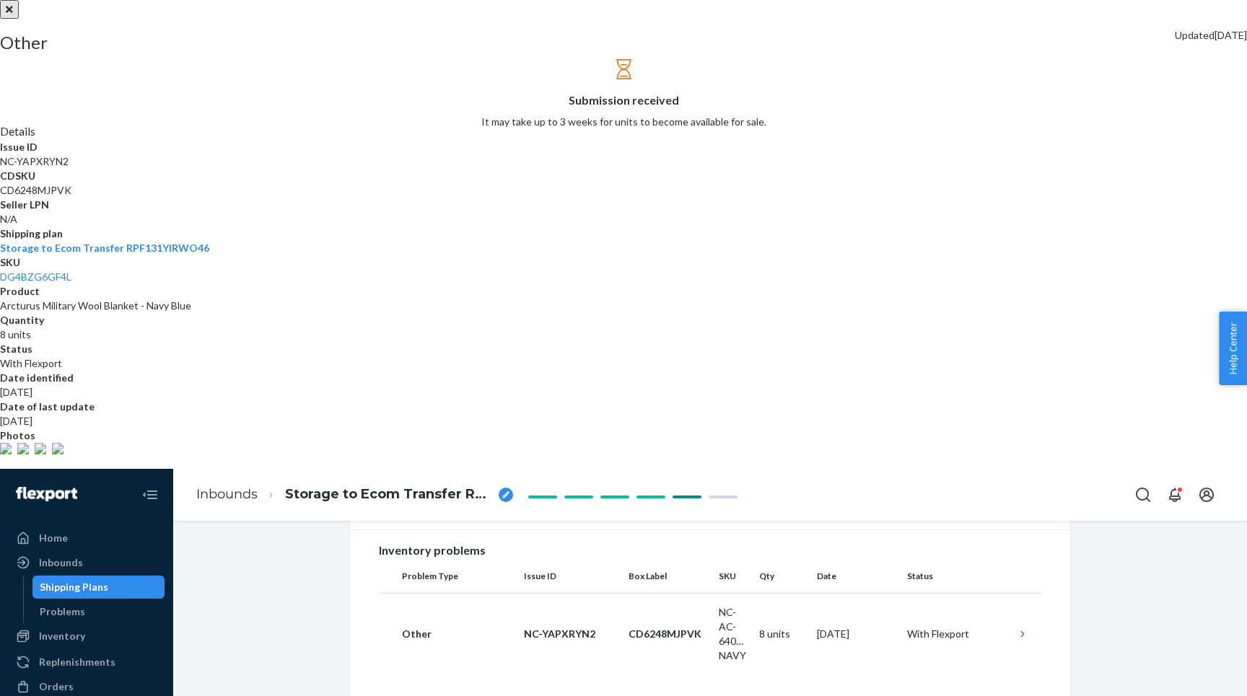
click at [551, 0] on div at bounding box center [623, 0] width 1247 height 0
click at [551, 627] on p "NC-YAPXRYN2" at bounding box center [570, 634] width 93 height 14
click at [534, 0] on div at bounding box center [623, 0] width 1247 height 0
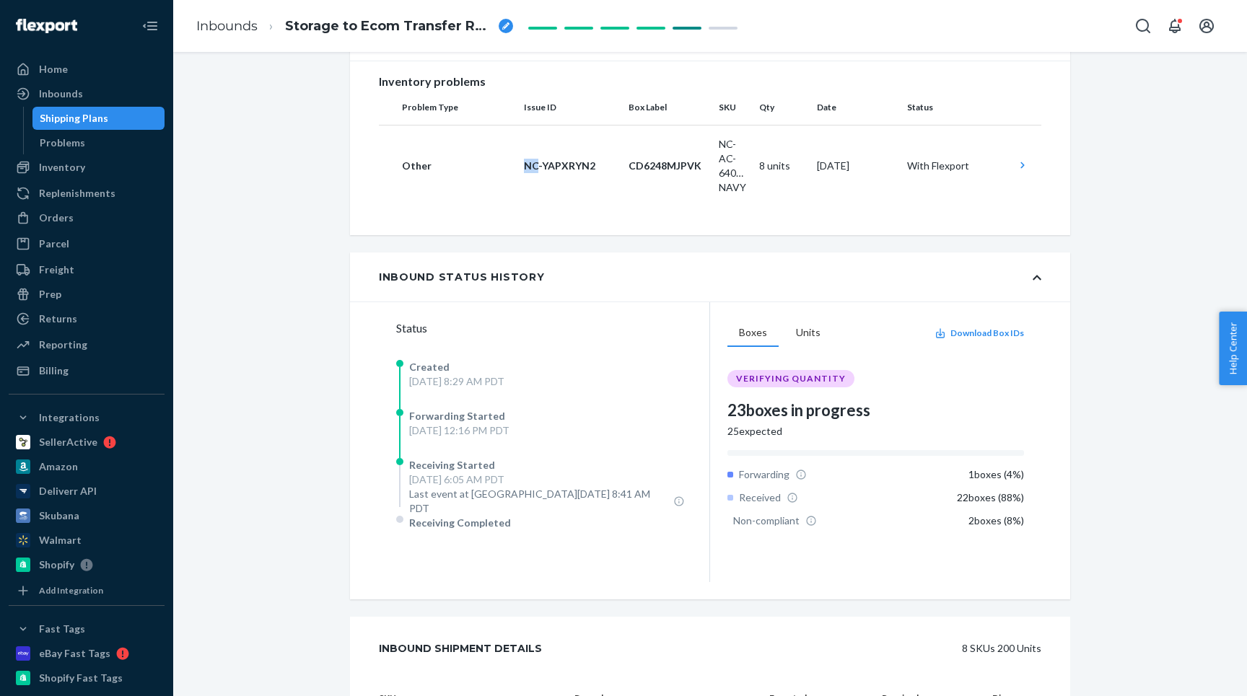
click at [534, 165] on p "NC-YAPXRYN2" at bounding box center [570, 166] width 93 height 14
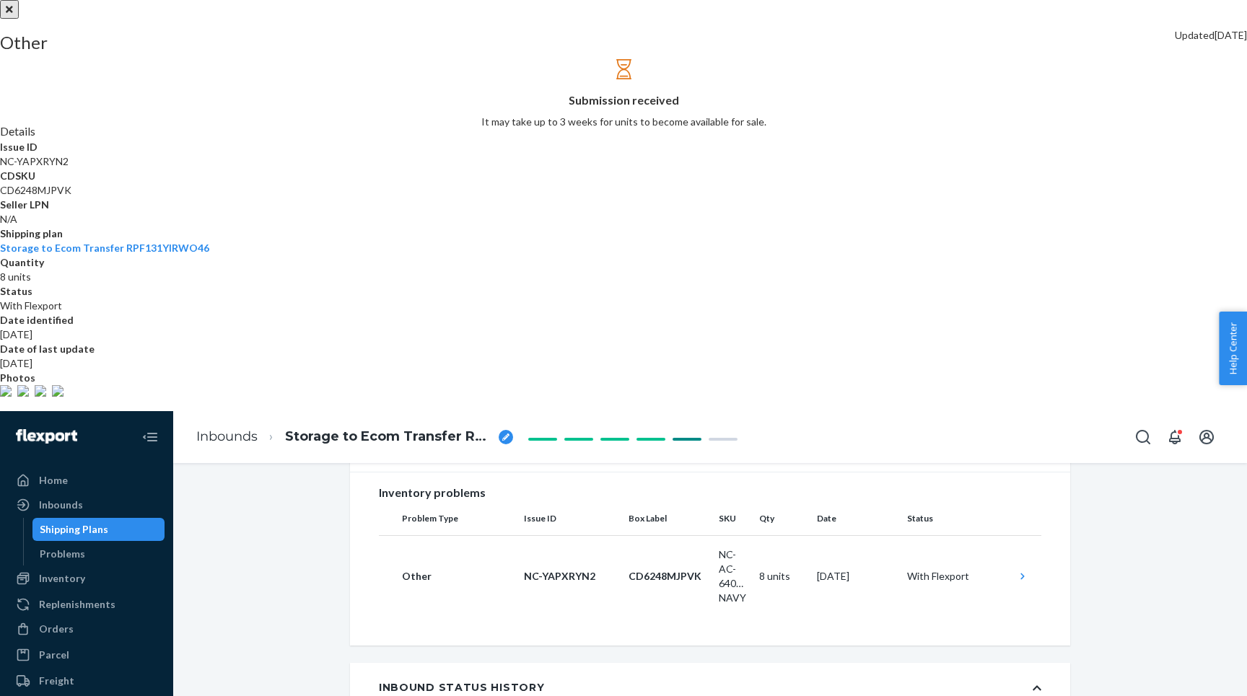
click at [534, 0] on div at bounding box center [623, 0] width 1247 height 0
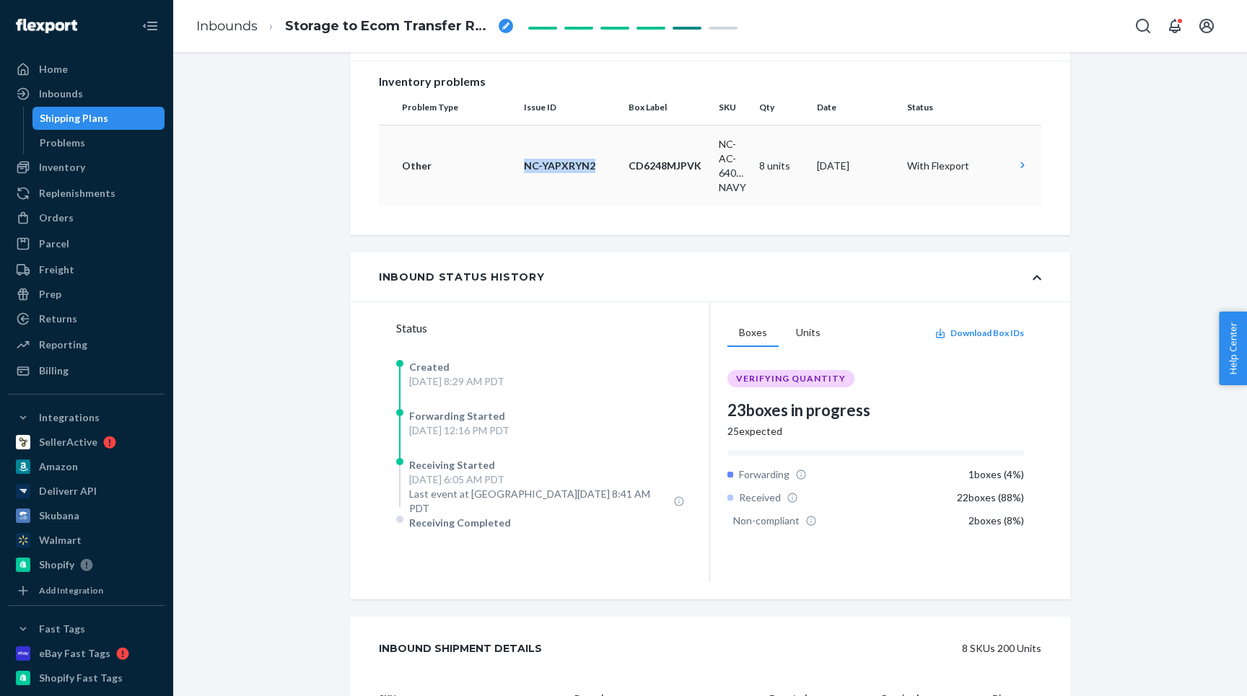
drag, startPoint x: 592, startPoint y: 165, endPoint x: 522, endPoint y: 165, distance: 70.0
click at [522, 165] on td "NC-YAPXRYN2" at bounding box center [570, 166] width 105 height 82
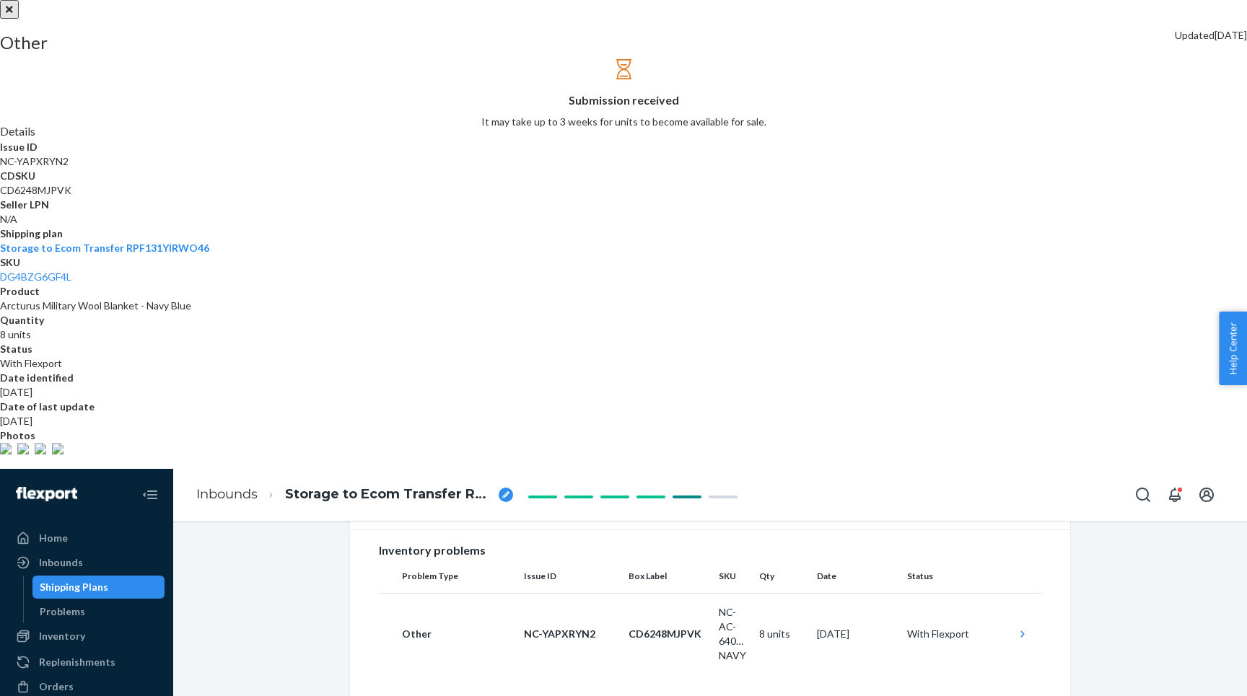
drag, startPoint x: 525, startPoint y: 162, endPoint x: 590, endPoint y: 164, distance: 65.0
click at [590, 0] on div at bounding box center [623, 0] width 1247 height 0
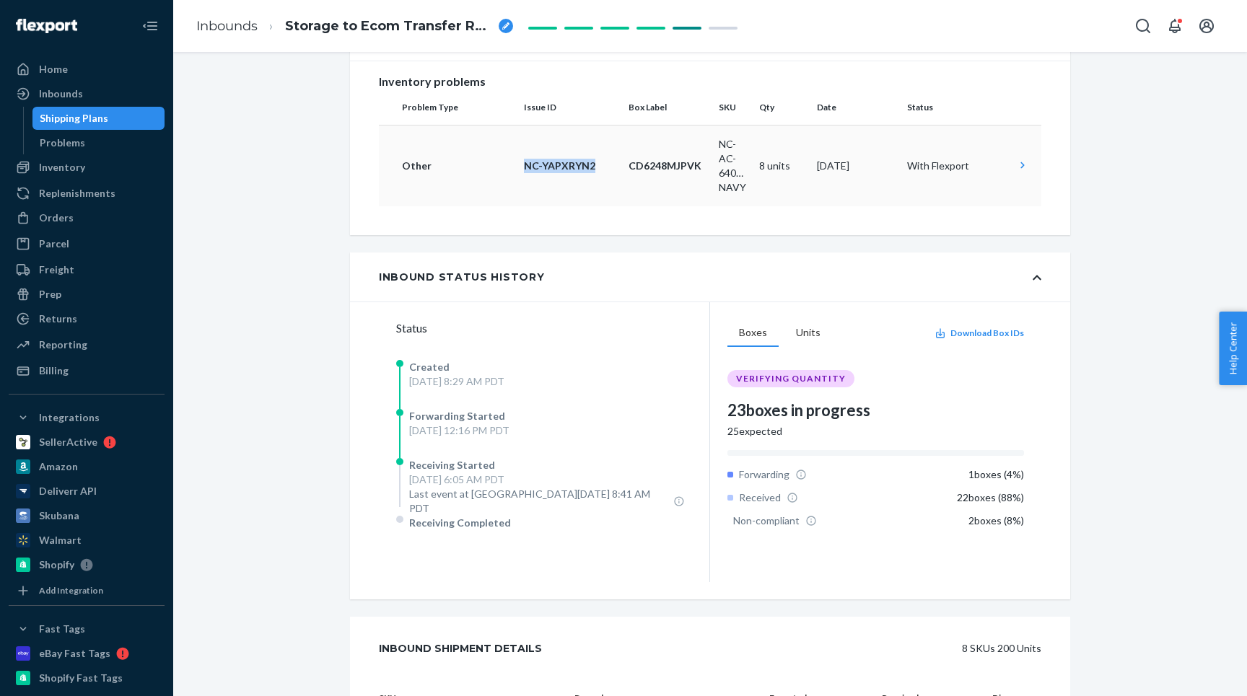
drag, startPoint x: 595, startPoint y: 165, endPoint x: 524, endPoint y: 165, distance: 71.4
click at [524, 165] on p "NC-YAPXRYN2" at bounding box center [570, 166] width 93 height 14
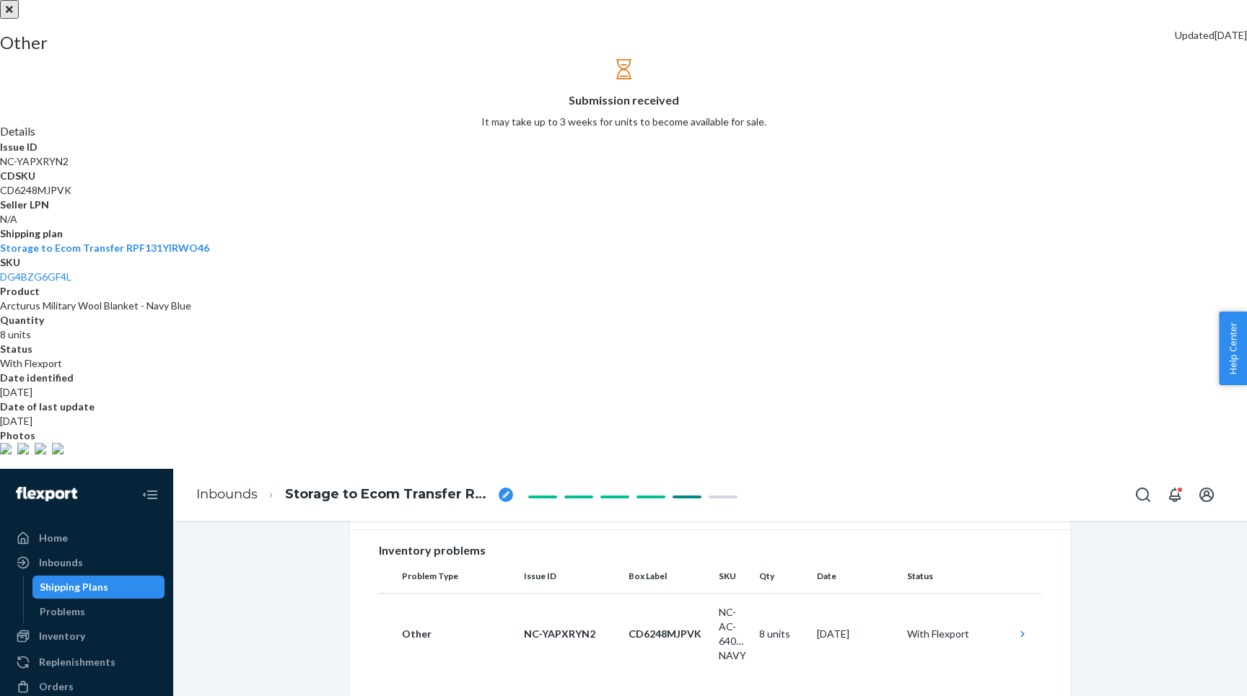
click at [958, 169] on dd "NC-YAPXRYN2" at bounding box center [623, 161] width 1247 height 14
drag, startPoint x: 1037, startPoint y: 310, endPoint x: 956, endPoint y: 260, distance: 94.9
click at [956, 260] on dl "Details Issue ID NC-YAPXRYN2 CDSKU CD6248MJPVK Seller LPN N/A Shipping plan Sto…" at bounding box center [623, 288] width 1247 height 331
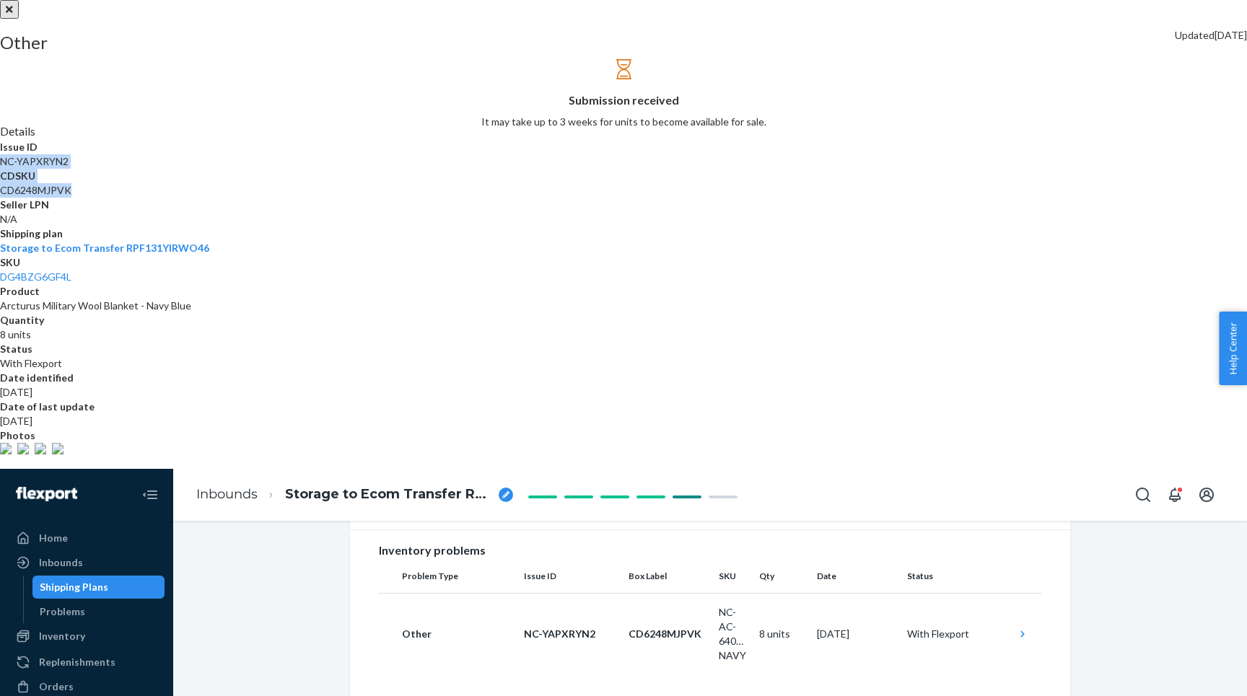
copy div "NC-YAPXRYN2 CDSKU CD6248MJPVK"
click at [503, 0] on div at bounding box center [623, 0] width 1247 height 0
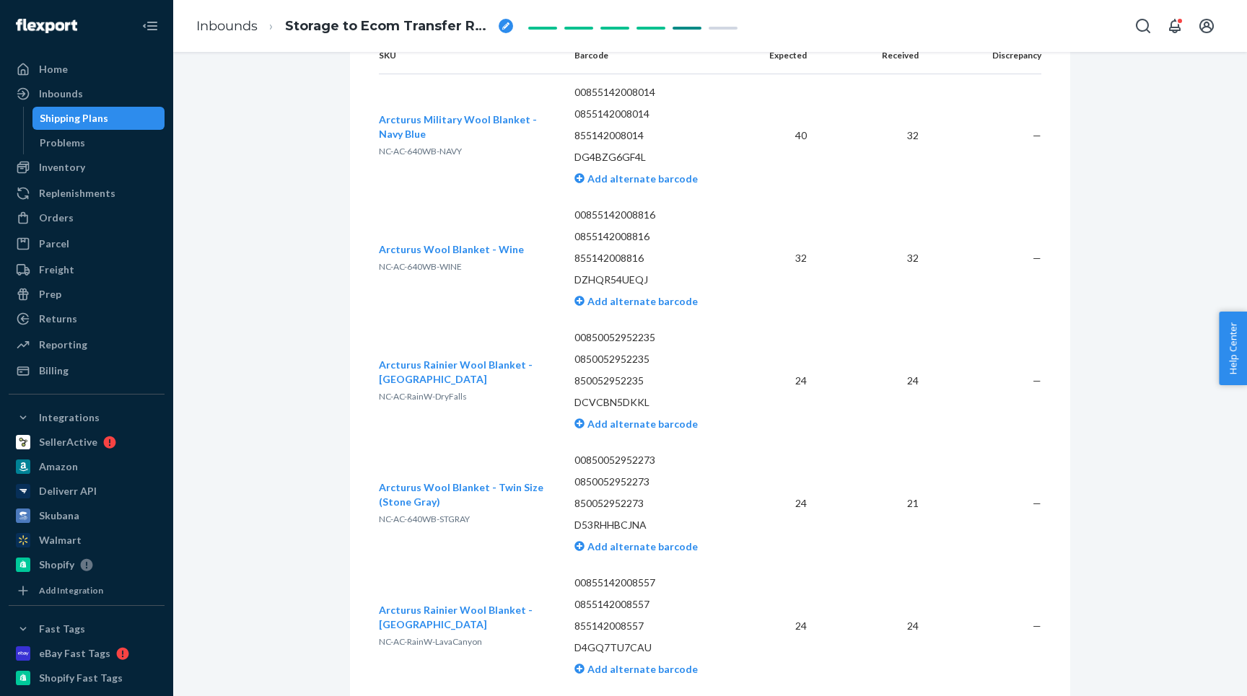
scroll to position [855, 0]
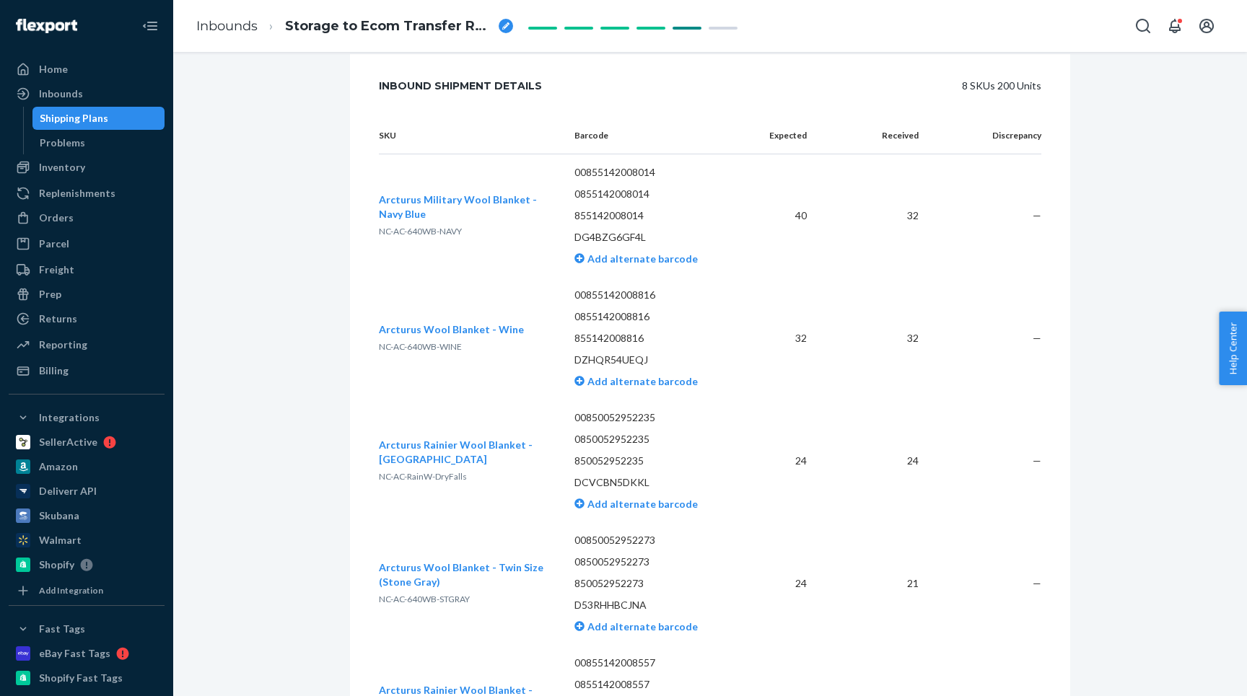
click at [613, 230] on p "DG4BZG6GF4L" at bounding box center [654, 237] width 161 height 14
copy p "DG4BZG6GF4L"
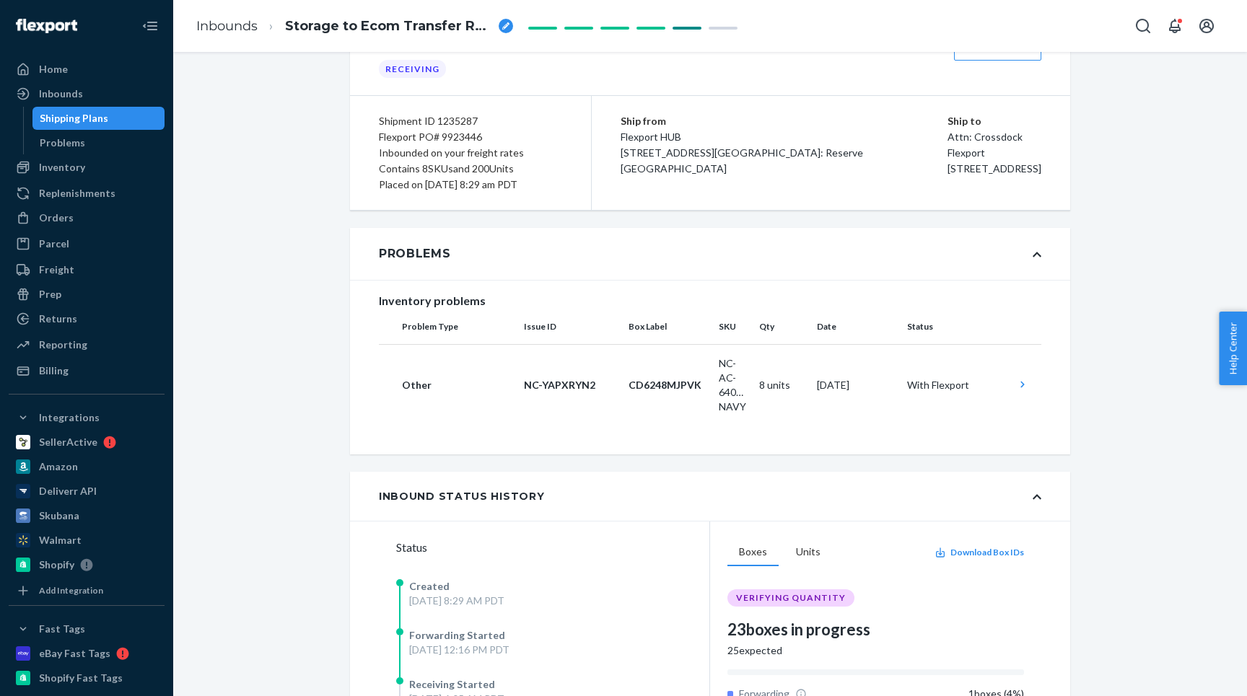
scroll to position [45, 0]
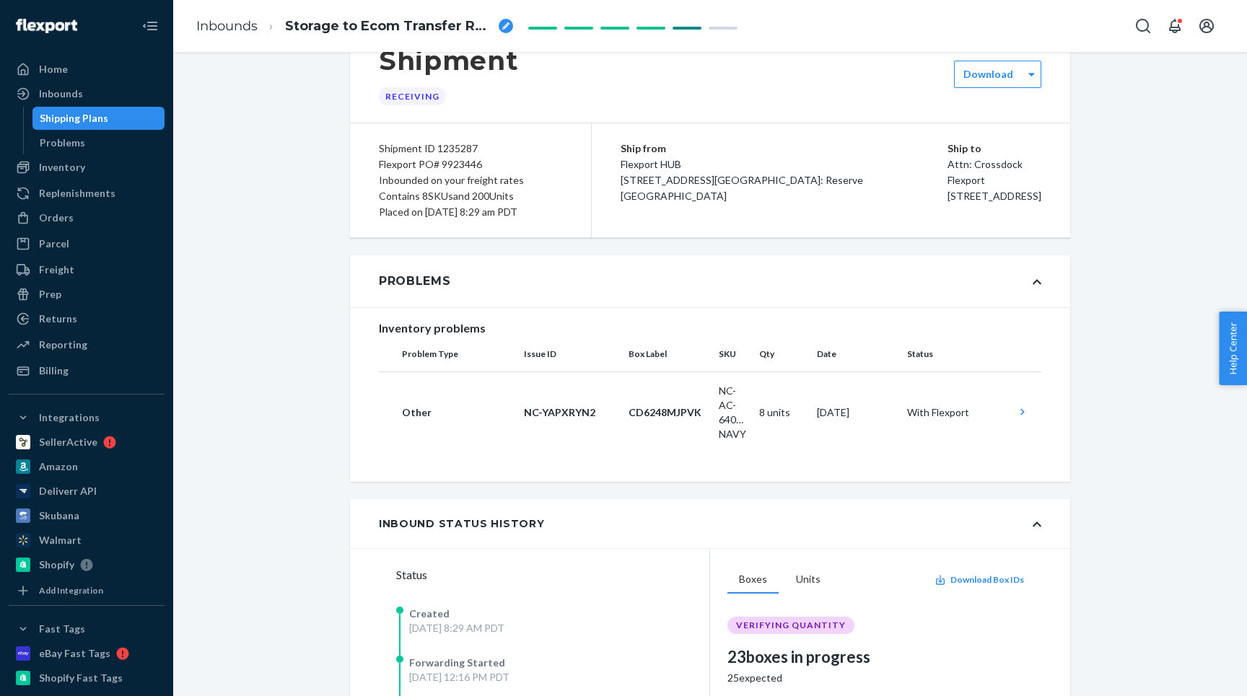
click at [407, 167] on div "Flexport PO# 9923446" at bounding box center [470, 165] width 183 height 16
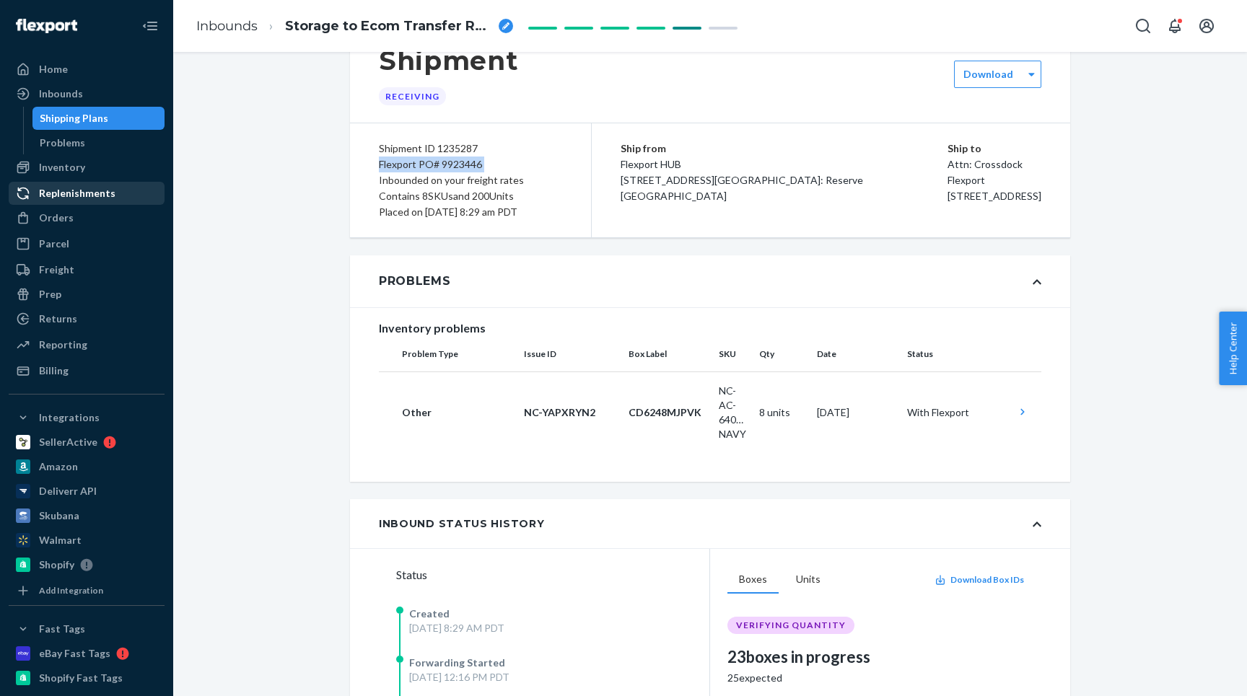
click at [59, 195] on div "Replenishments" at bounding box center [77, 193] width 76 height 14
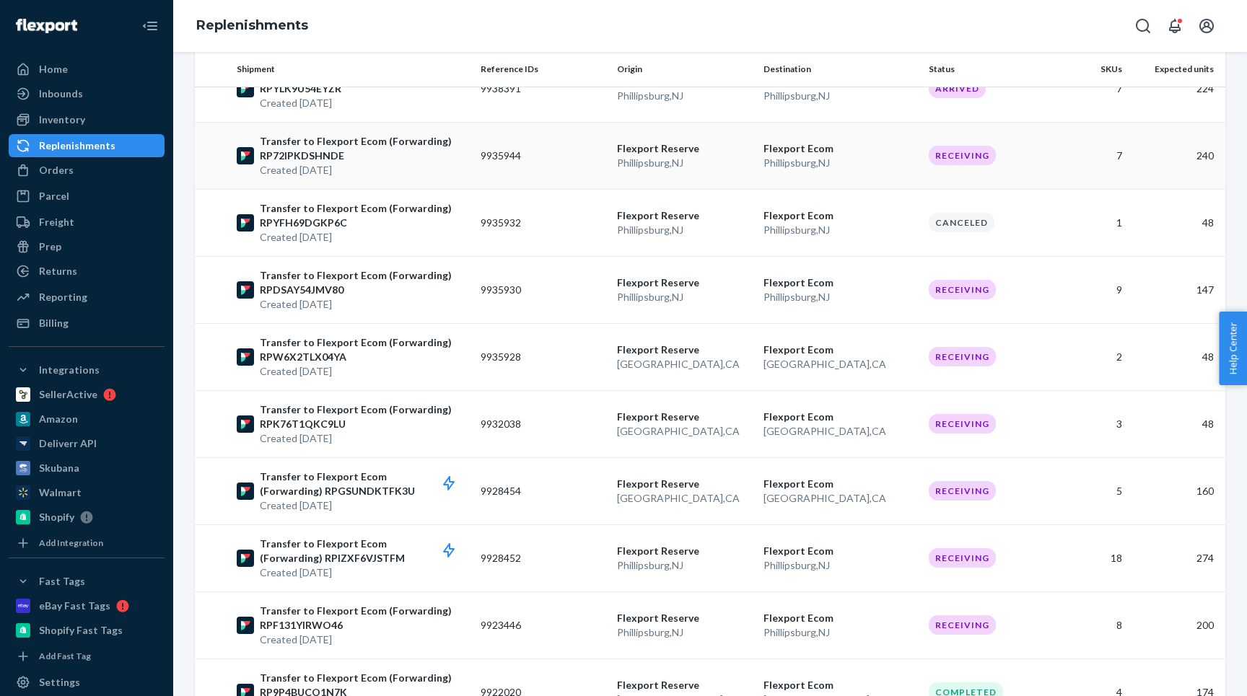
scroll to position [452, 0]
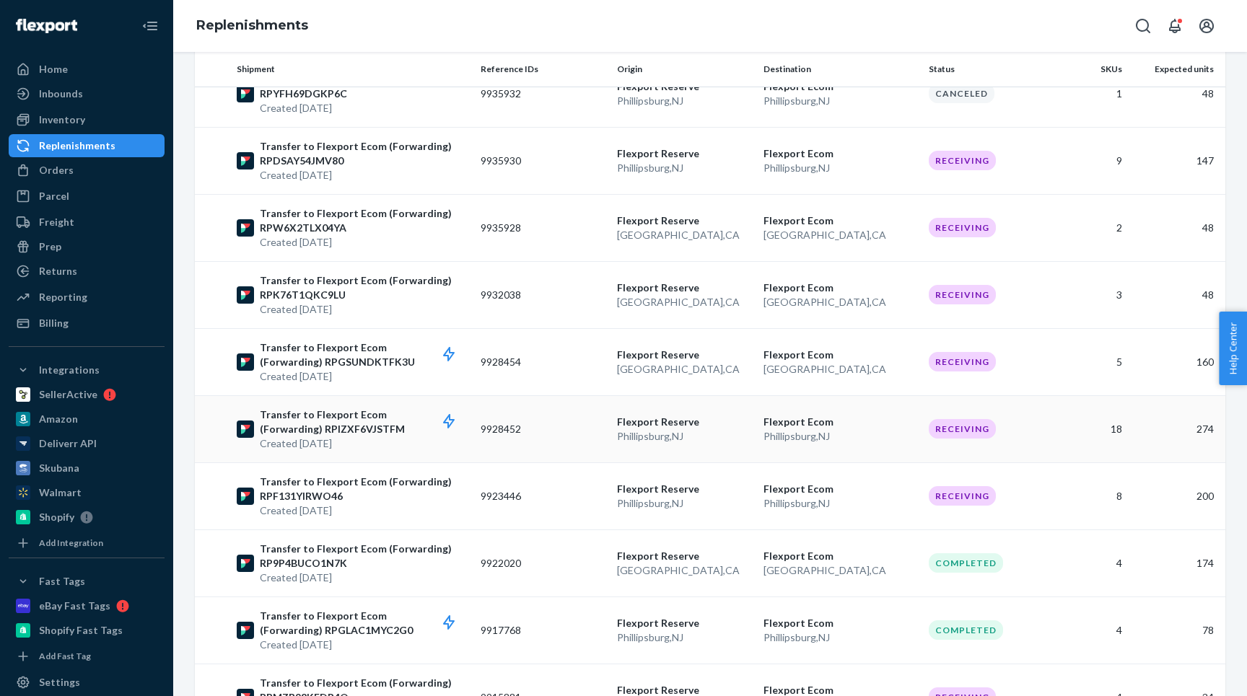
click at [415, 419] on p "Transfer to Flexport Ecom (Forwarding) RPIZXF6VJSTFM" at bounding box center [364, 422] width 209 height 29
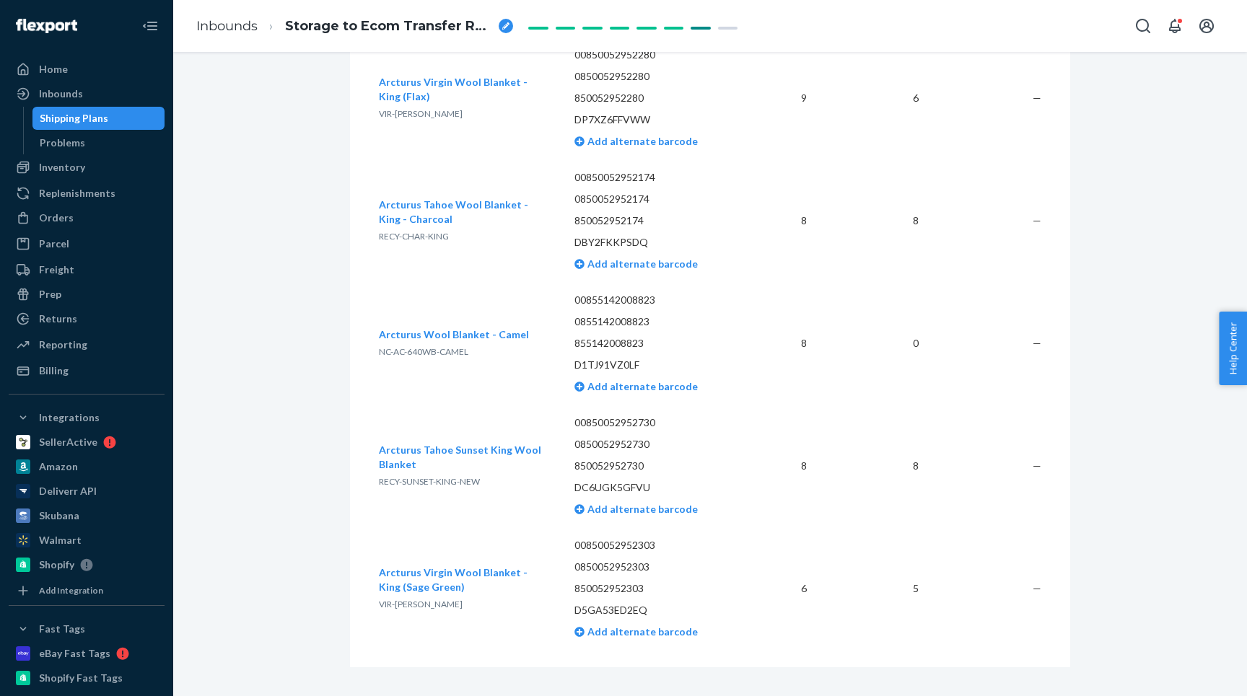
scroll to position [2339, 0]
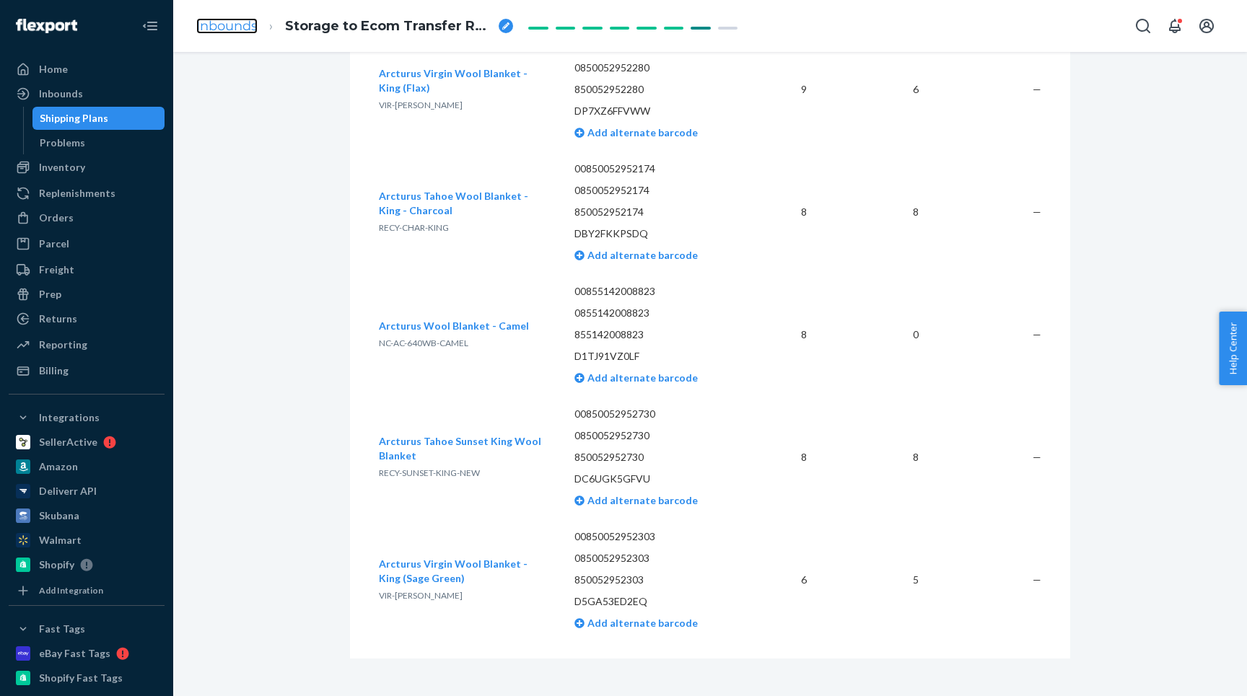
click at [227, 28] on link "Inbounds" at bounding box center [226, 26] width 61 height 16
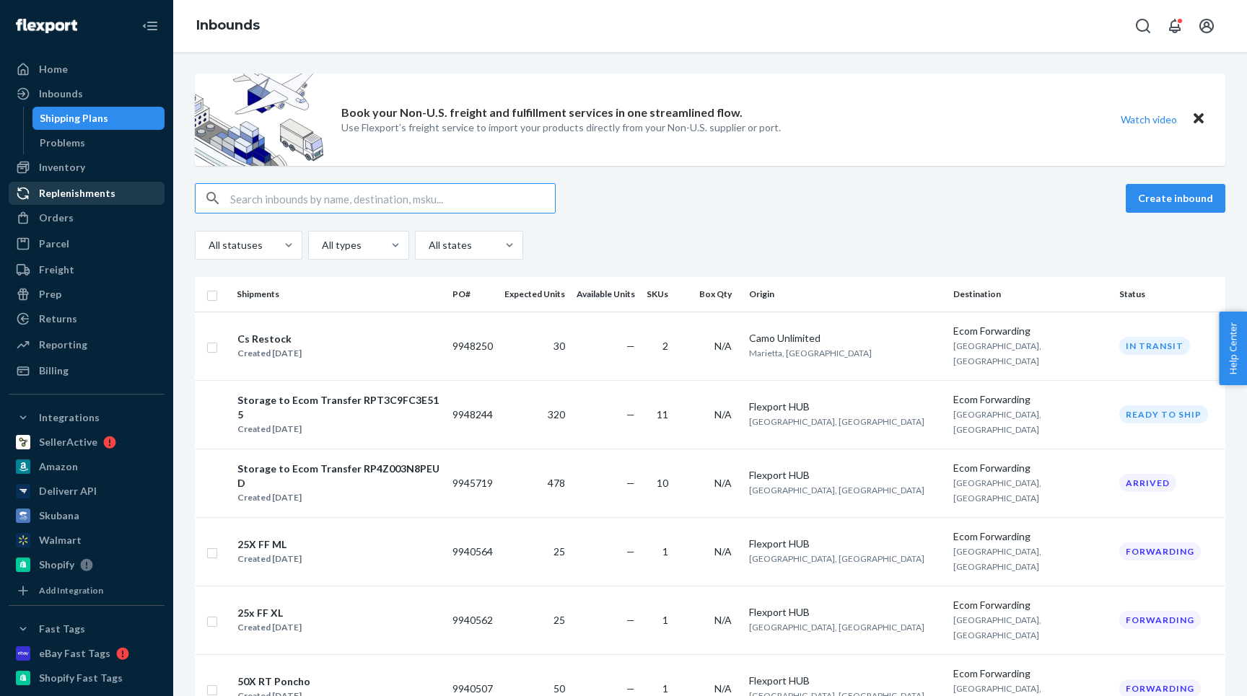
click at [58, 196] on div "Replenishments" at bounding box center [77, 193] width 76 height 14
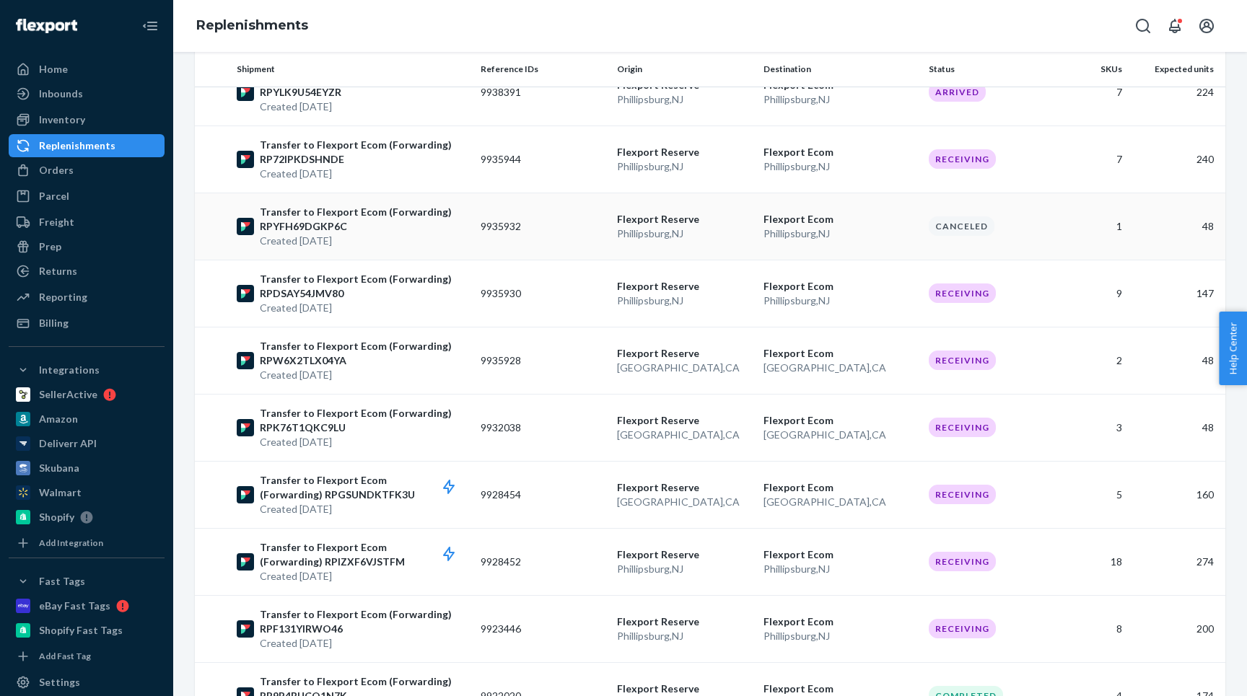
scroll to position [538, 0]
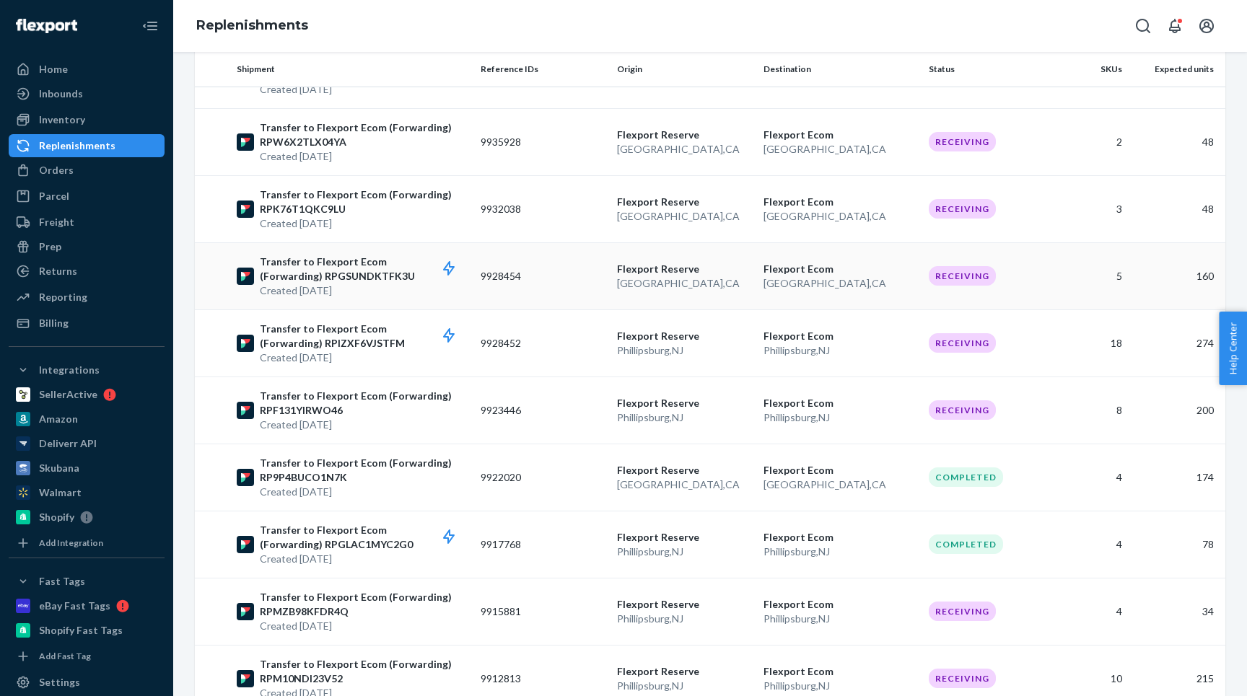
click at [420, 257] on p "Transfer to Flexport Ecom (Forwarding) RPGSUNDKTFK3U" at bounding box center [364, 269] width 209 height 29
click at [419, 260] on p "Transfer to Flexport Ecom (Forwarding) RPGSUNDKTFK3U" at bounding box center [364, 269] width 209 height 29
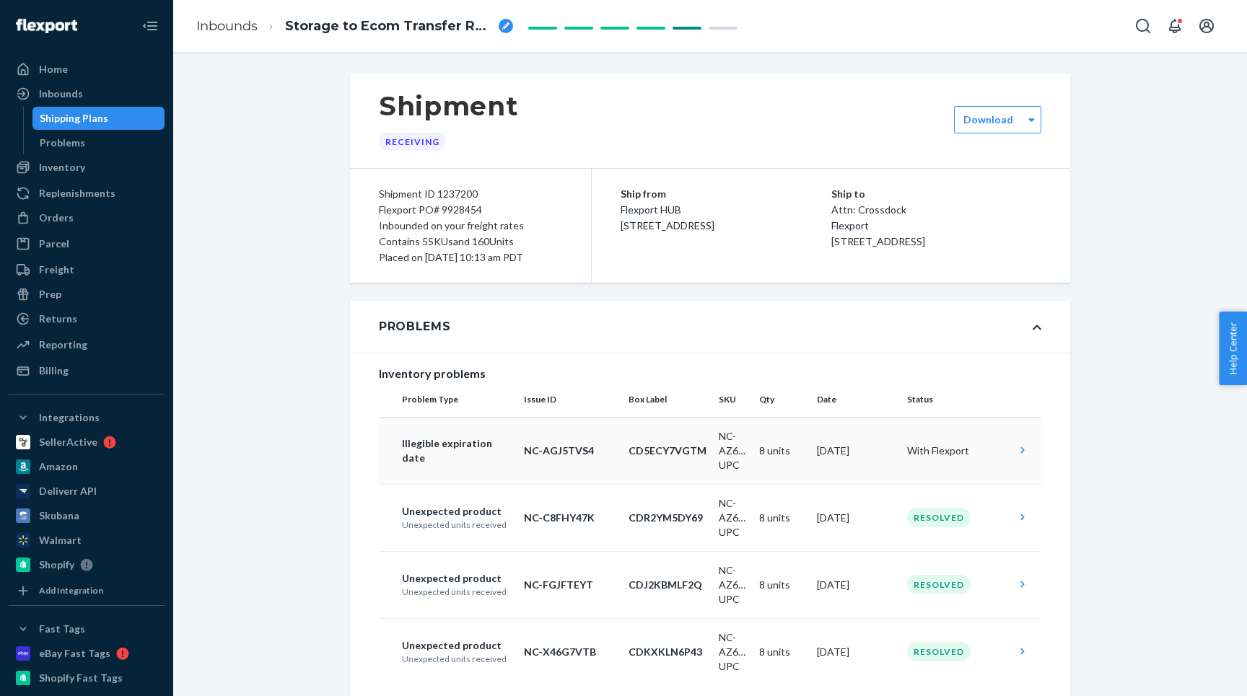
click at [520, 437] on td "NC-AGJ5TVS4" at bounding box center [570, 450] width 105 height 67
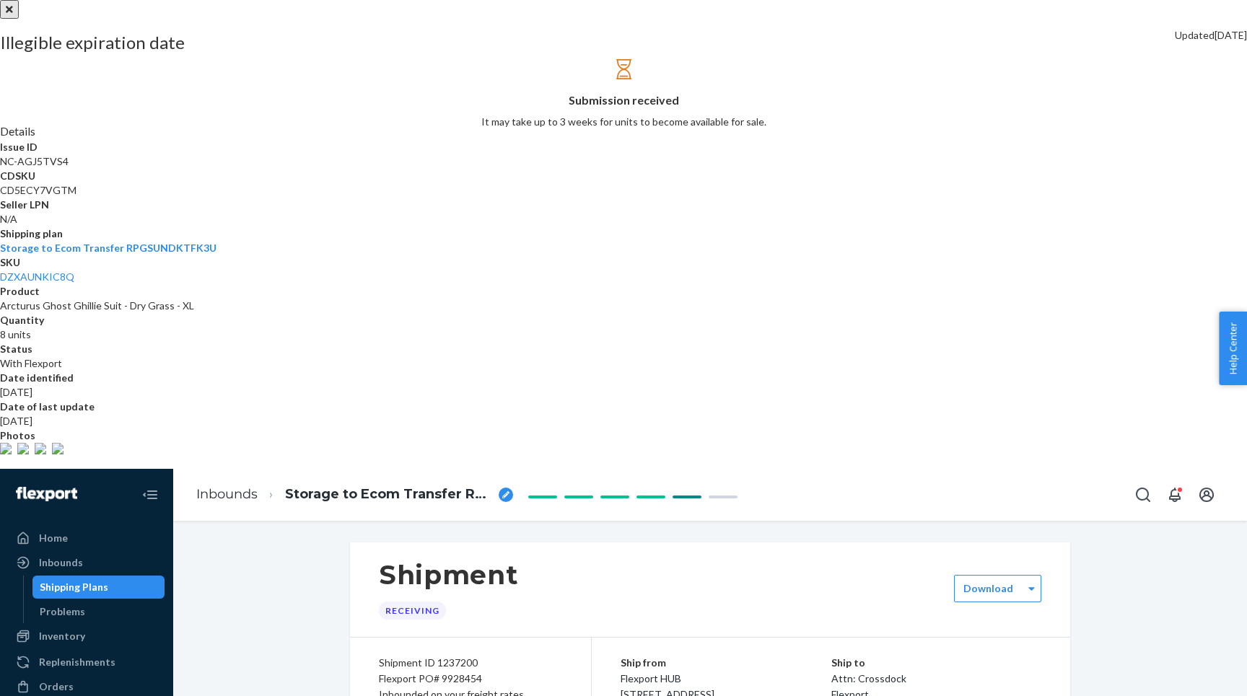
scroll to position [9, 0]
drag, startPoint x: 1044, startPoint y: 320, endPoint x: 958, endPoint y: 269, distance: 99.6
click at [958, 269] on div "Details Issue ID NC-AGJ5TVS4 CDSKU CD5ECY7VGTM Seller LPN N/A Shipping plan Sto…" at bounding box center [623, 288] width 1247 height 331
click at [330, 0] on div at bounding box center [623, 0] width 1247 height 0
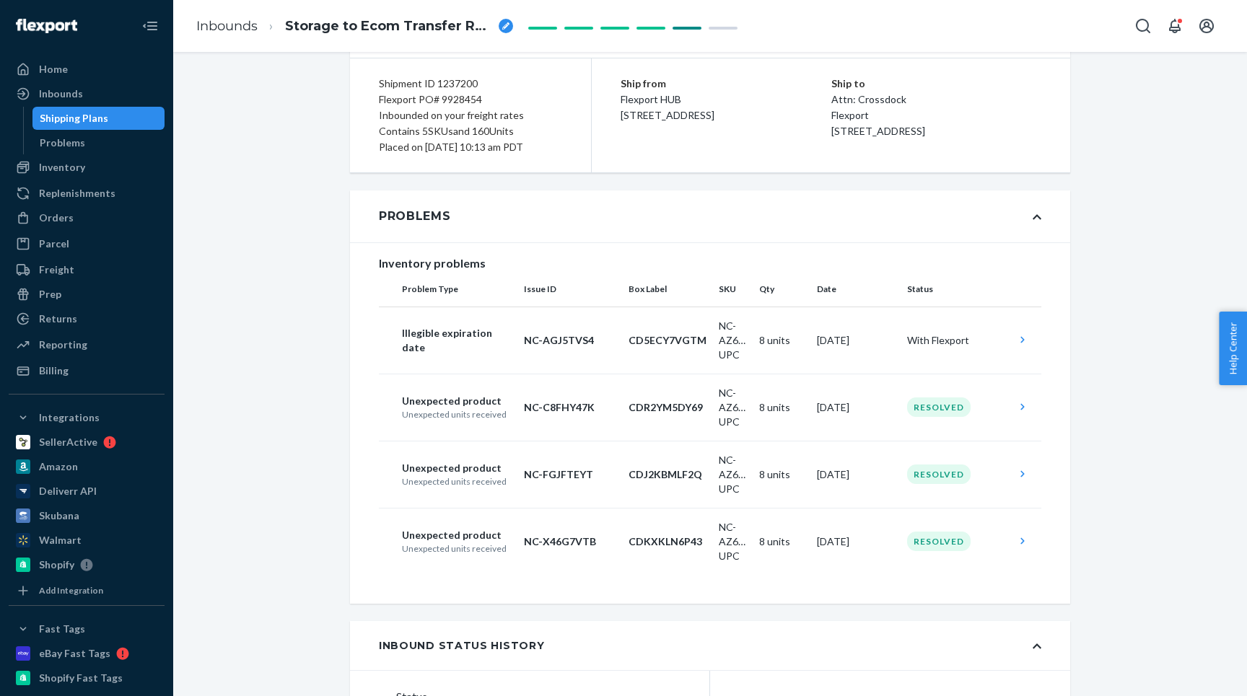
scroll to position [69, 0]
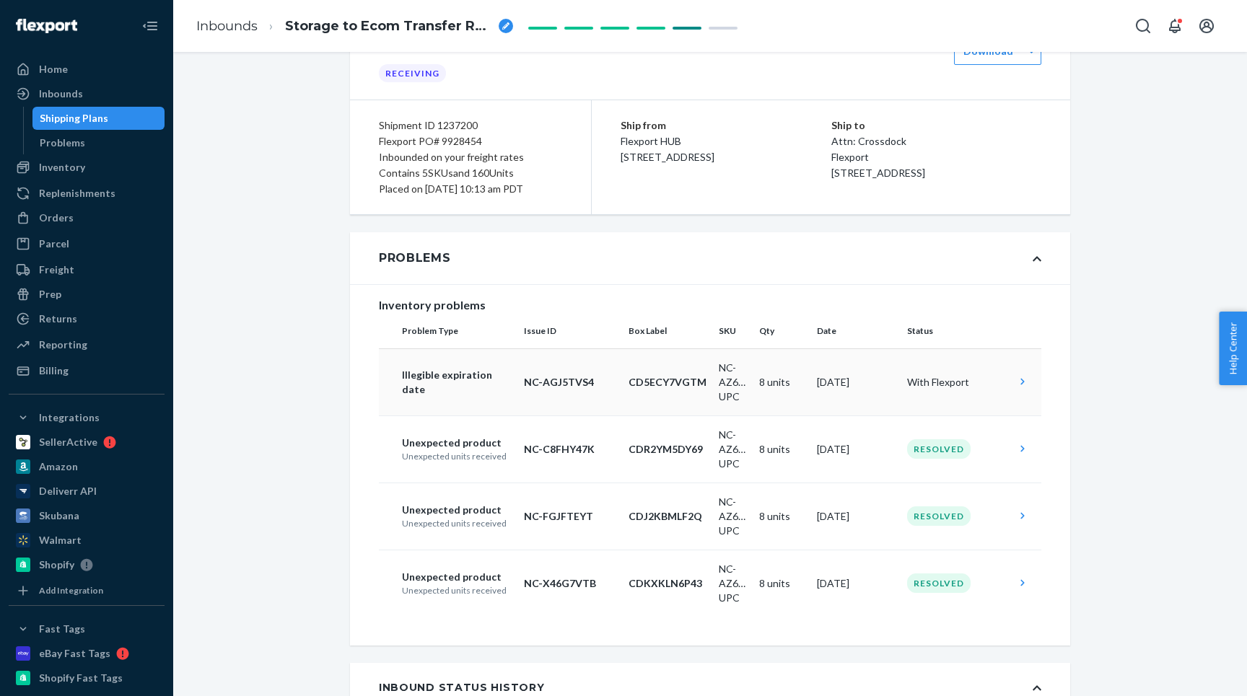
click at [421, 369] on td "Illegible expiration date" at bounding box center [448, 382] width 139 height 67
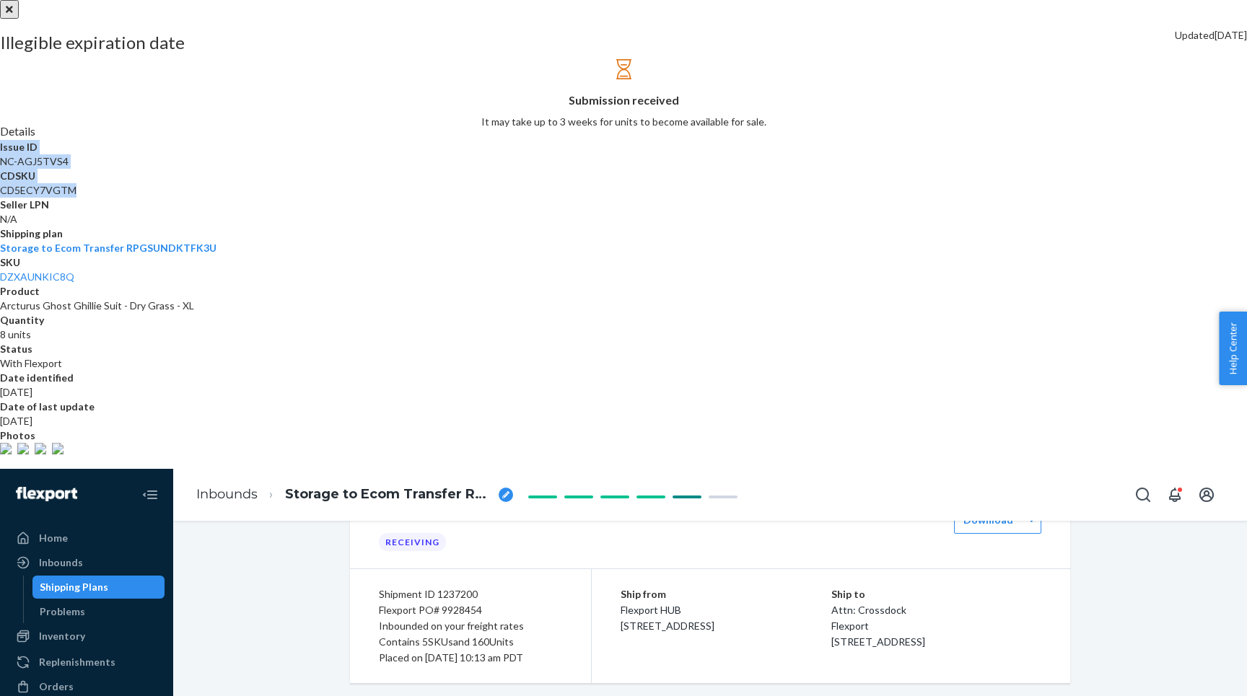
drag, startPoint x: 1048, startPoint y: 330, endPoint x: 957, endPoint y: 268, distance: 110.5
click at [957, 268] on dl "Details Issue ID NC-AGJ5TVS4 CDSKU CD5ECY7VGTM Seller LPN N/A Shipping plan Sto…" at bounding box center [623, 288] width 1247 height 331
drag, startPoint x: 1042, startPoint y: 456, endPoint x: 954, endPoint y: 456, distance: 88.0
click at [954, 455] on dl "Details Issue ID NC-AGJ5TVS4 CDSKU CD5ECY7VGTM Seller LPN N/A Shipping plan Sto…" at bounding box center [623, 288] width 1247 height 331
click at [390, 0] on div at bounding box center [623, 0] width 1247 height 0
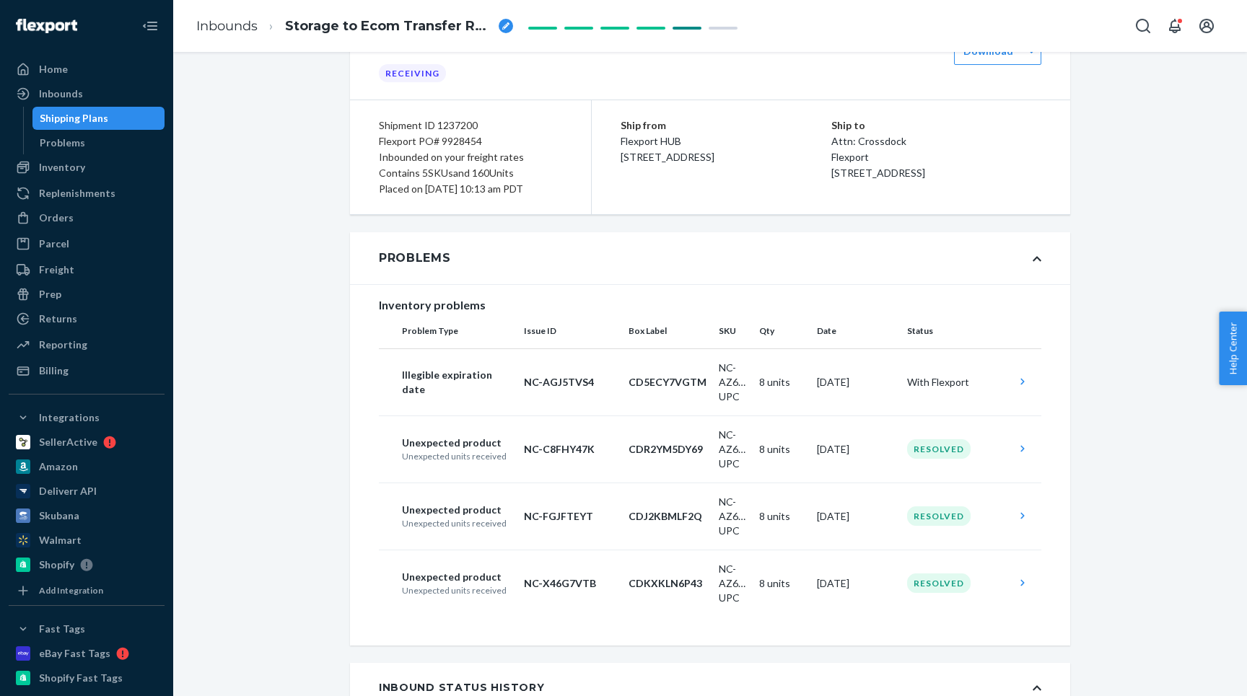
click at [398, 136] on div "Flexport PO# 9928454" at bounding box center [470, 141] width 183 height 16
